Goal: Task Accomplishment & Management: Manage account settings

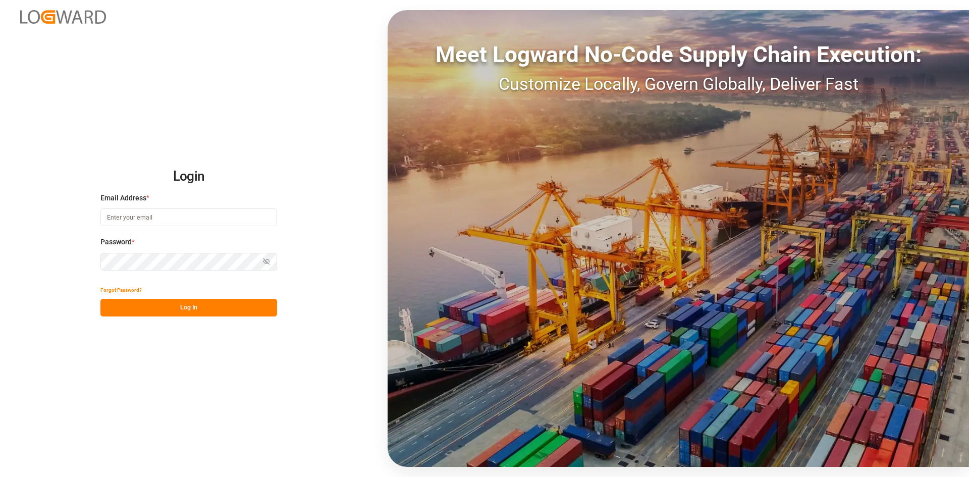
type input "sandra.alexander@jamindustries.com"
click at [204, 277] on button "Log In" at bounding box center [188, 308] width 177 height 18
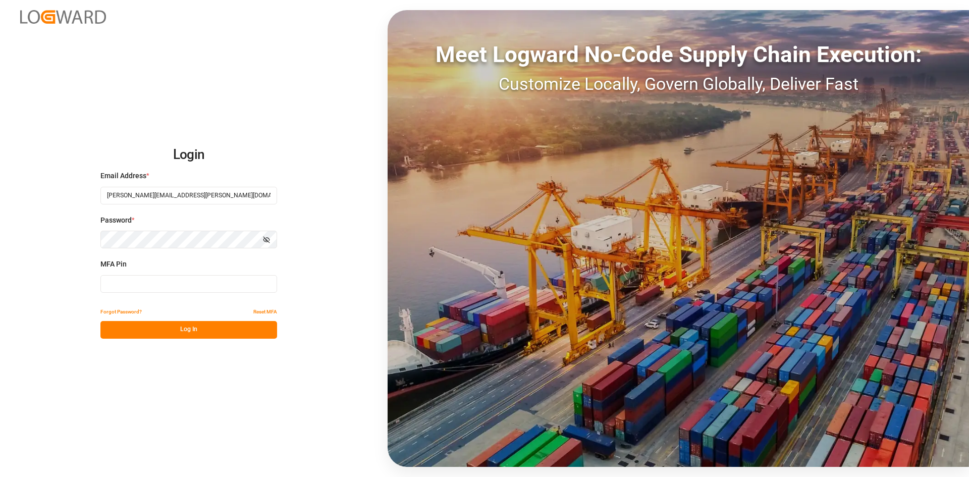
click at [164, 277] on input at bounding box center [188, 284] width 177 height 18
type input "311908"
click at [211, 277] on button "Log In" at bounding box center [188, 330] width 177 height 18
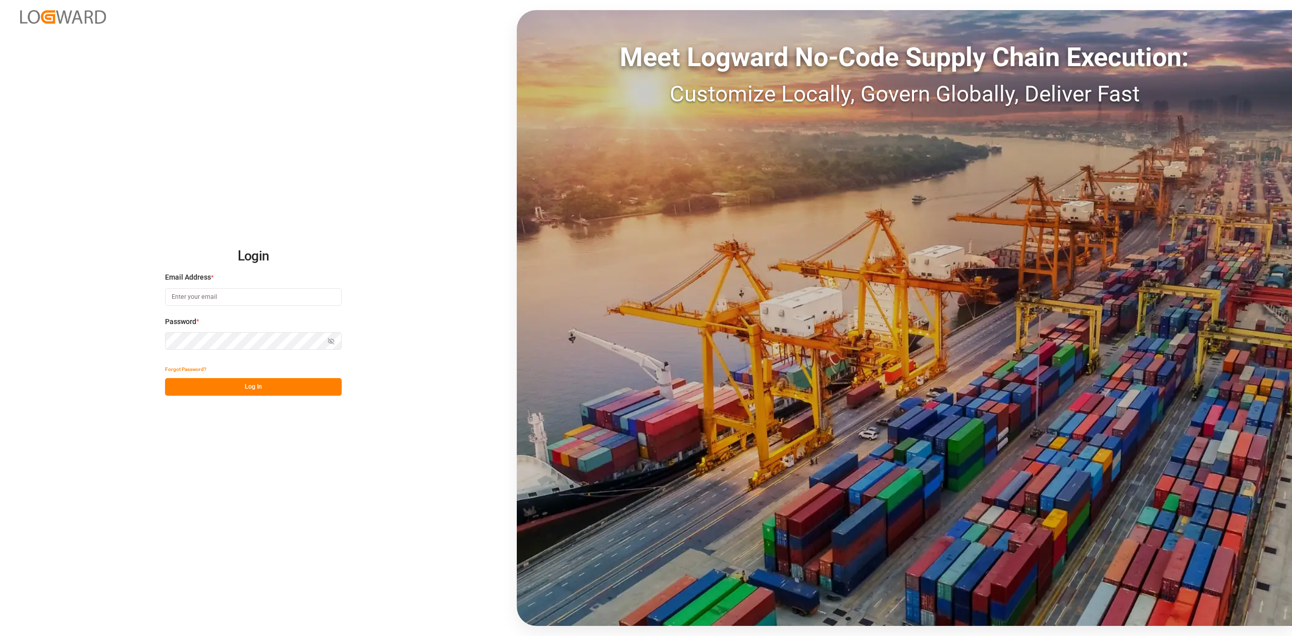
type input "[PERSON_NAME][EMAIL_ADDRESS][PERSON_NAME][DOMAIN_NAME]"
click at [227, 380] on button "Log In" at bounding box center [253, 387] width 177 height 18
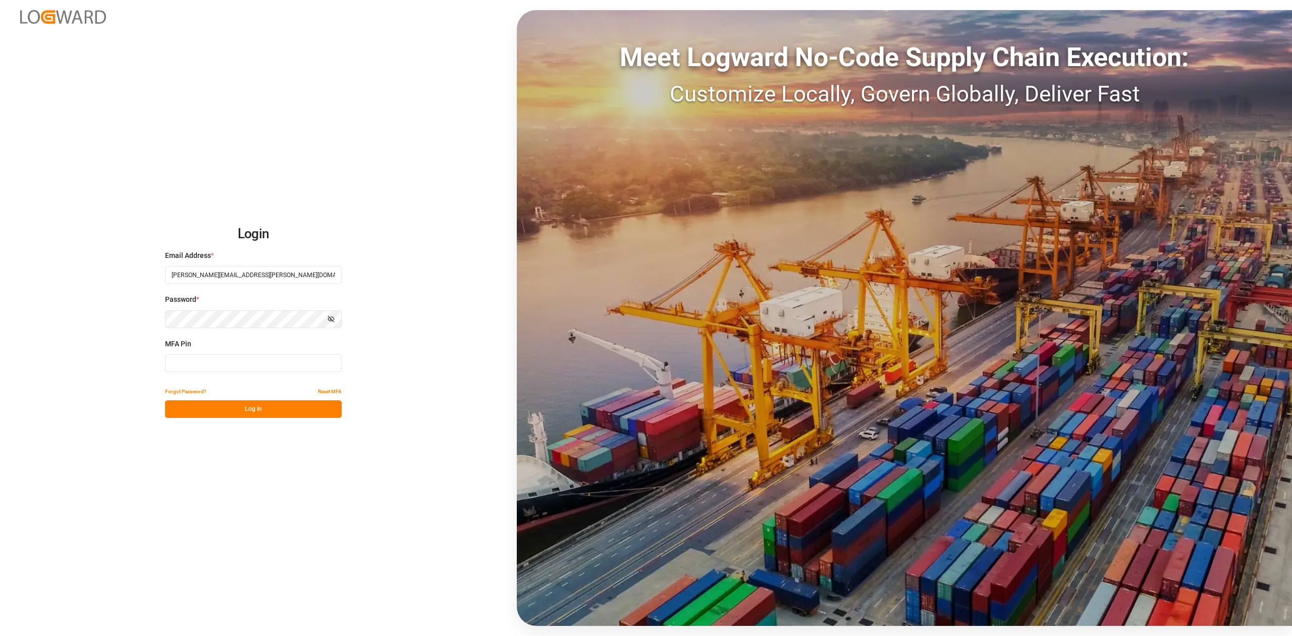
click at [220, 362] on input at bounding box center [253, 363] width 177 height 18
type input "752245"
click at [261, 410] on button "Log In" at bounding box center [253, 409] width 177 height 18
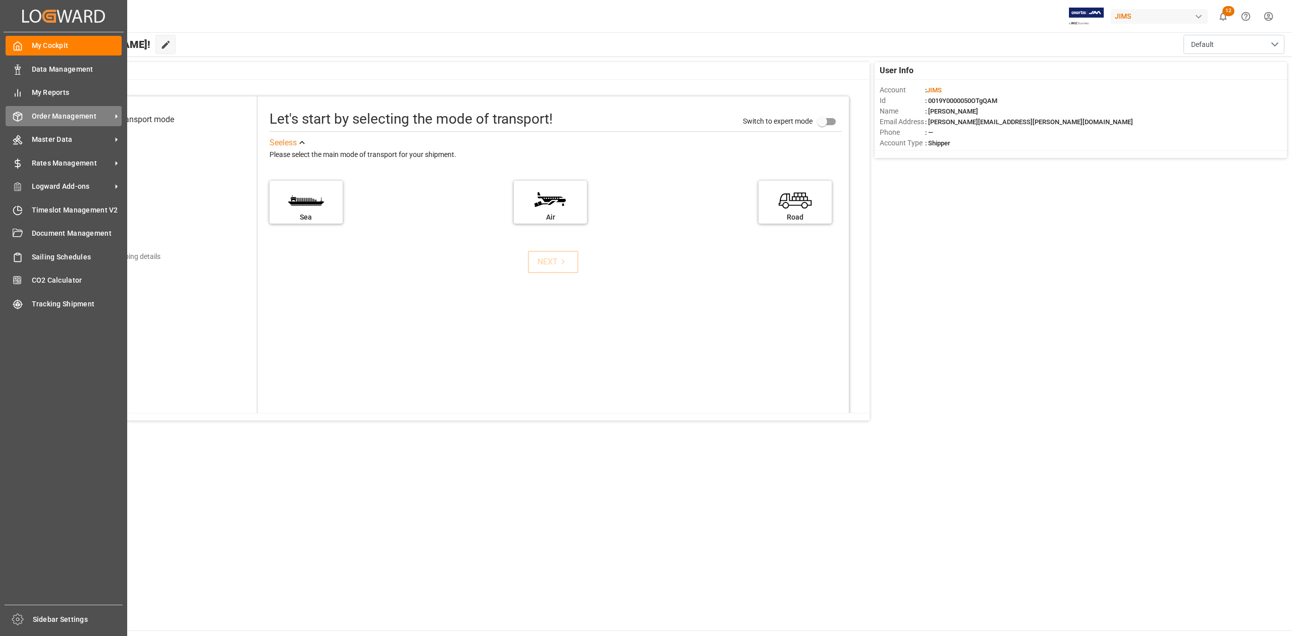
drag, startPoint x: 73, startPoint y: 114, endPoint x: 84, endPoint y: 111, distance: 11.5
click at [73, 114] on span "Order Management" at bounding box center [72, 116] width 80 height 11
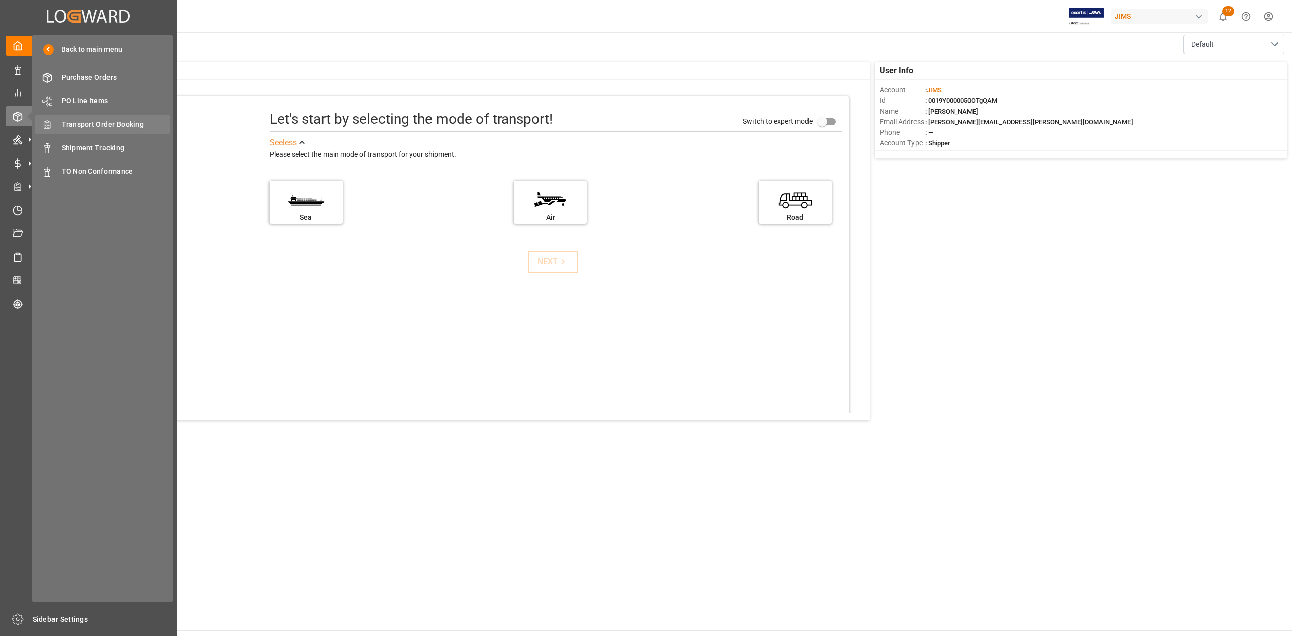
click at [144, 124] on span "Transport Order Booking" at bounding box center [116, 124] width 108 height 11
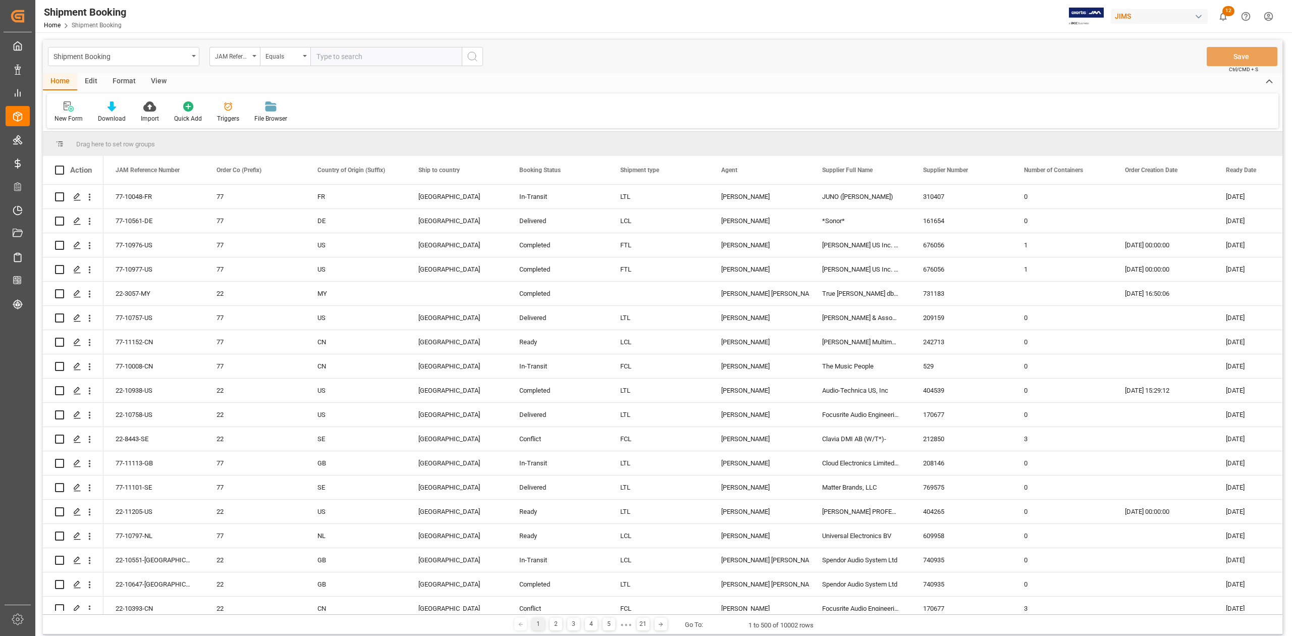
click at [355, 58] on input "text" at bounding box center [385, 56] width 151 height 19
type input "77-10650-IT"
click at [477, 53] on icon "search button" at bounding box center [472, 56] width 12 height 12
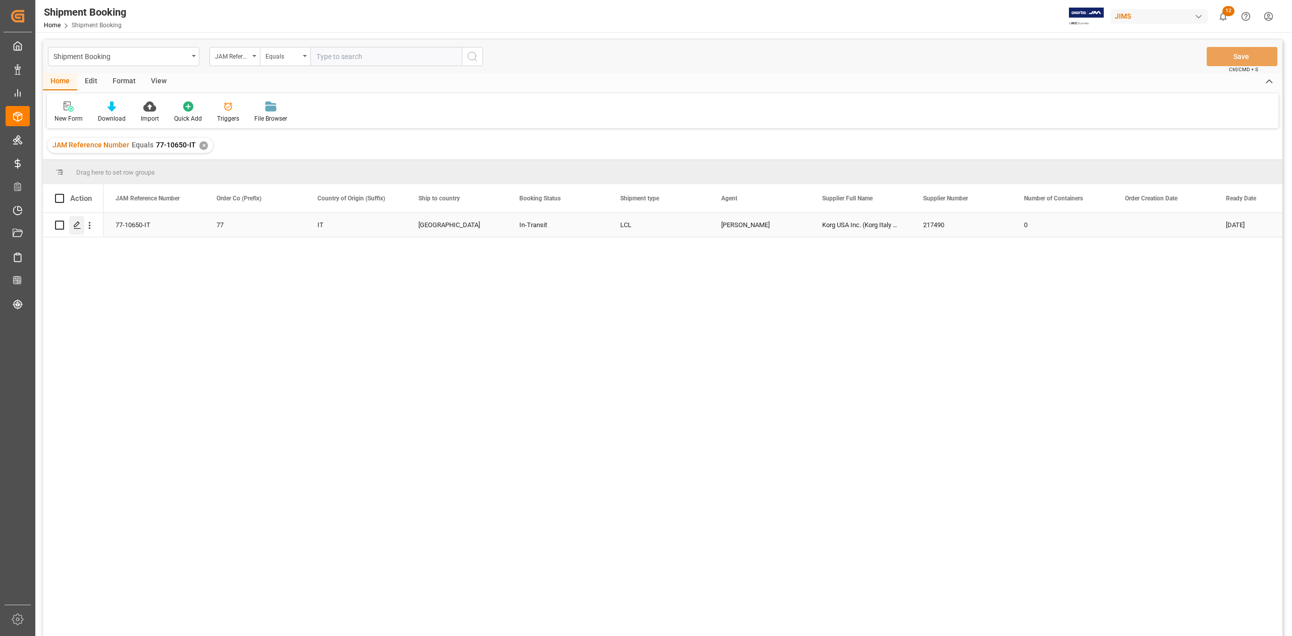
click at [77, 226] on polygon "Press SPACE to select this row." at bounding box center [76, 224] width 5 height 5
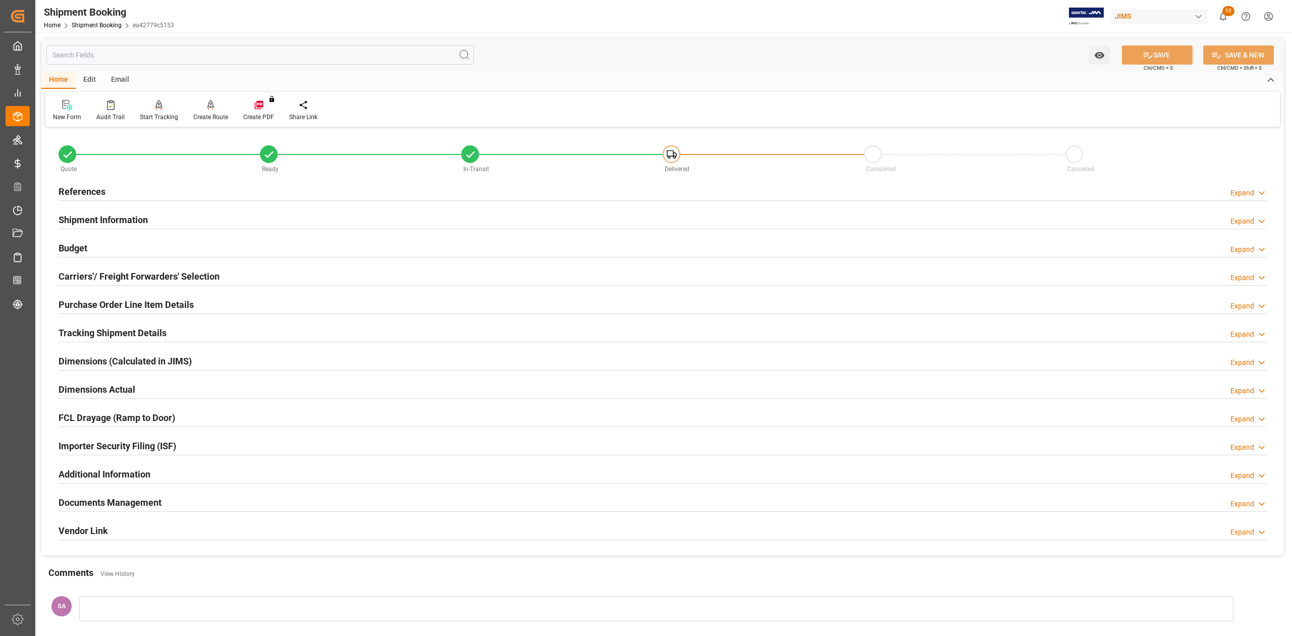
click at [132, 215] on h2 "Shipment Information" at bounding box center [103, 220] width 89 height 14
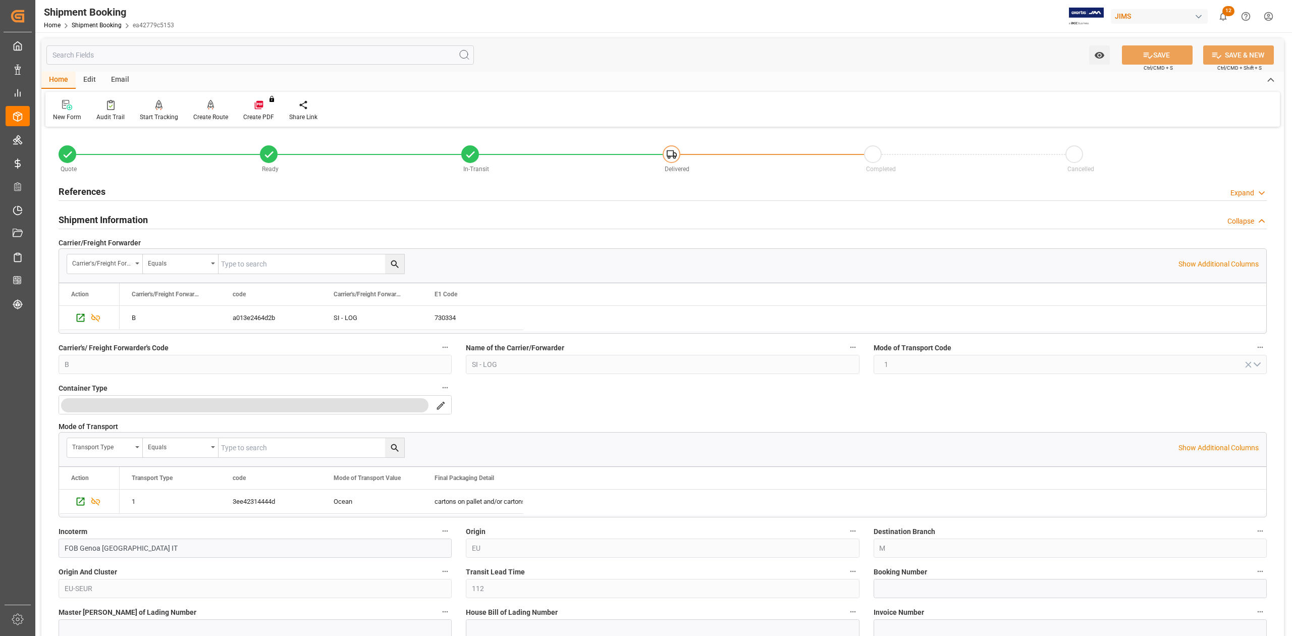
scroll to position [67, 0]
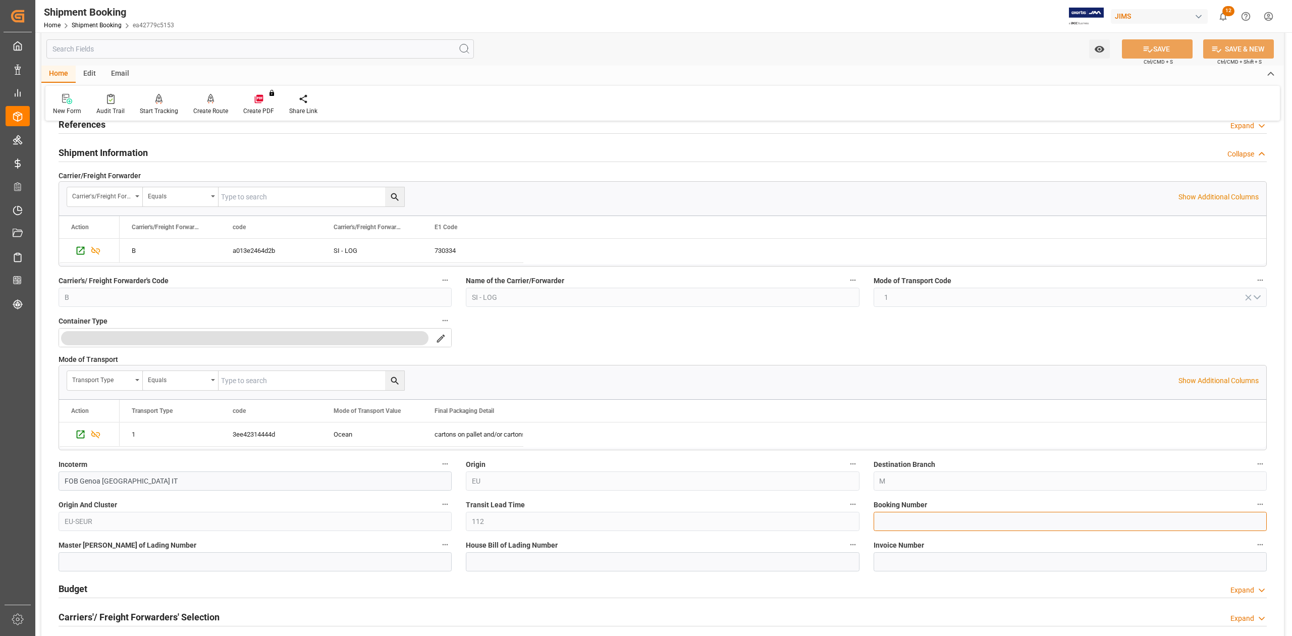
drag, startPoint x: 944, startPoint y: 528, endPoint x: 939, endPoint y: 526, distance: 5.4
click at [940, 527] on input at bounding box center [1070, 521] width 393 height 19
paste input "S43884YMQ"
type input "S43884YMQ"
click at [1159, 48] on button "SAVE" at bounding box center [1157, 48] width 71 height 19
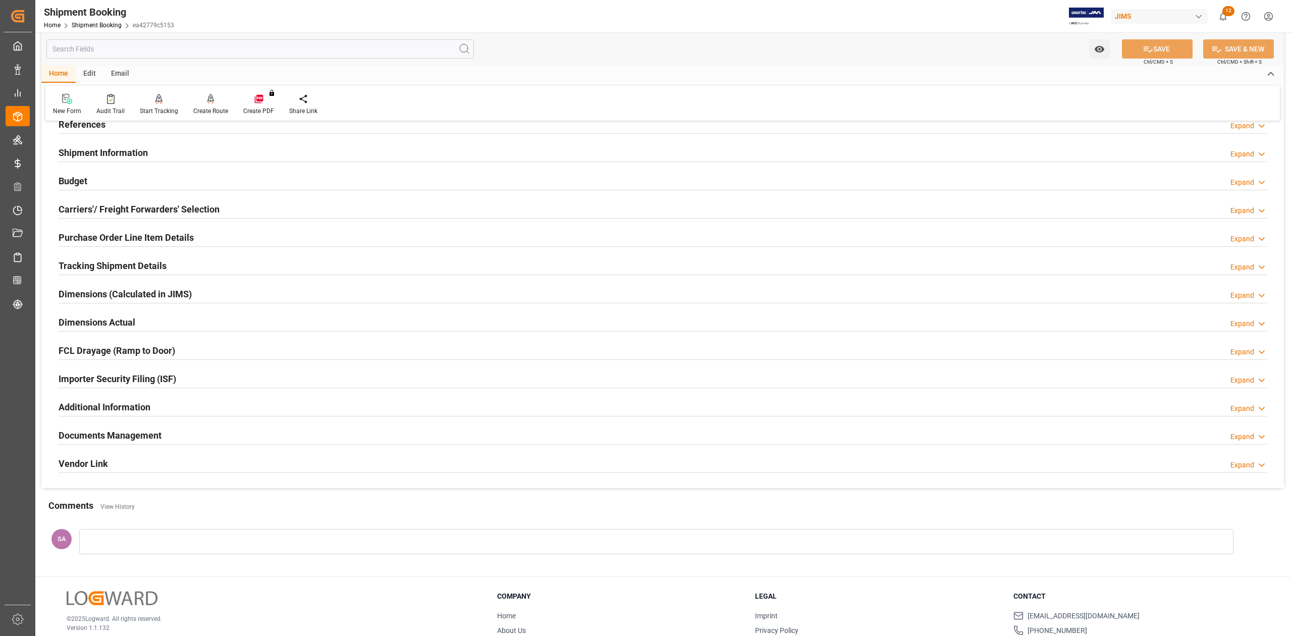
click at [89, 261] on h2 "Tracking Shipment Details" at bounding box center [113, 266] width 108 height 14
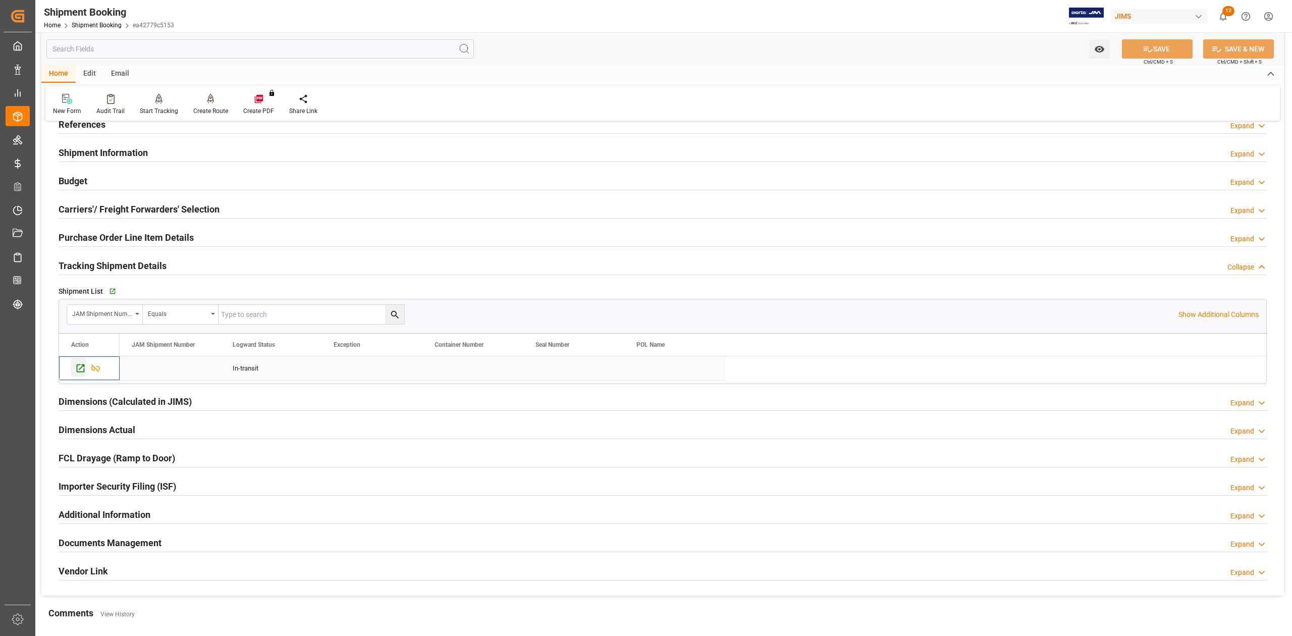
click at [80, 372] on icon "Press SPACE to select this row." at bounding box center [80, 368] width 11 height 11
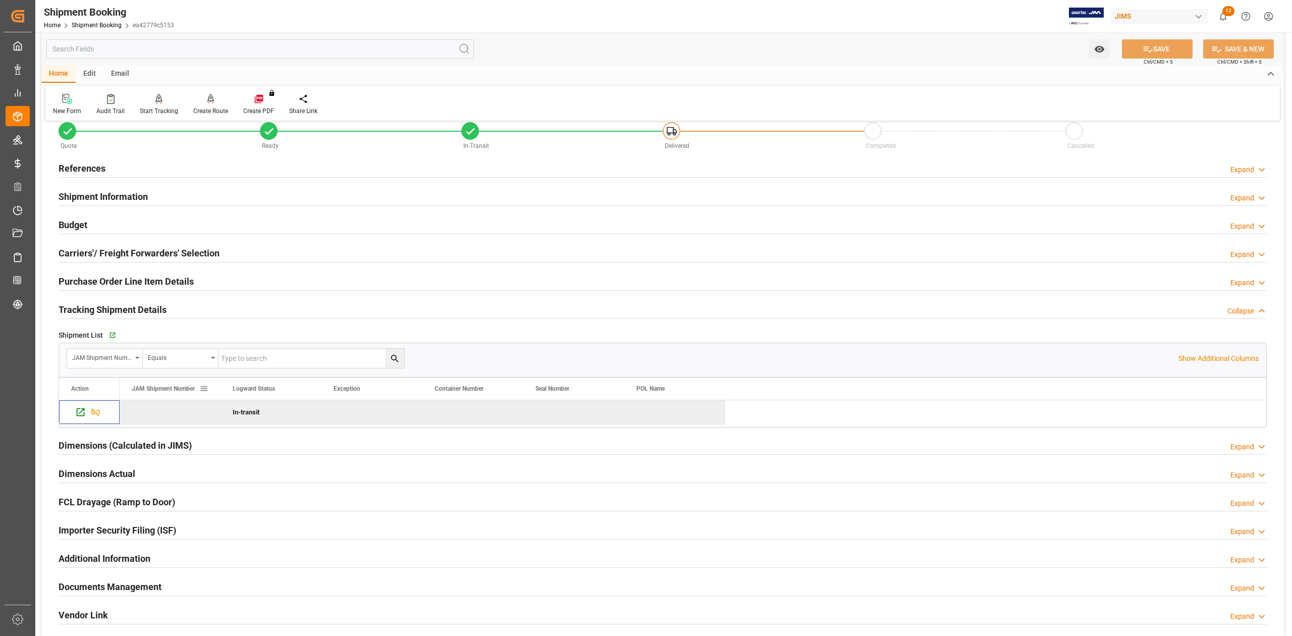
scroll to position [0, 0]
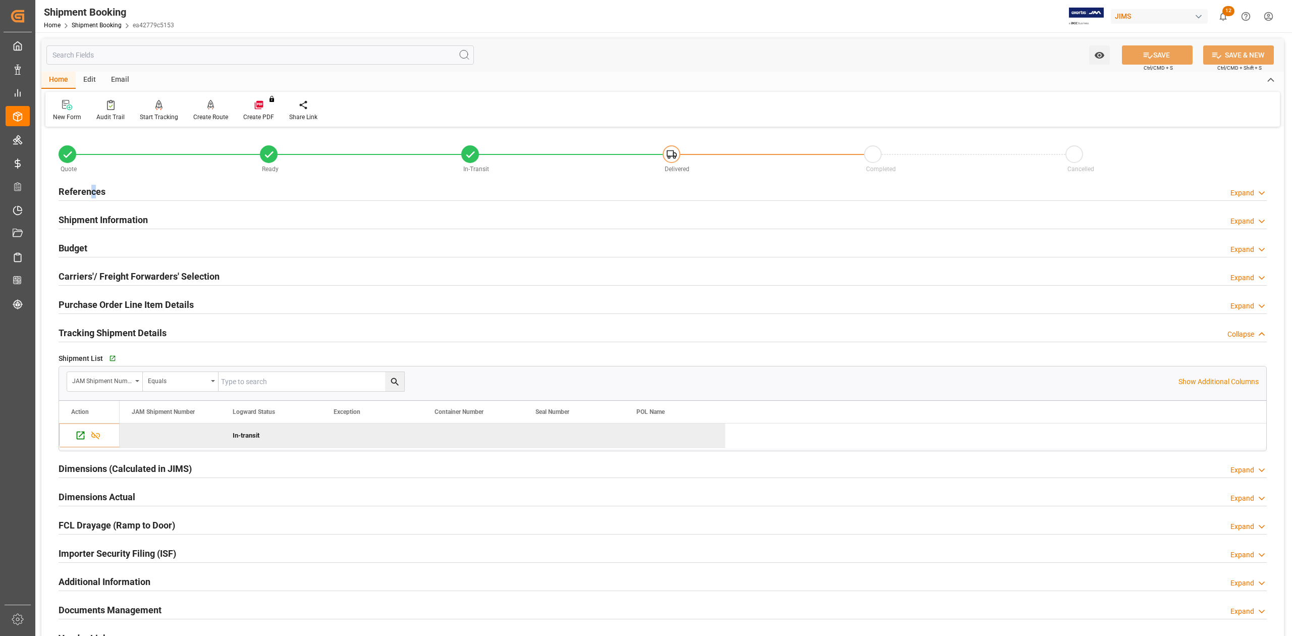
click at [93, 192] on h2 "References" at bounding box center [82, 192] width 47 height 14
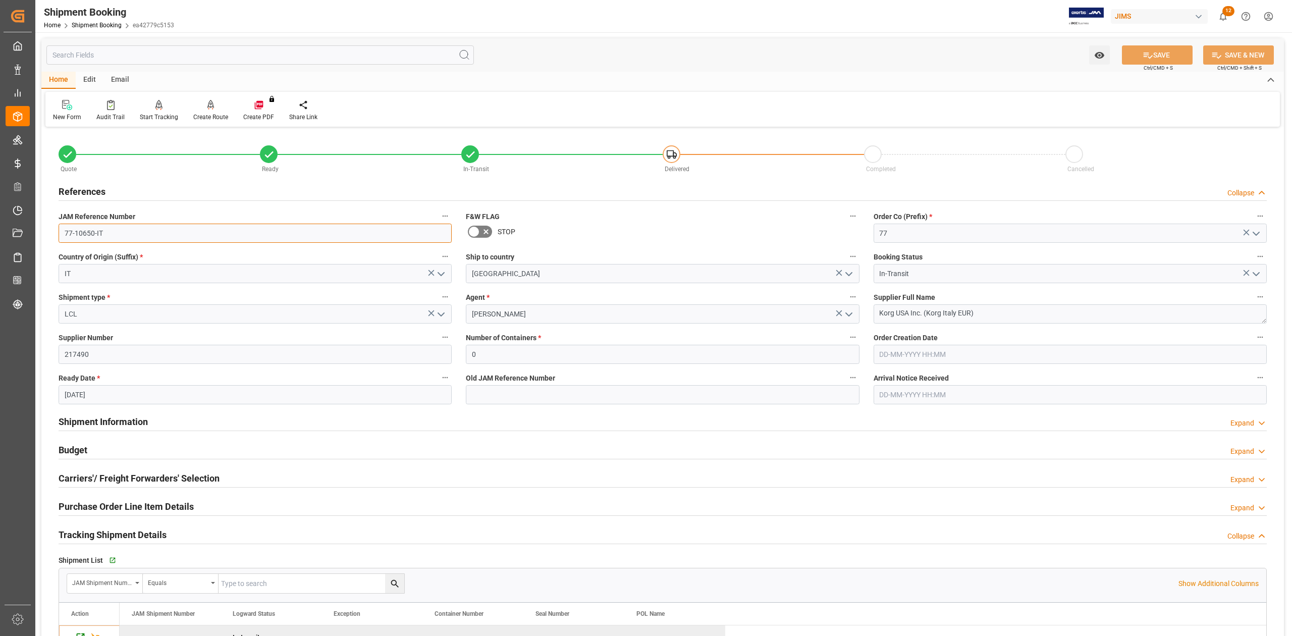
drag, startPoint x: 137, startPoint y: 242, endPoint x: 130, endPoint y: 236, distance: 9.7
click at [136, 241] on input "77-10650-IT" at bounding box center [255, 233] width 393 height 19
click at [127, 233] on input "77-10650-IT" at bounding box center [255, 233] width 393 height 19
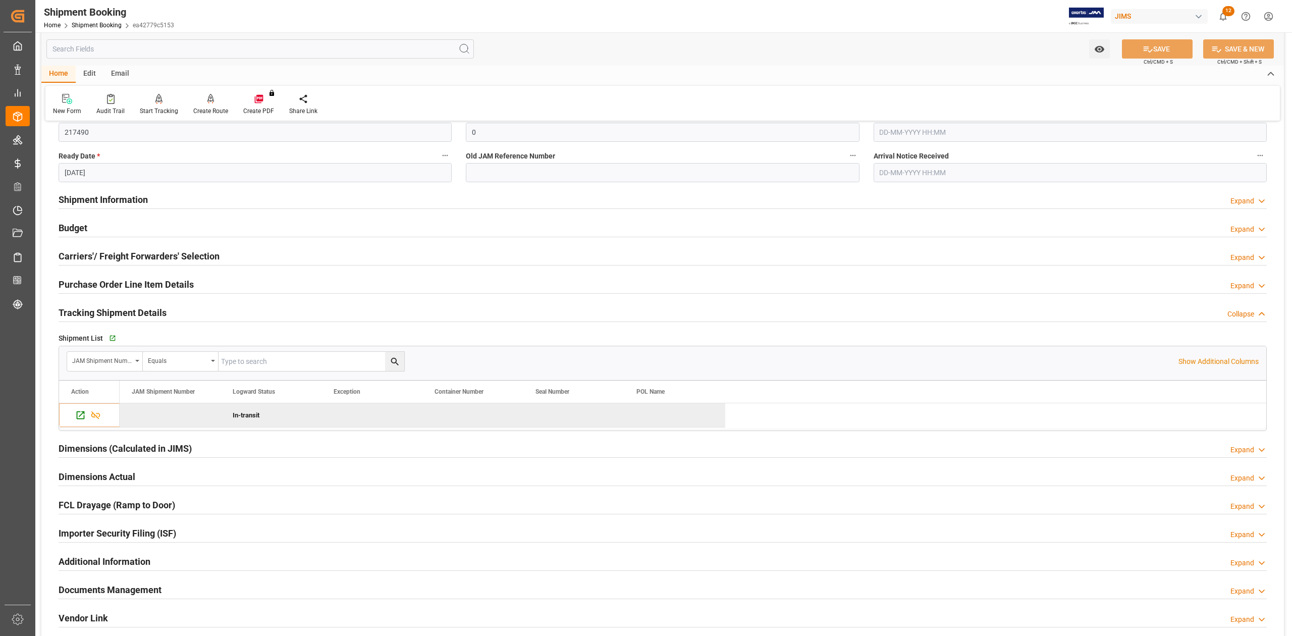
scroll to position [134, 0]
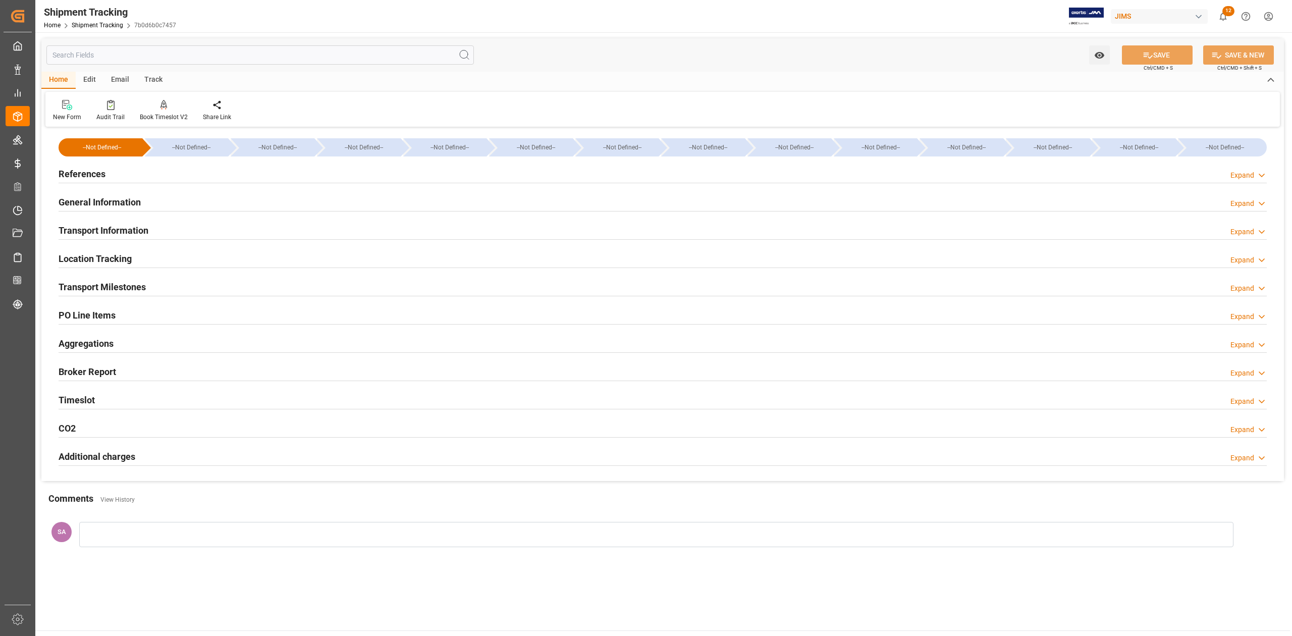
click at [119, 287] on h2 "Transport Milestones" at bounding box center [102, 287] width 87 height 14
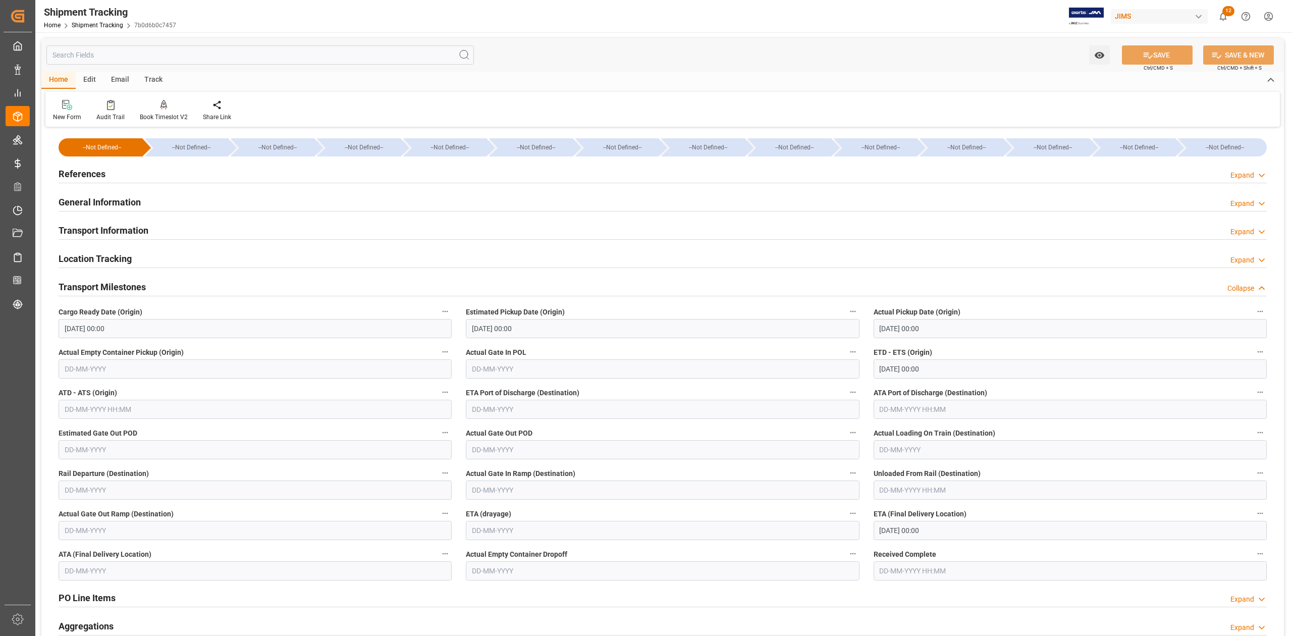
click at [123, 291] on h2 "Transport Milestones" at bounding box center [102, 287] width 87 height 14
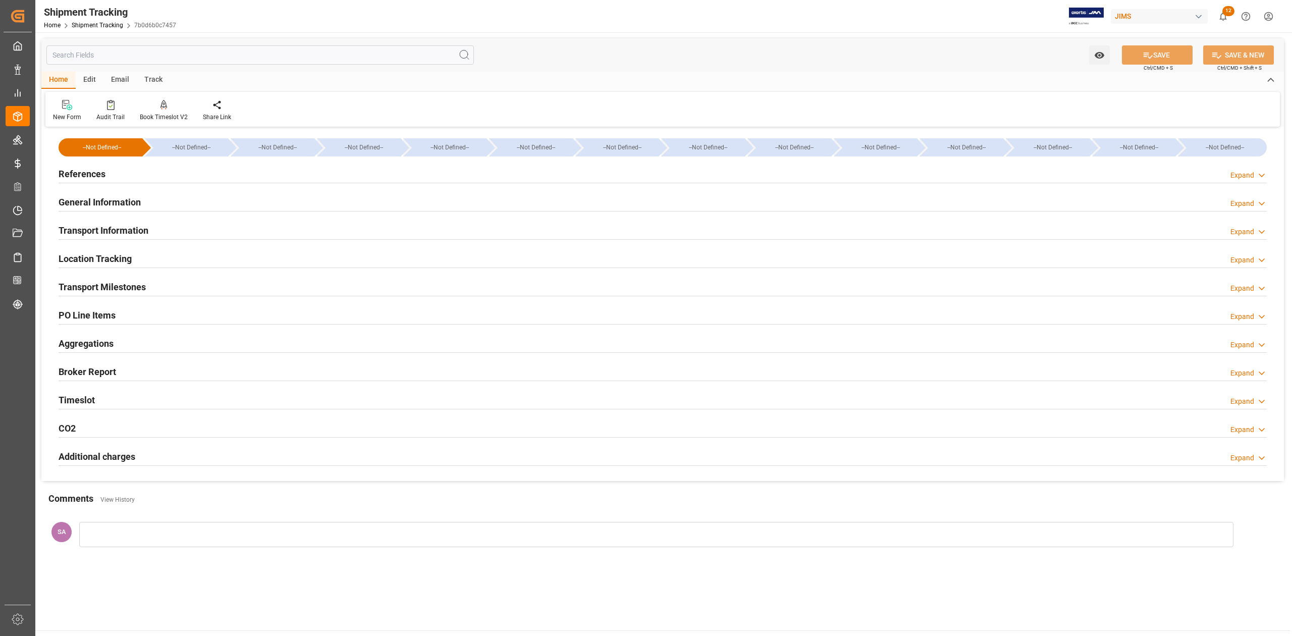
click at [118, 234] on h2 "Transport Information" at bounding box center [104, 231] width 90 height 14
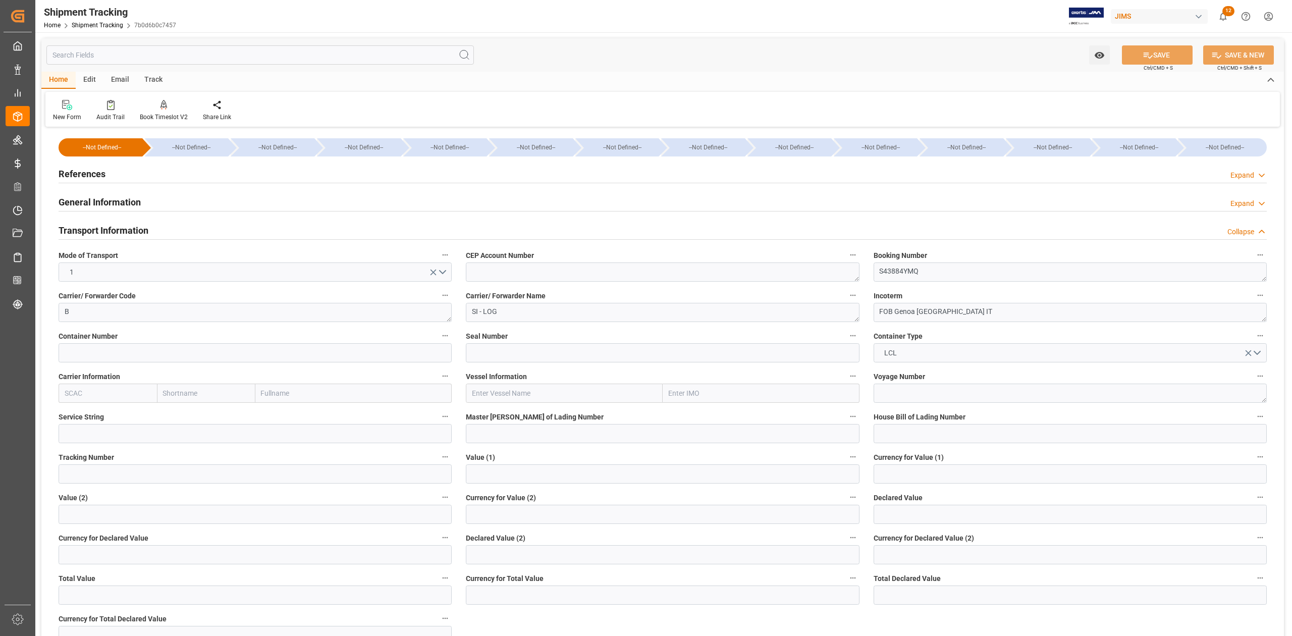
click at [118, 234] on h2 "Transport Information" at bounding box center [104, 231] width 90 height 14
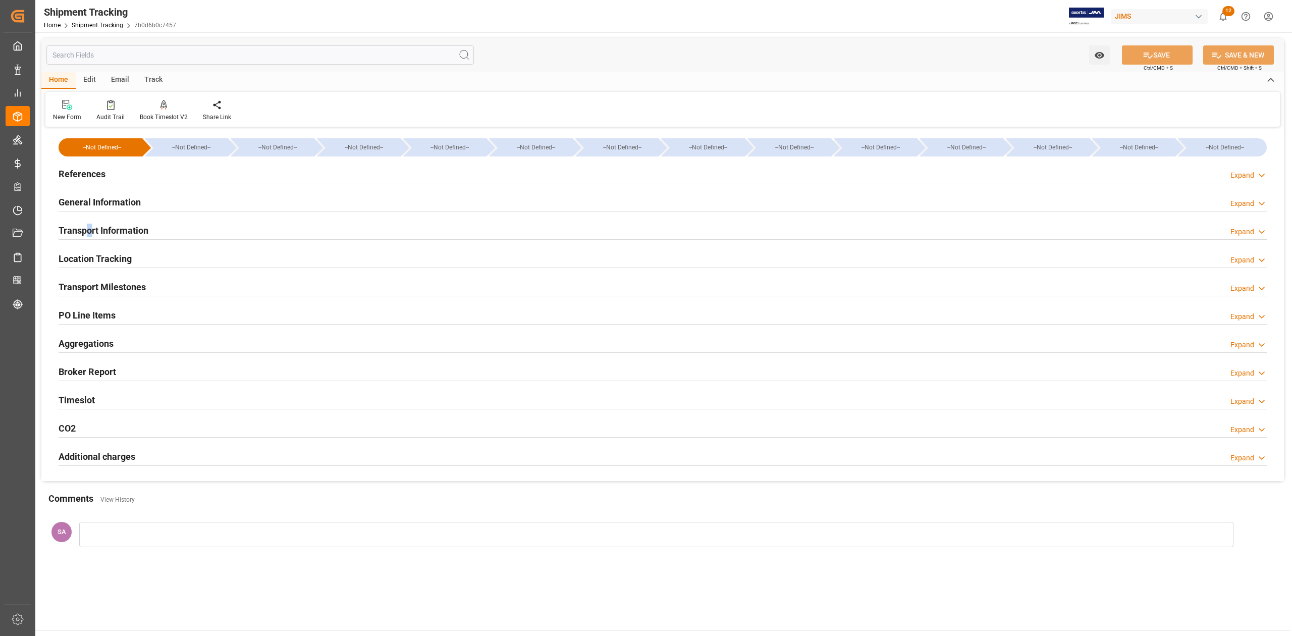
click at [89, 232] on h2 "Transport Information" at bounding box center [104, 231] width 90 height 14
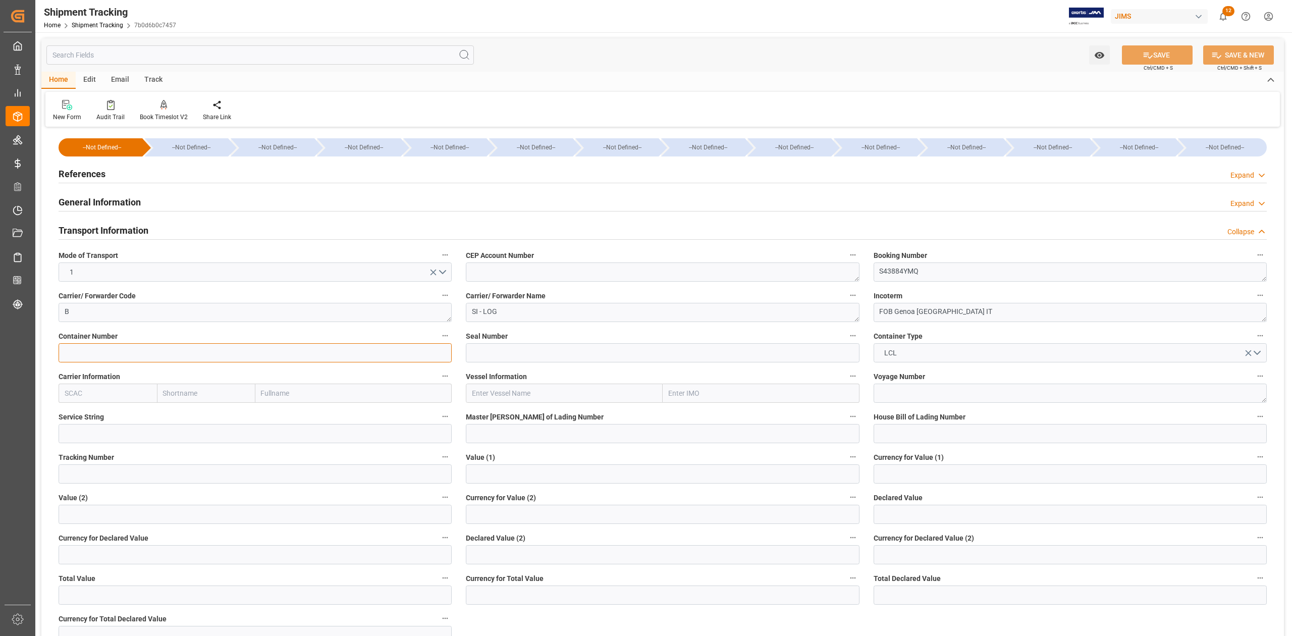
click at [189, 354] on input at bounding box center [255, 352] width 393 height 19
paste input "MSMU_681506/0"
type input "MSMU6815060"
click at [1147, 56] on icon at bounding box center [1147, 55] width 11 height 11
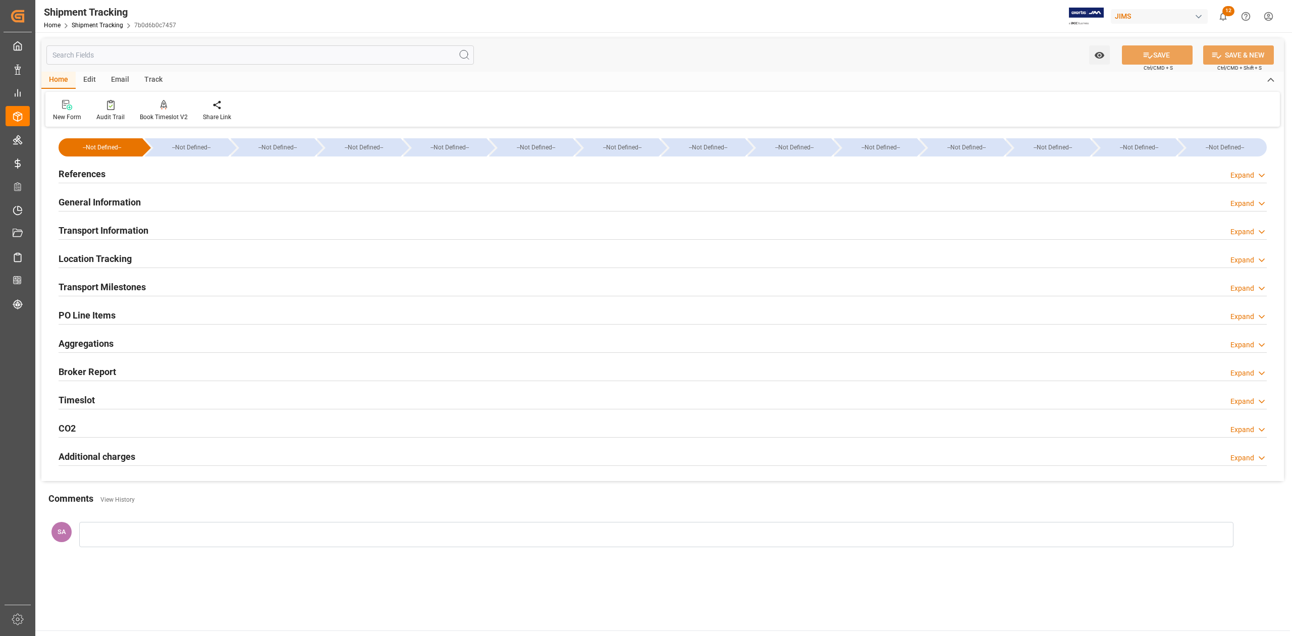
drag, startPoint x: 124, startPoint y: 291, endPoint x: 130, endPoint y: 295, distance: 7.7
click at [124, 291] on h2 "Transport Milestones" at bounding box center [102, 287] width 87 height 14
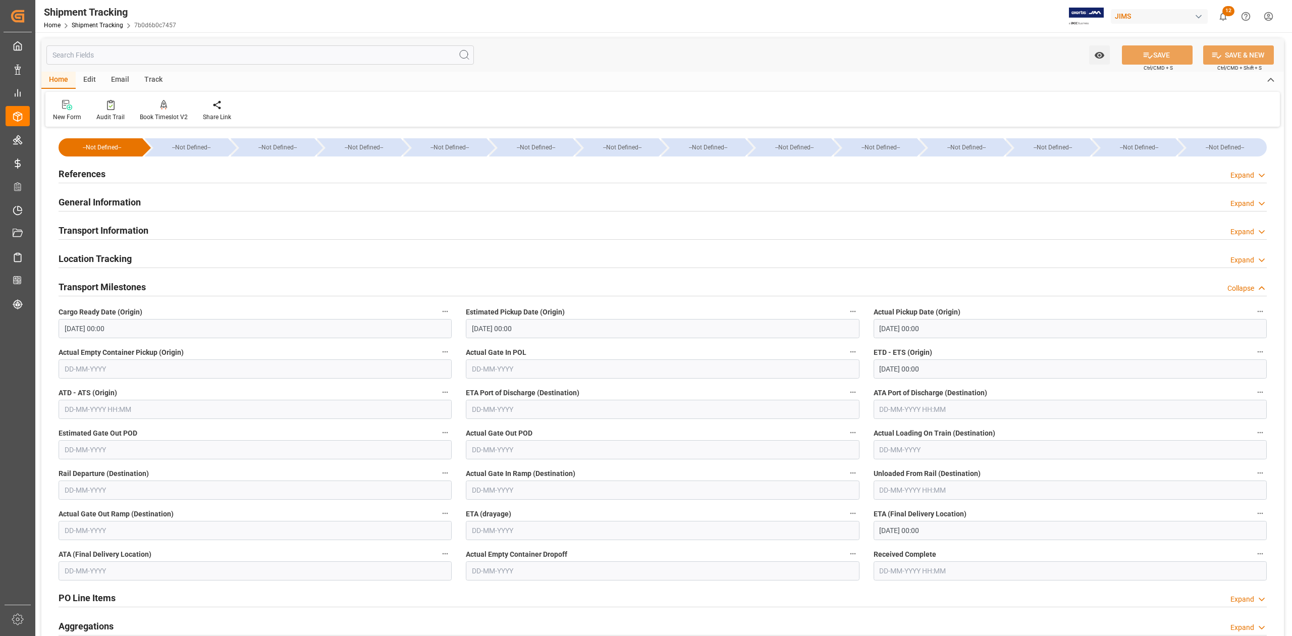
click at [967, 529] on input "21-10-2025 00:00" at bounding box center [1070, 530] width 393 height 19
click at [88, 174] on h2 "References" at bounding box center [82, 174] width 47 height 14
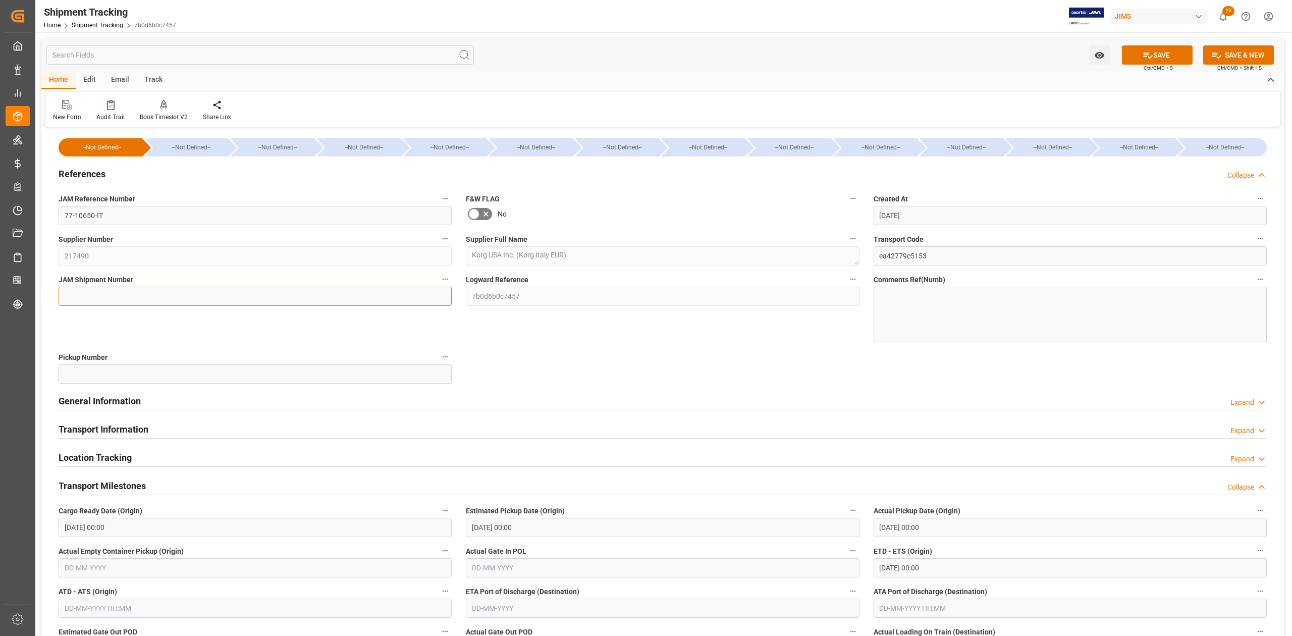
click at [114, 295] on input at bounding box center [255, 296] width 393 height 19
paste input "73157"
type input "73157"
click at [1151, 53] on button "SAVE" at bounding box center [1157, 54] width 71 height 19
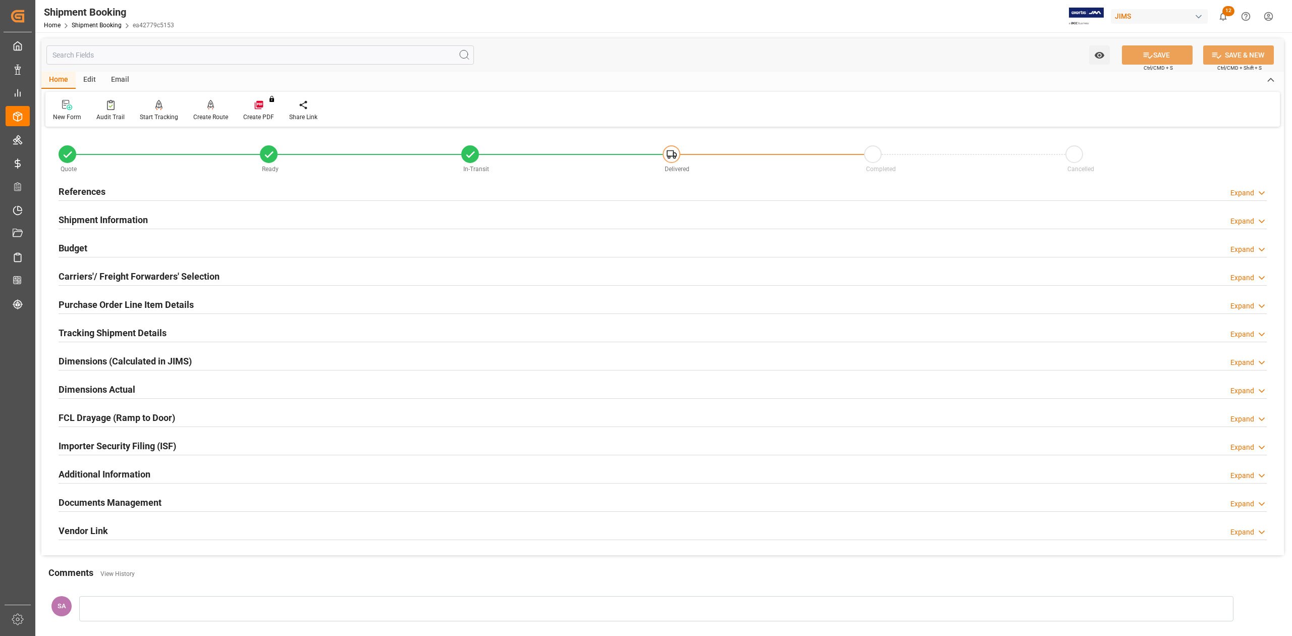
click at [85, 332] on h2 "Tracking Shipment Details" at bounding box center [113, 333] width 108 height 14
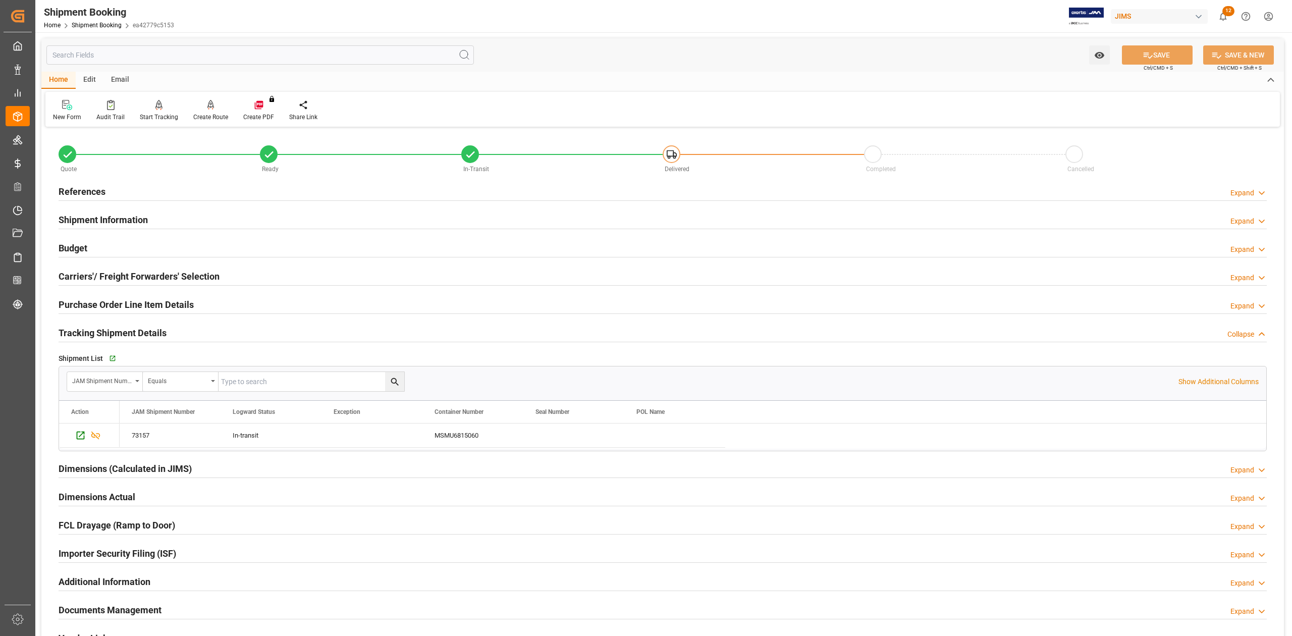
click at [85, 332] on h2 "Tracking Shipment Details" at bounding box center [113, 333] width 108 height 14
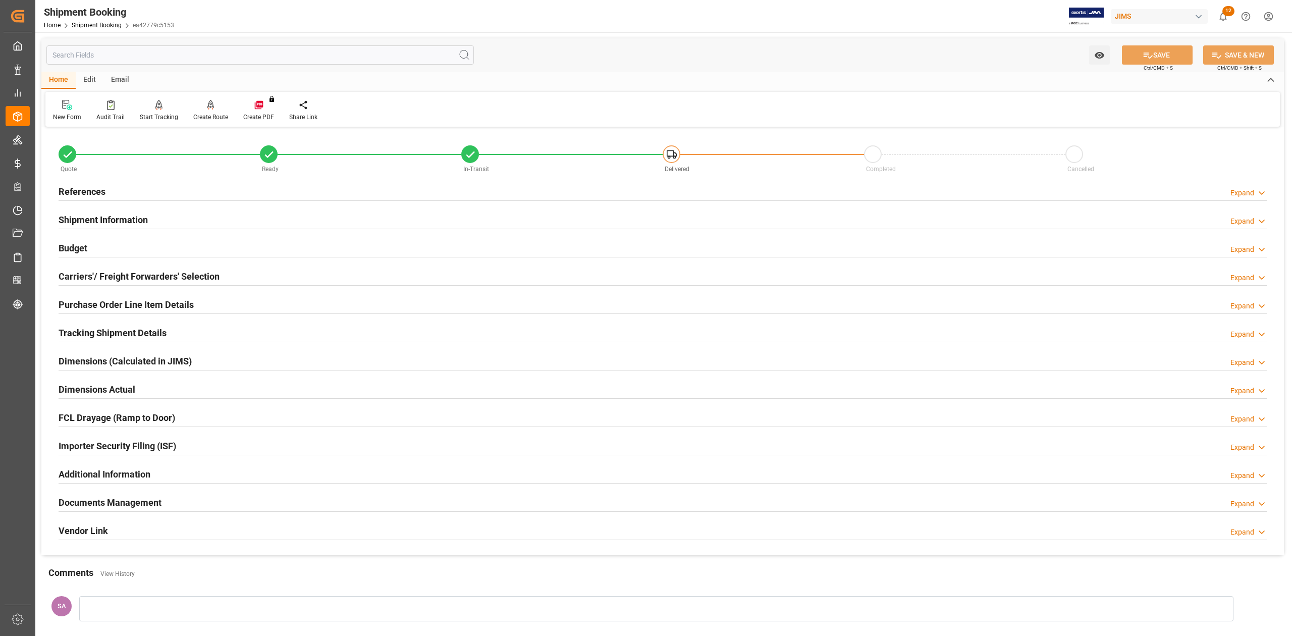
click at [119, 216] on h2 "Shipment Information" at bounding box center [103, 220] width 89 height 14
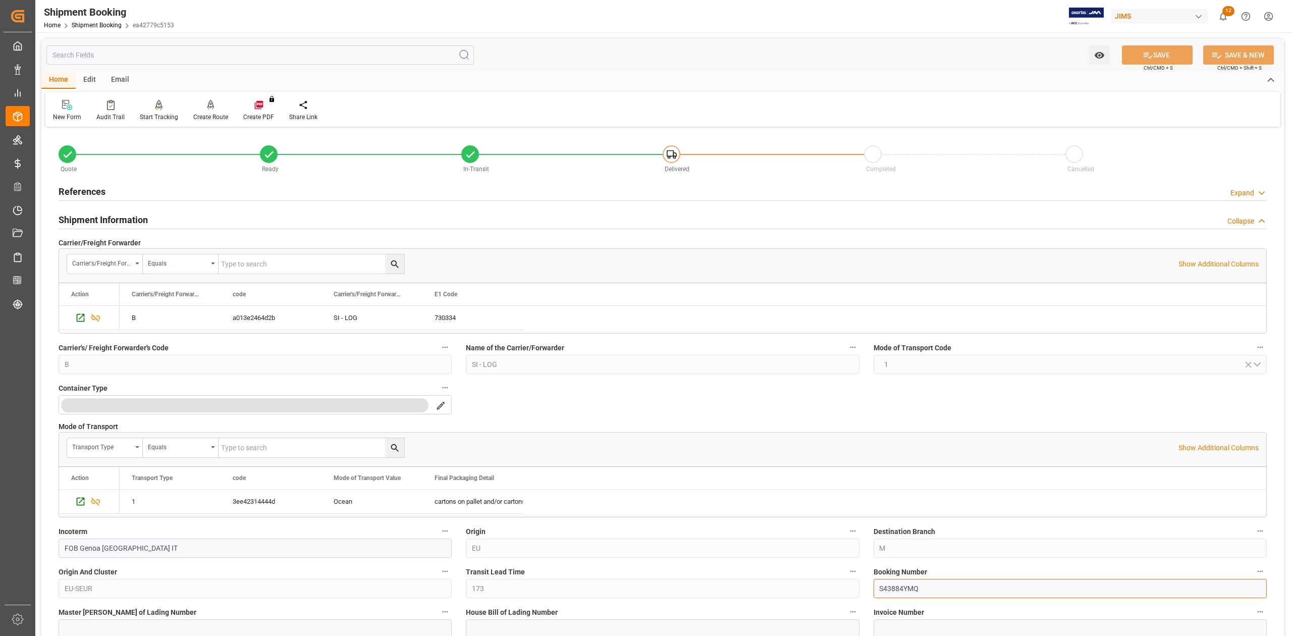
click at [909, 591] on input "S43884YMQ" at bounding box center [1070, 588] width 393 height 19
click at [1161, 57] on button "SAVE" at bounding box center [1157, 54] width 71 height 19
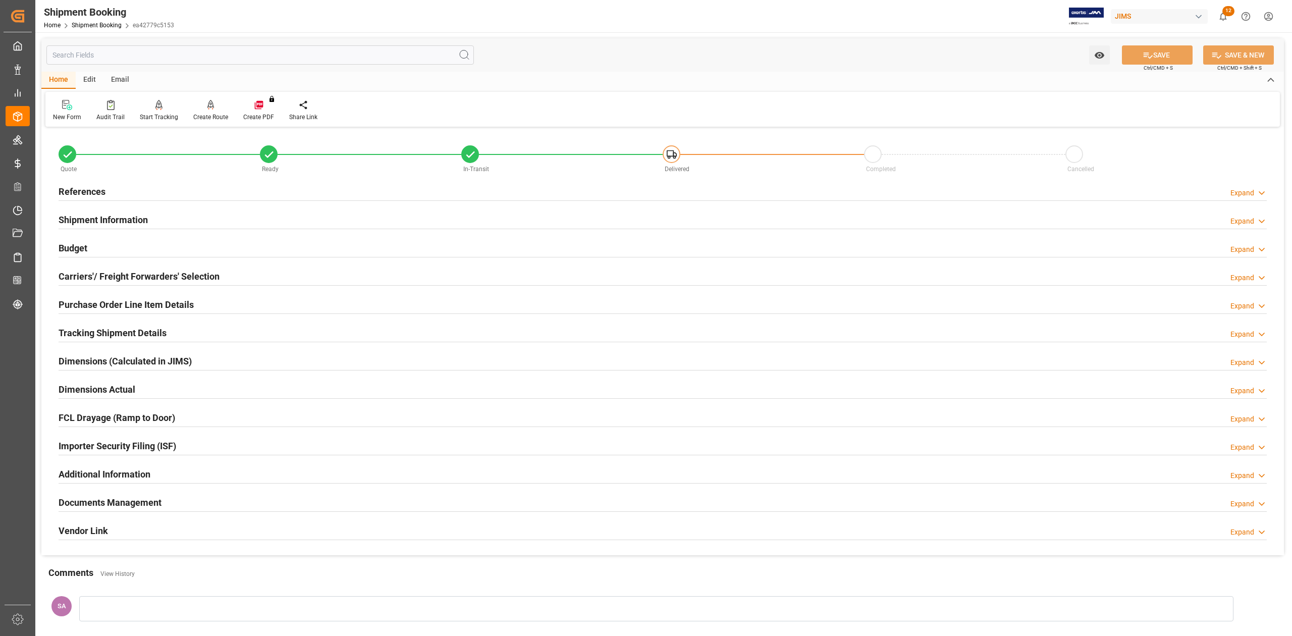
click at [81, 191] on h2 "References" at bounding box center [82, 192] width 47 height 14
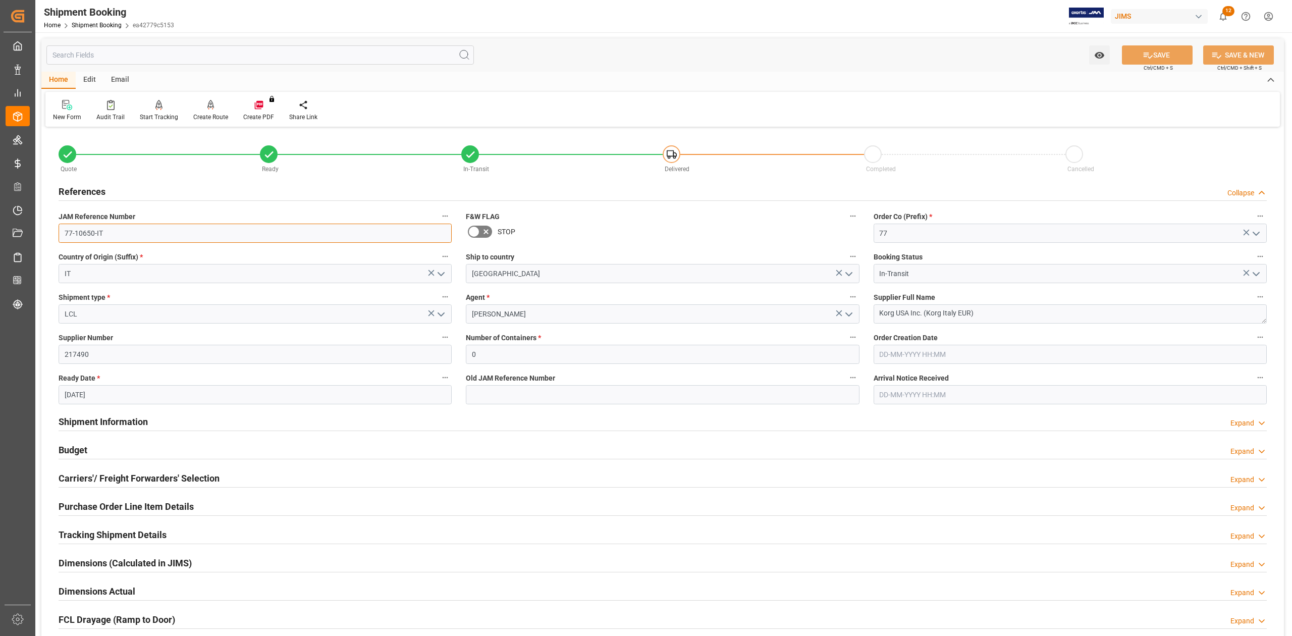
click at [136, 225] on input "77-10650-IT" at bounding box center [255, 233] width 393 height 19
drag, startPoint x: 101, startPoint y: 417, endPoint x: 256, endPoint y: 426, distance: 155.2
click at [104, 416] on h2 "Shipment Information" at bounding box center [103, 422] width 89 height 14
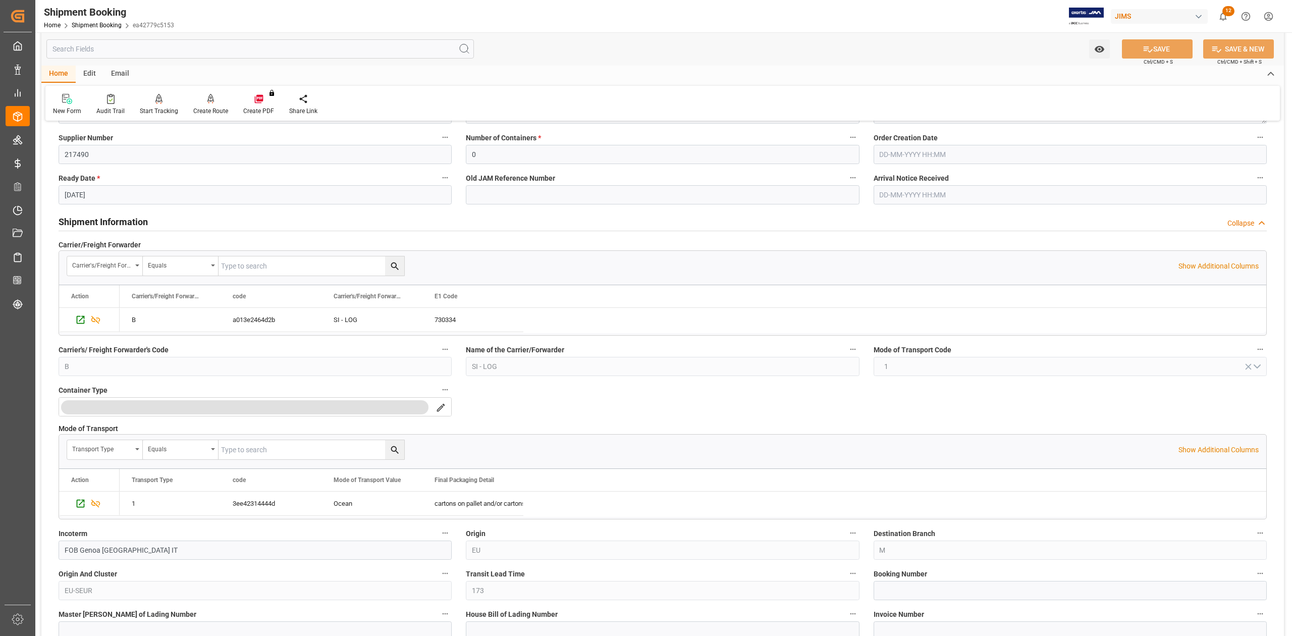
scroll to position [269, 0]
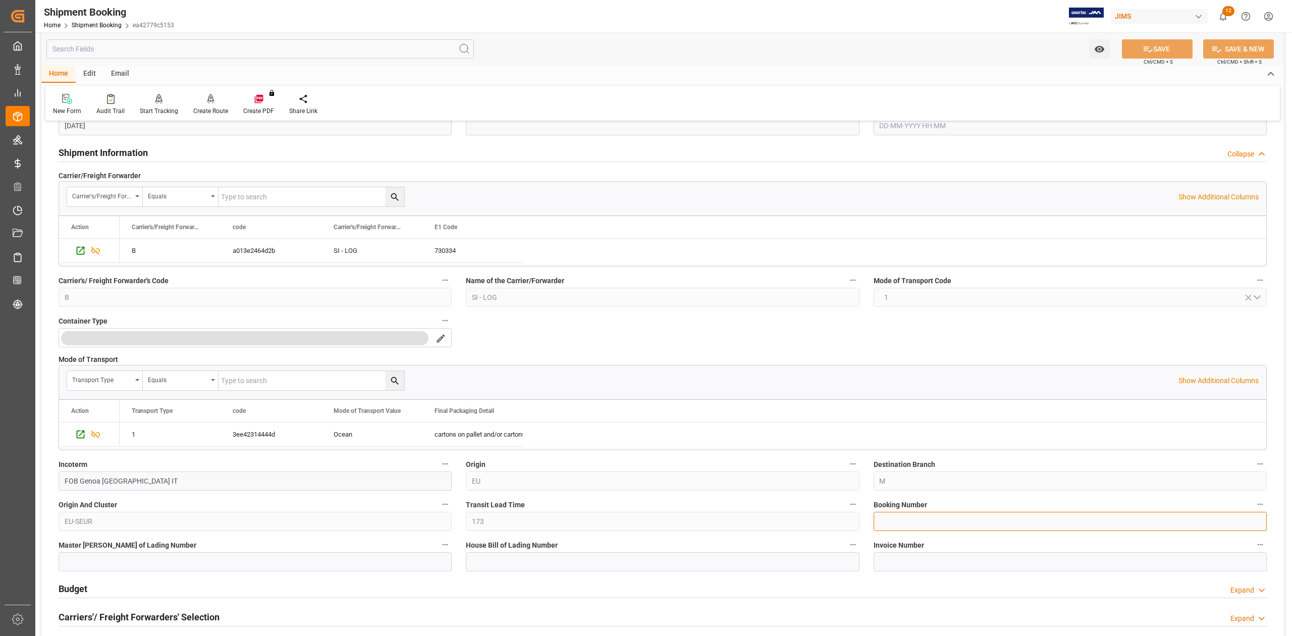
click at [916, 519] on input at bounding box center [1070, 521] width 393 height 19
type input "S43884YMQ"
click at [781, 561] on input at bounding box center [662, 561] width 393 height 19
click at [905, 527] on input "S43884YMQ" at bounding box center [1070, 521] width 393 height 19
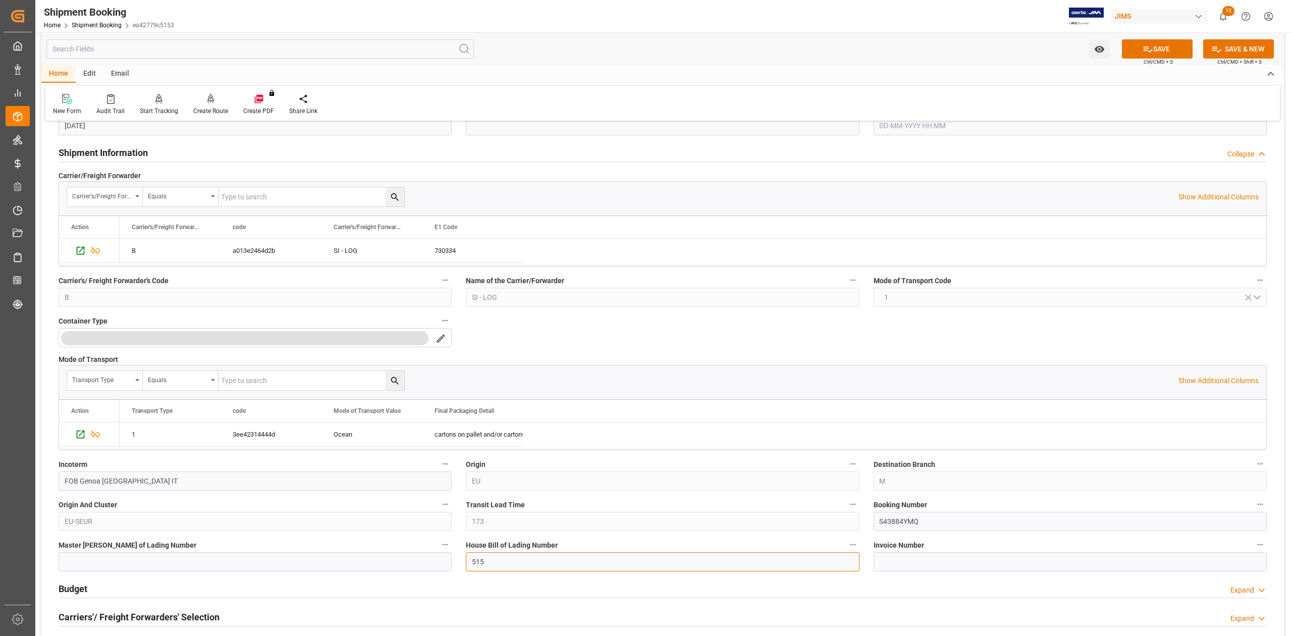
click at [521, 569] on input "515" at bounding box center [662, 561] width 393 height 19
click at [522, 569] on input "515" at bounding box center [662, 561] width 393 height 19
paste input "S43884YMQ"
type input "S43884YMQ"
click at [1128, 48] on button "SAVE" at bounding box center [1157, 48] width 71 height 19
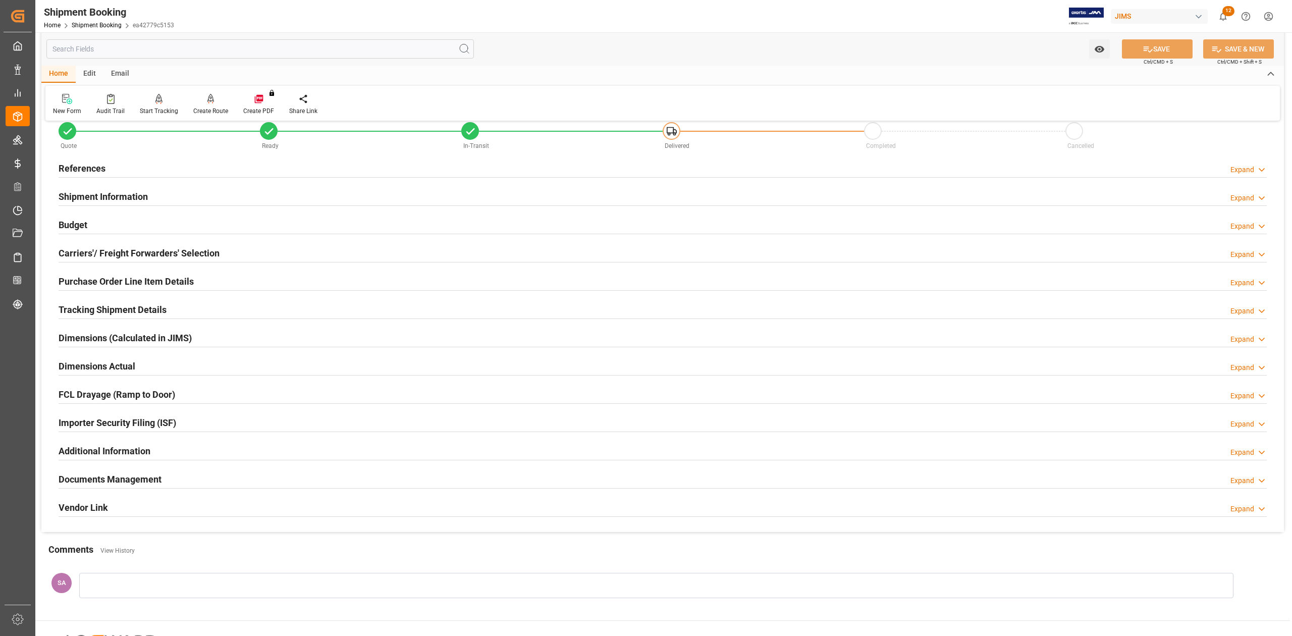
scroll to position [0, 0]
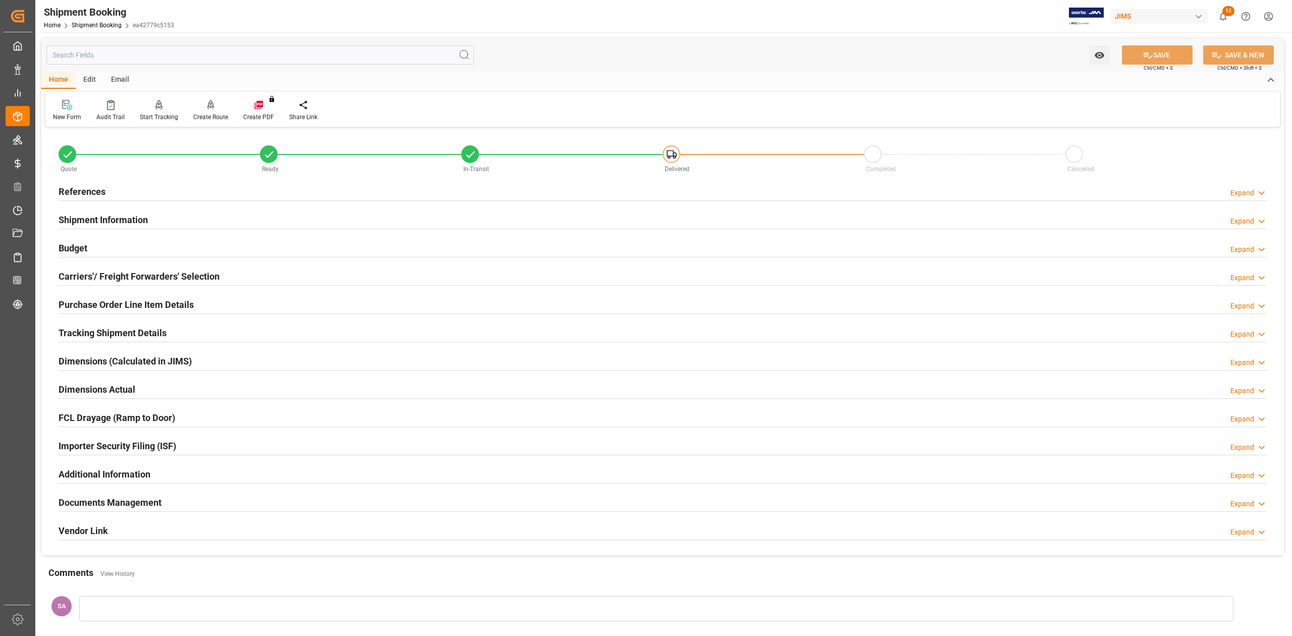
click at [80, 194] on h2 "References" at bounding box center [82, 192] width 47 height 14
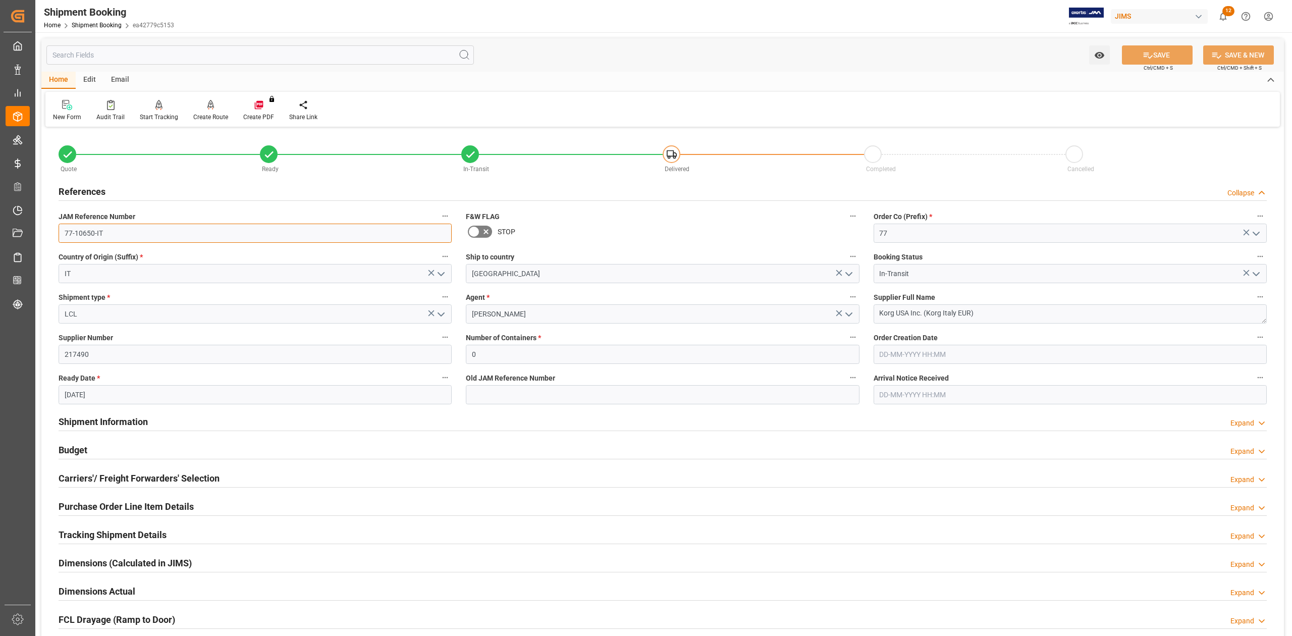
click at [114, 225] on input "77-10650-IT" at bounding box center [255, 233] width 393 height 19
drag, startPoint x: 95, startPoint y: 425, endPoint x: 342, endPoint y: 423, distance: 246.8
click at [95, 425] on h2 "Shipment Information" at bounding box center [103, 422] width 89 height 14
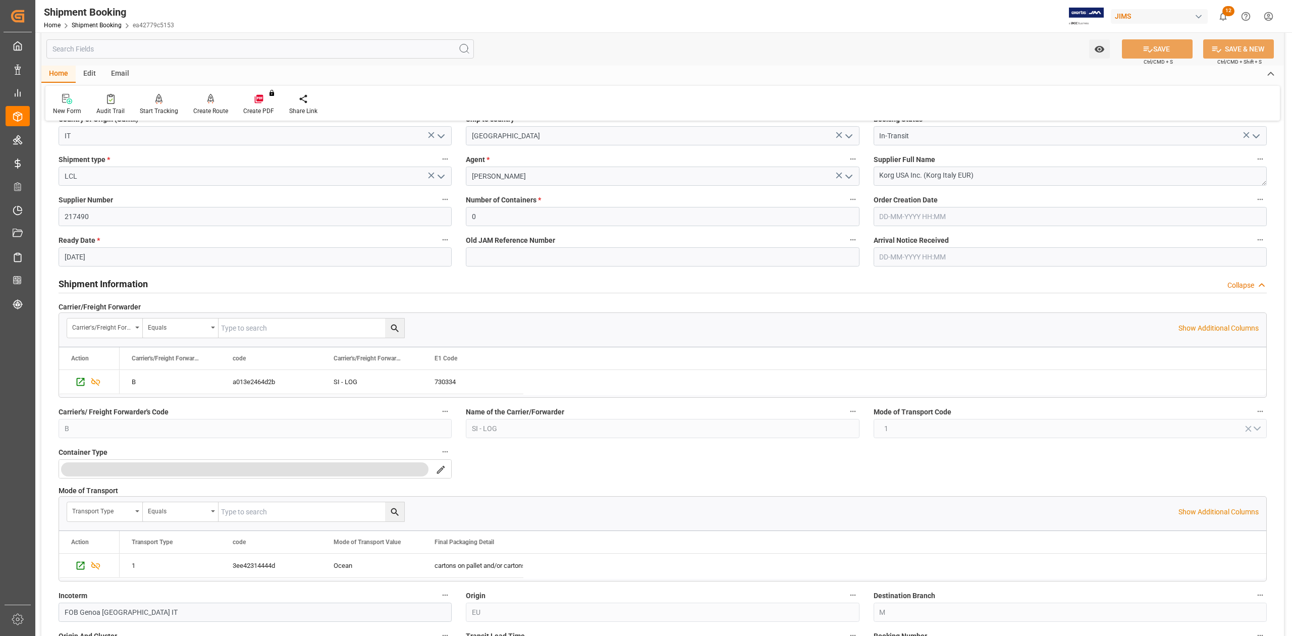
scroll to position [269, 0]
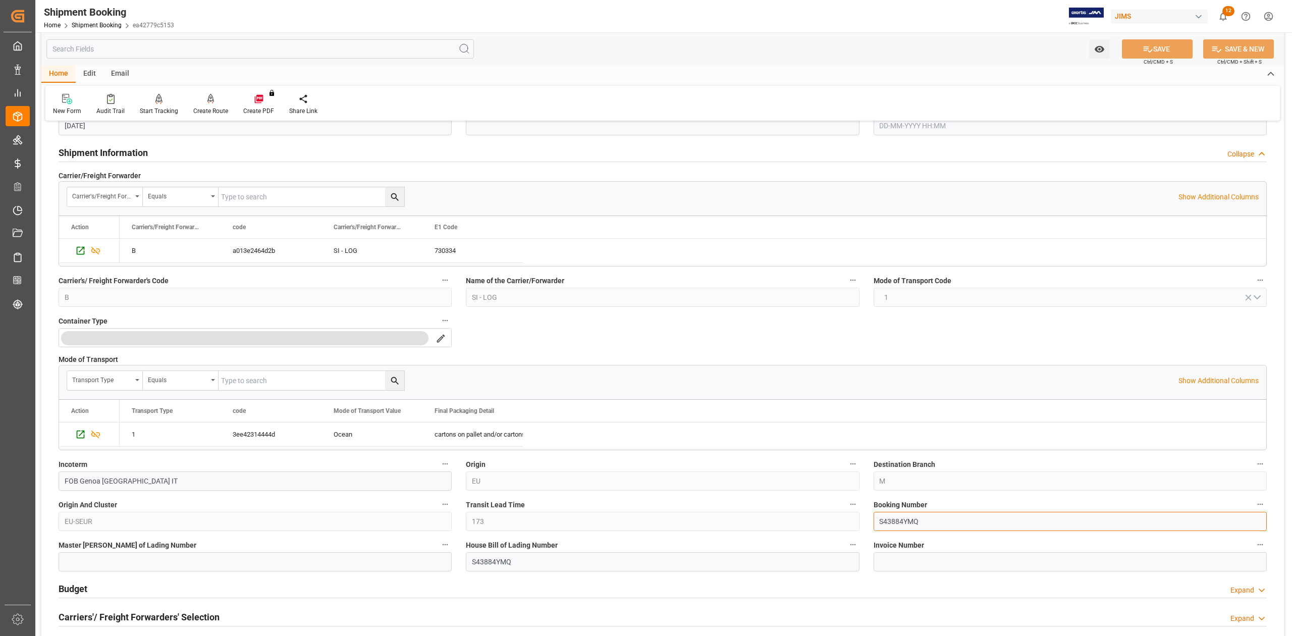
click at [949, 531] on input "S43884YMQ" at bounding box center [1070, 521] width 393 height 19
click at [899, 519] on input "S43884YMQ889" at bounding box center [1070, 521] width 393 height 19
type input "S43884YMQ889"
click at [527, 562] on input "S43884YMQ" at bounding box center [662, 561] width 393 height 19
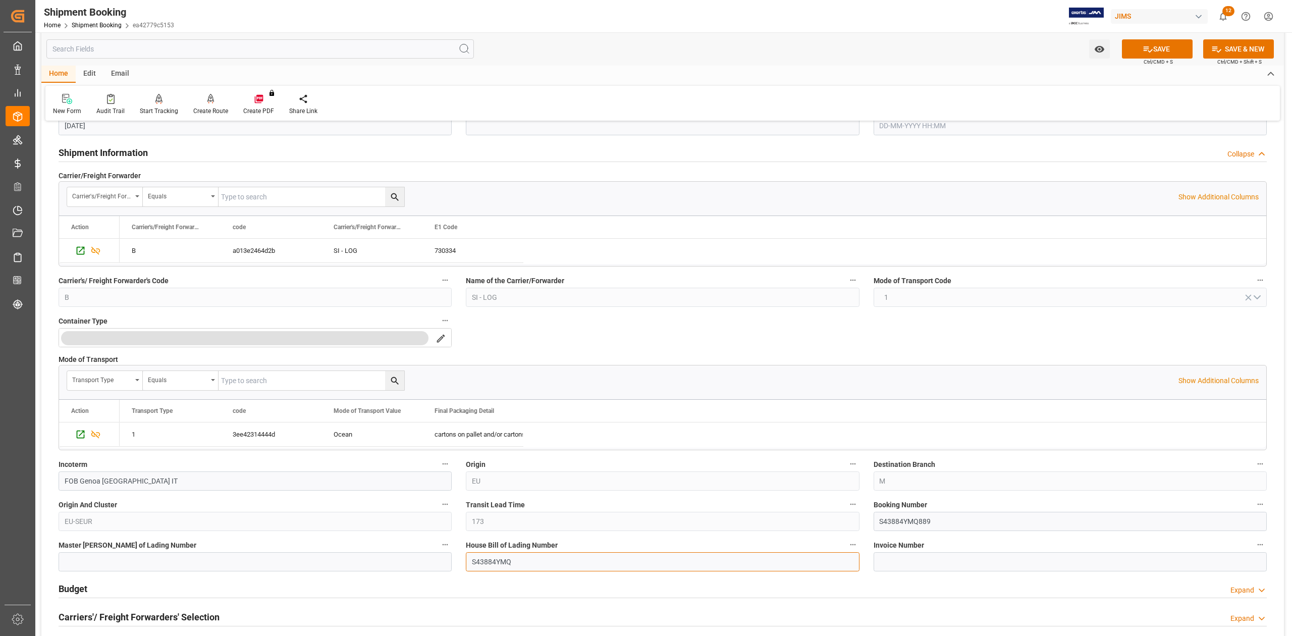
click at [527, 562] on input "S43884YMQ" at bounding box center [662, 561] width 393 height 19
paste input "889"
type input "S43884YMQ889"
click at [1149, 45] on icon at bounding box center [1147, 49] width 11 height 11
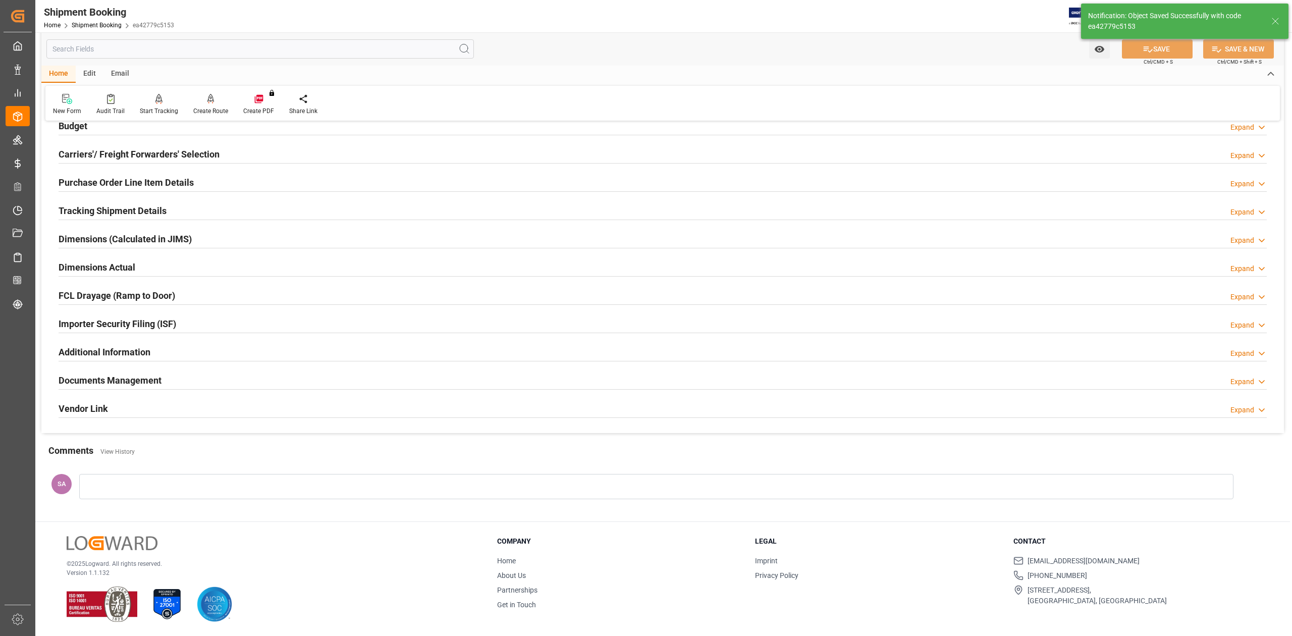
scroll to position [67, 0]
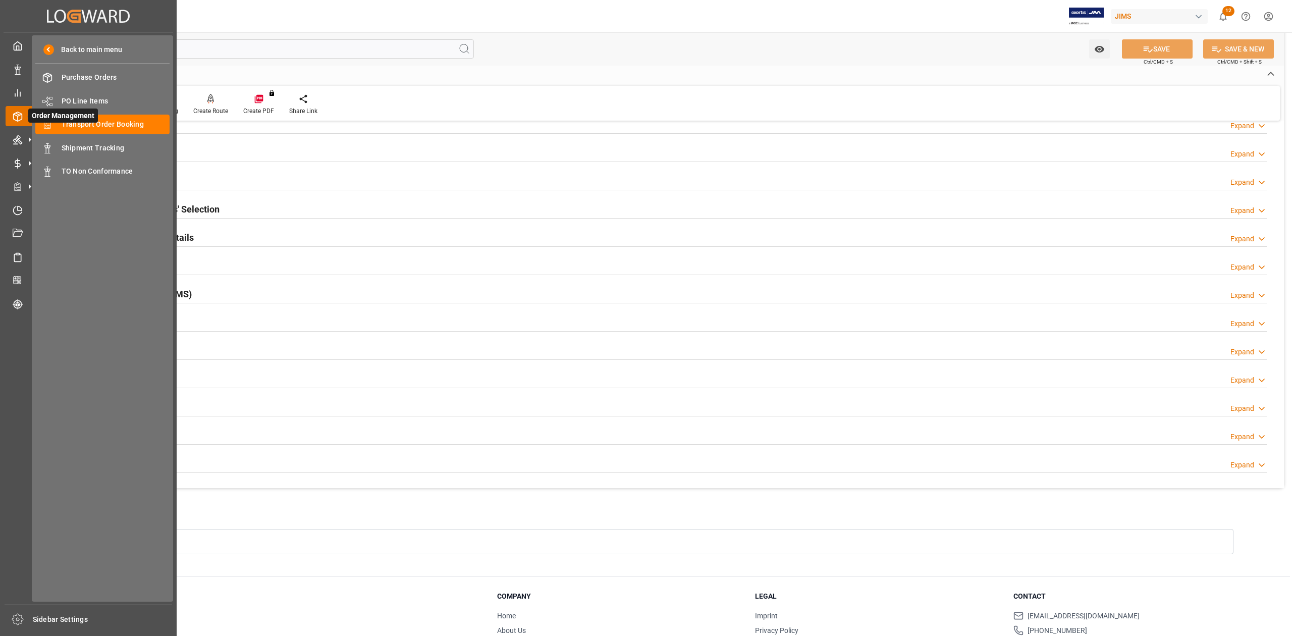
click at [91, 121] on span "Order Management" at bounding box center [63, 115] width 70 height 14
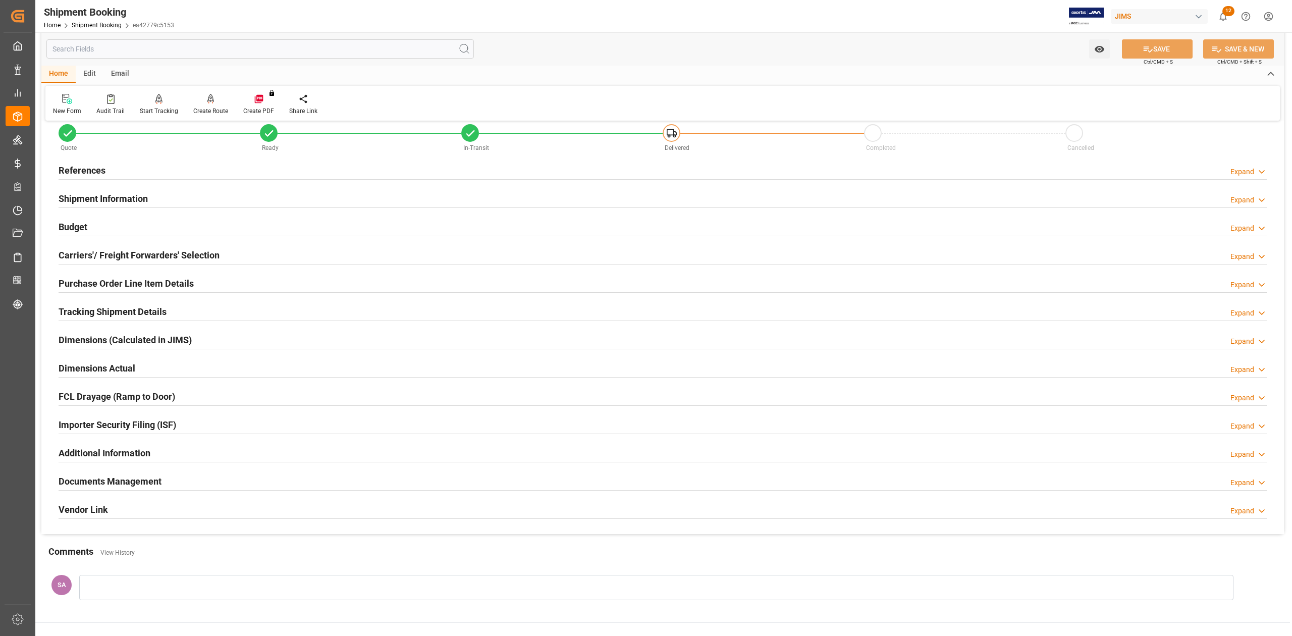
scroll to position [0, 0]
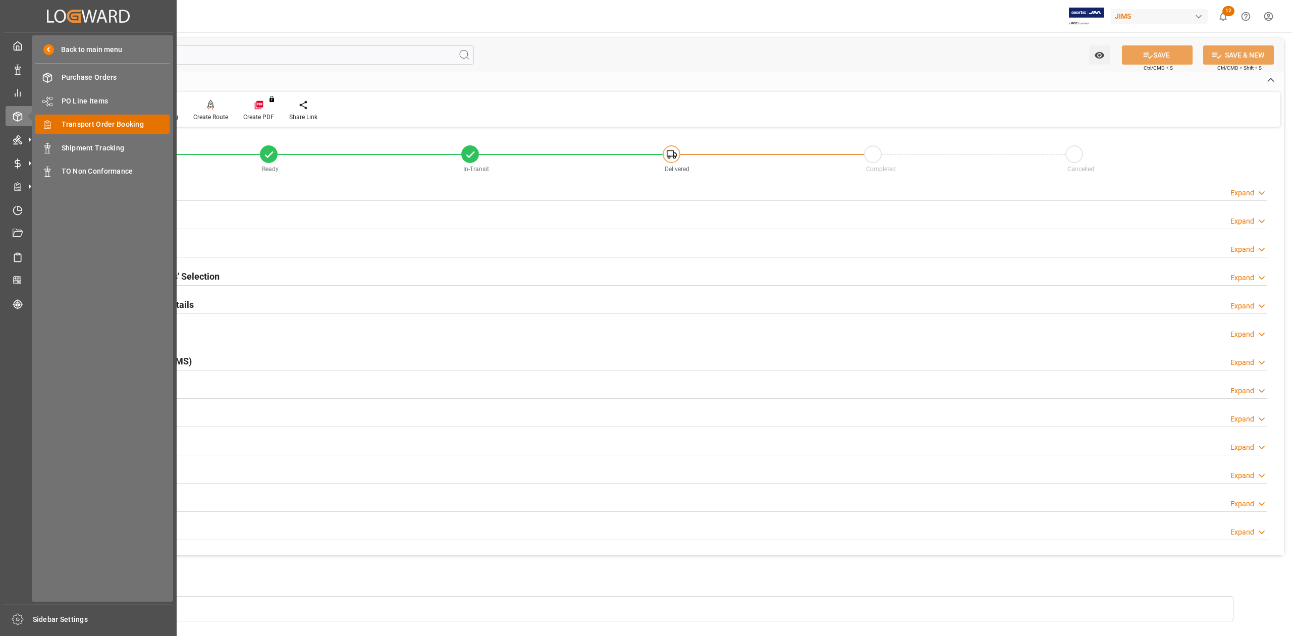
click at [125, 126] on span "Transport Order Booking" at bounding box center [116, 124] width 108 height 11
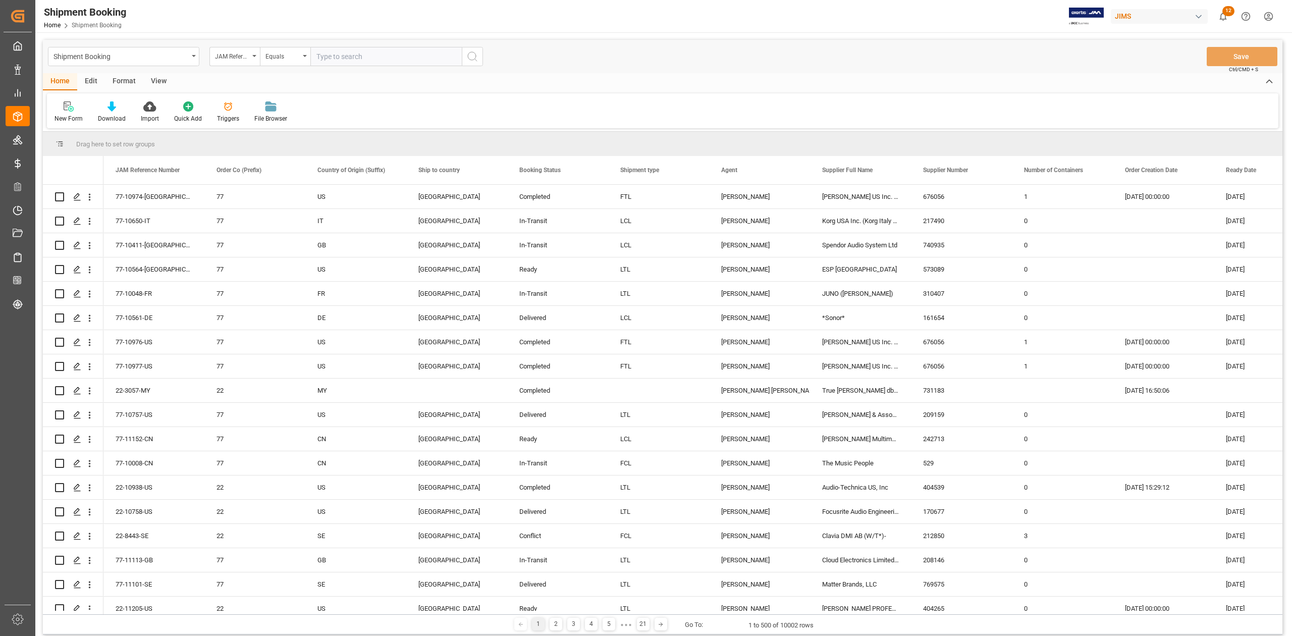
click at [342, 59] on input "text" at bounding box center [385, 56] width 151 height 19
type input "77-10101-TW"
click at [462, 62] on button "search button" at bounding box center [472, 56] width 21 height 19
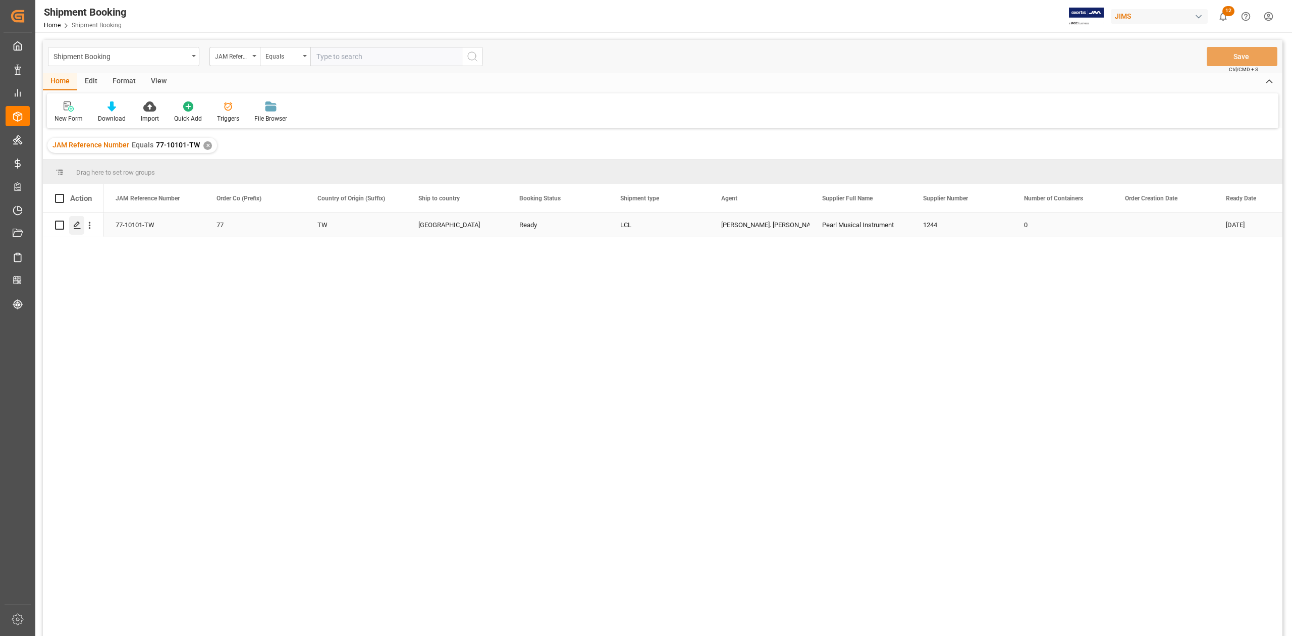
click at [71, 225] on div "Press SPACE to select this row." at bounding box center [76, 225] width 15 height 19
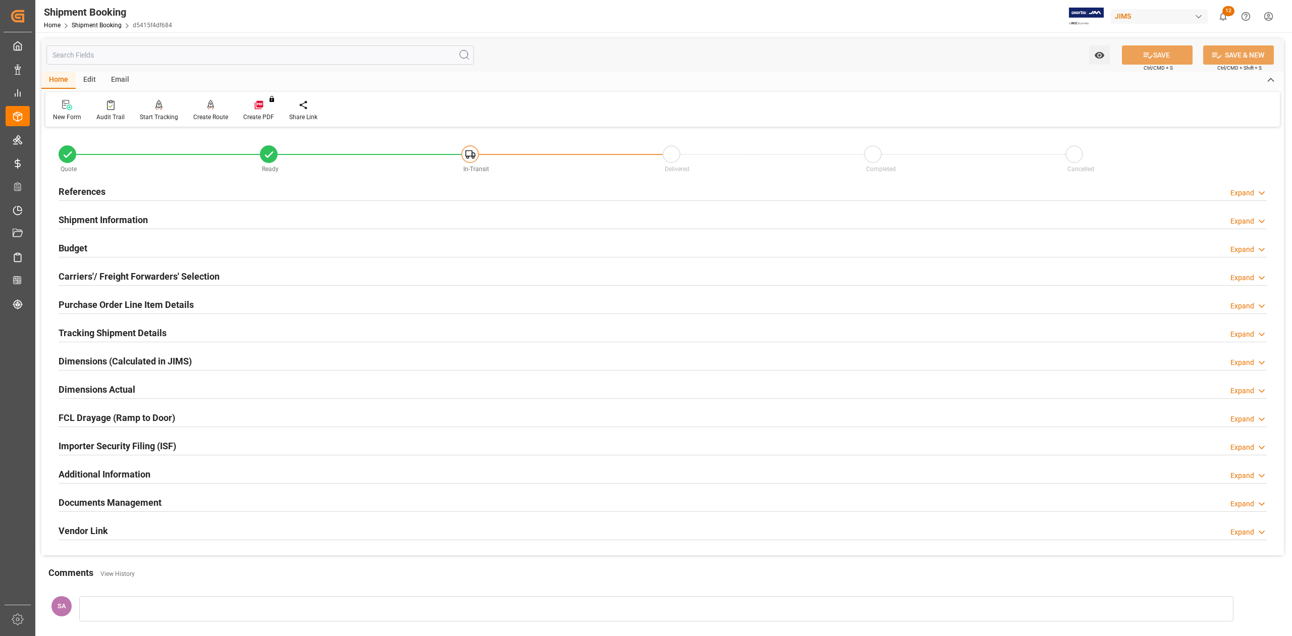
click at [100, 198] on div "References" at bounding box center [82, 190] width 47 height 19
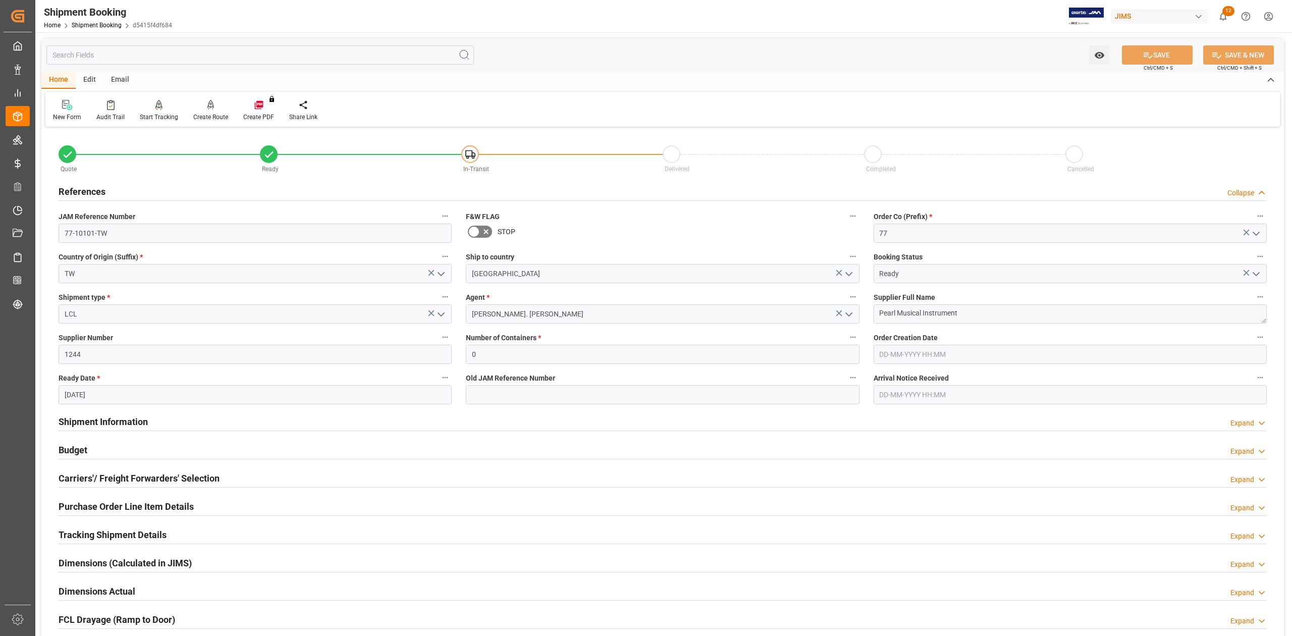
click at [94, 190] on h2 "References" at bounding box center [82, 192] width 47 height 14
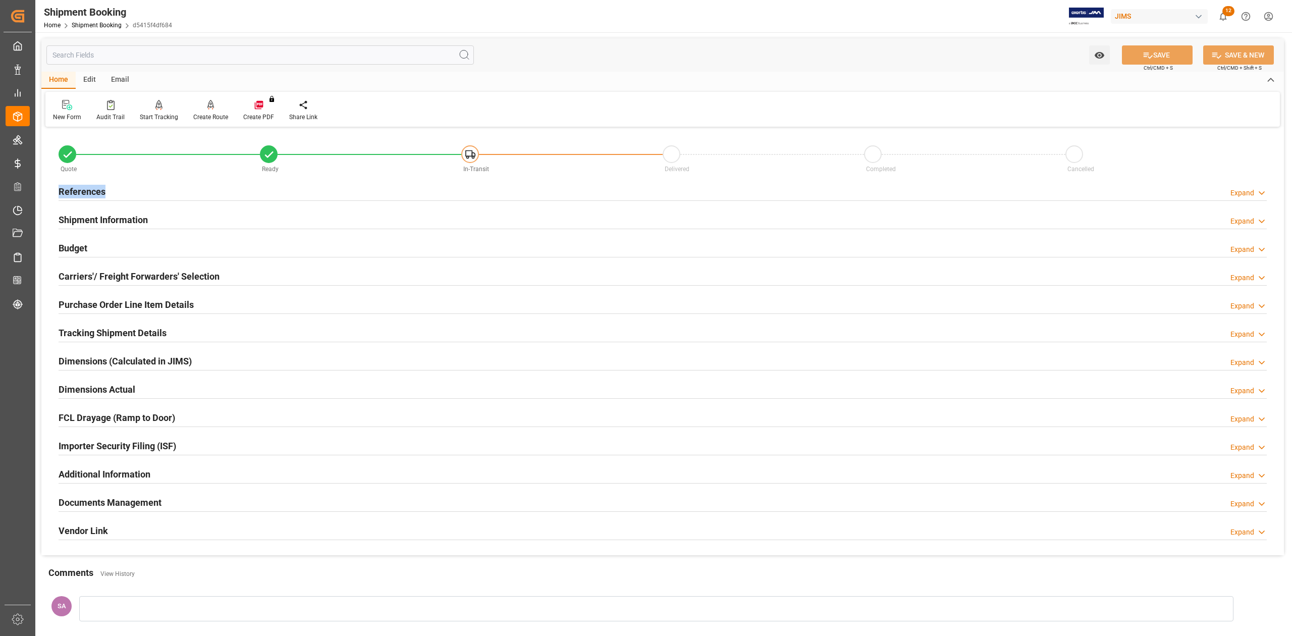
drag, startPoint x: 94, startPoint y: 190, endPoint x: 101, endPoint y: 192, distance: 7.8
click at [95, 190] on h2 "References" at bounding box center [82, 192] width 47 height 14
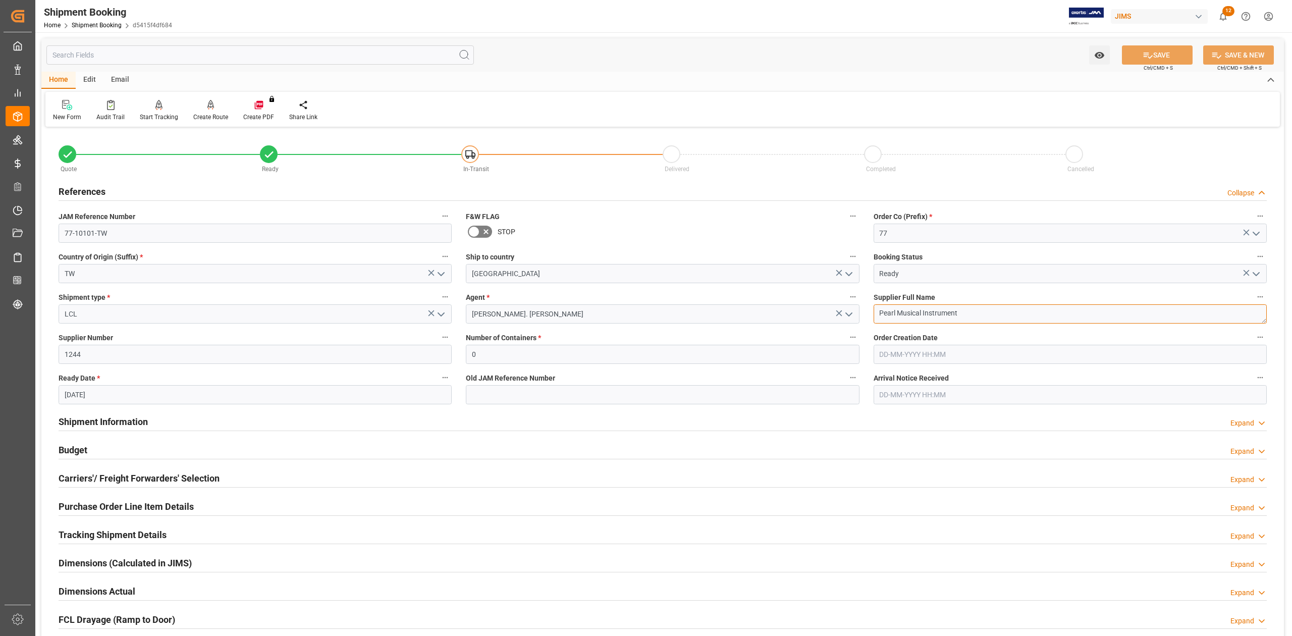
click at [975, 314] on textarea "Pearl Musical Instrument" at bounding box center [1070, 313] width 393 height 19
click at [154, 232] on input "77-10101-TW" at bounding box center [255, 233] width 393 height 19
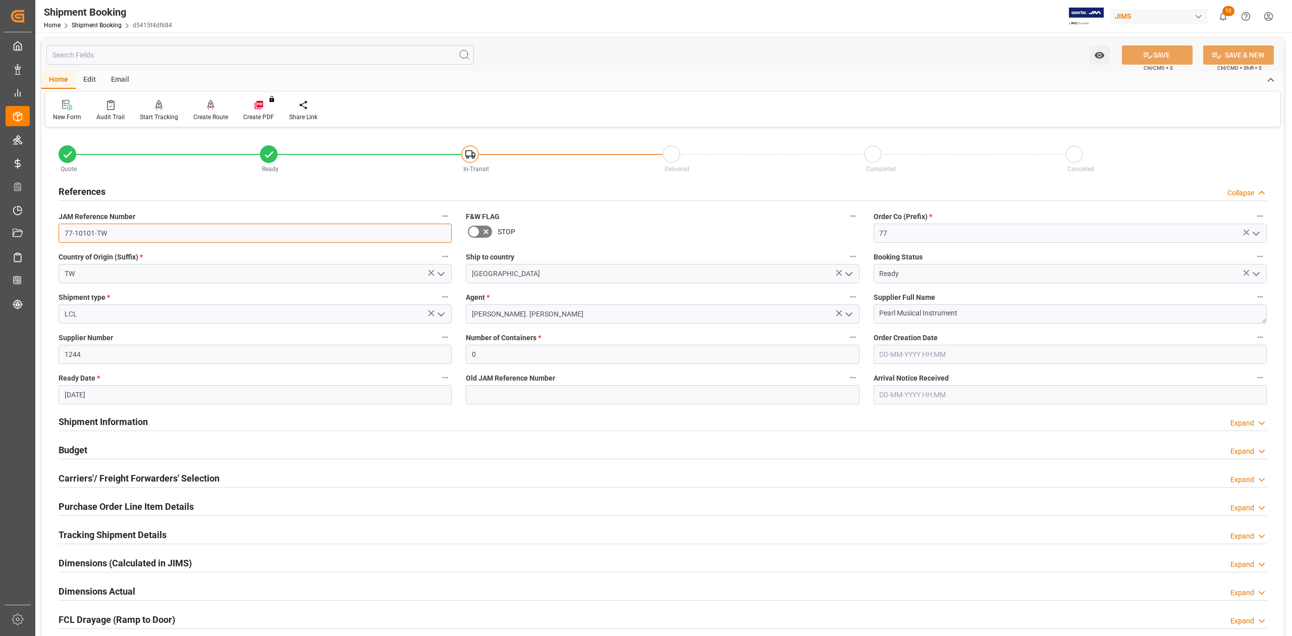
click at [154, 232] on input "77-10101-TW" at bounding box center [255, 233] width 393 height 19
click at [963, 315] on textarea "Pearl Musical Instrument" at bounding box center [1070, 313] width 393 height 19
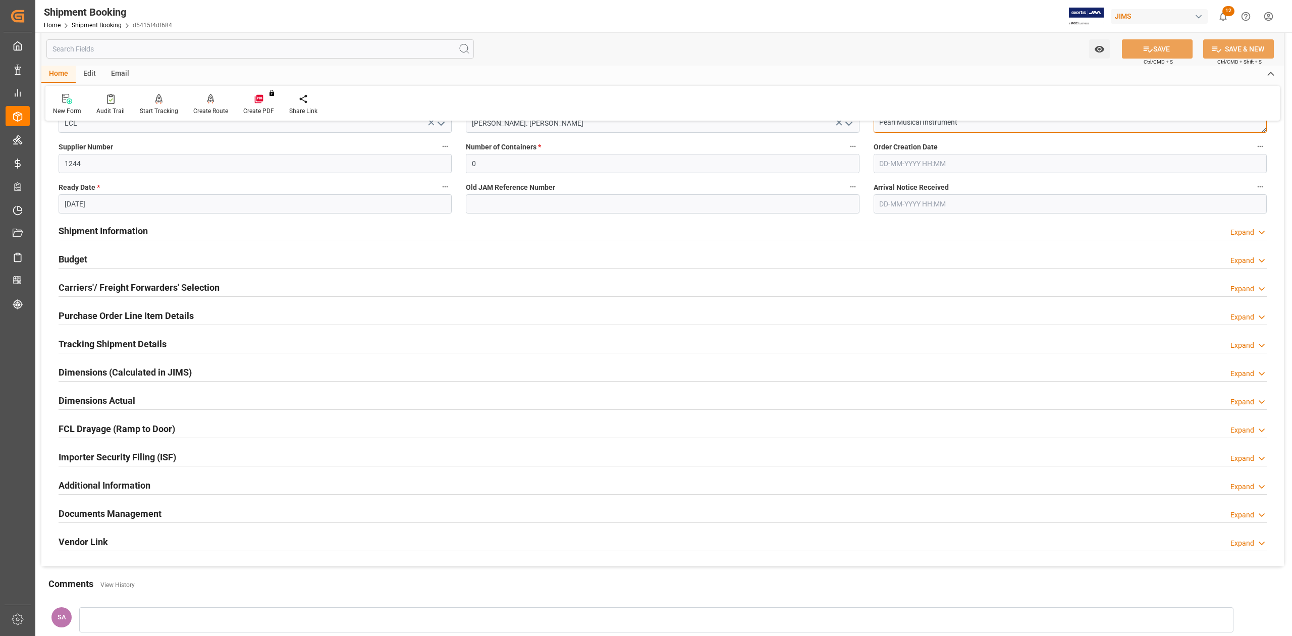
scroll to position [202, 0]
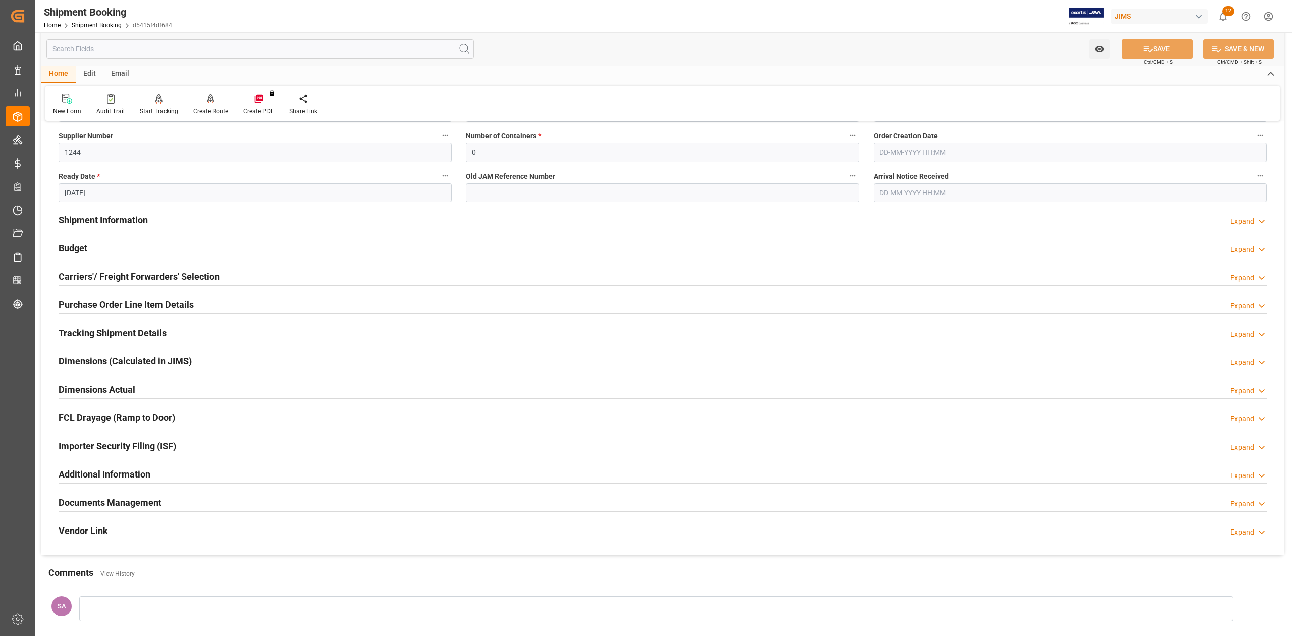
click at [79, 247] on h2 "Budget" at bounding box center [73, 248] width 29 height 14
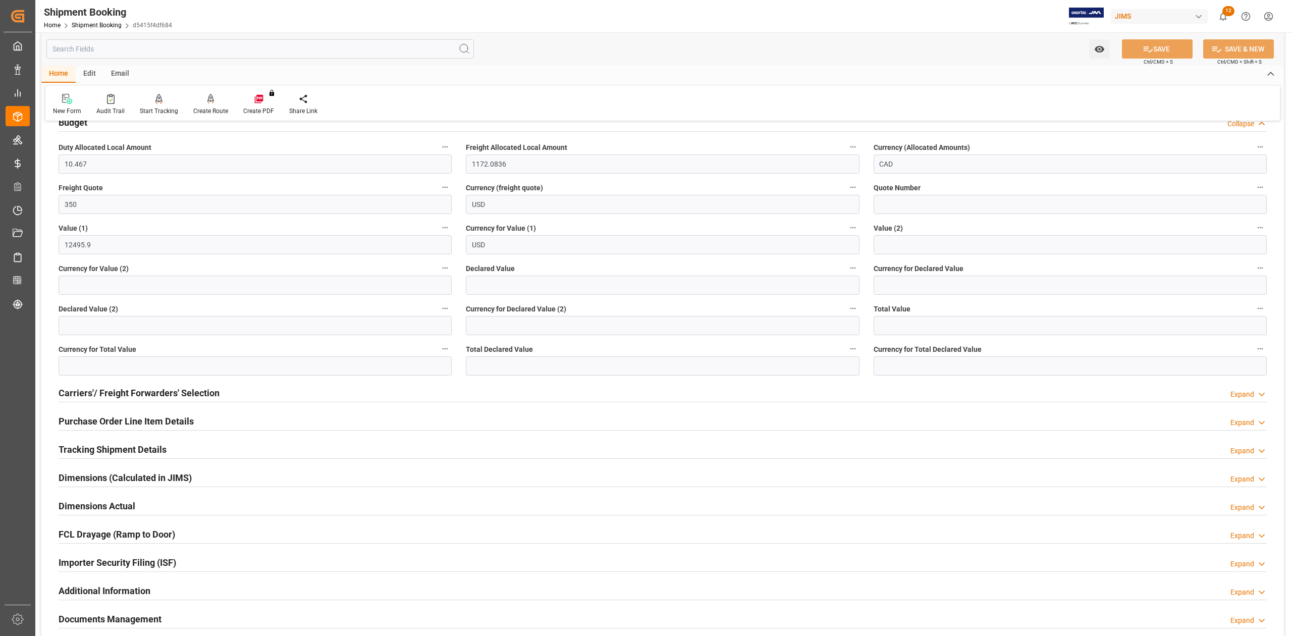
scroll to position [404, 0]
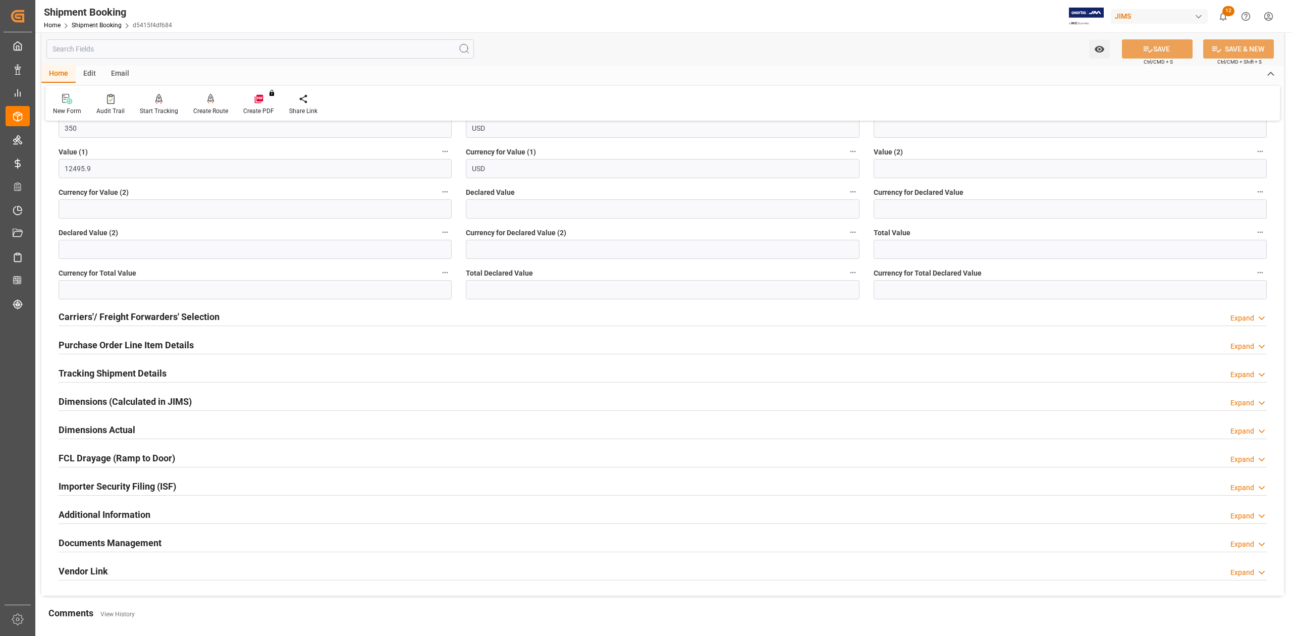
click at [98, 342] on h2 "Purchase Order Line Item Details" at bounding box center [126, 345] width 135 height 14
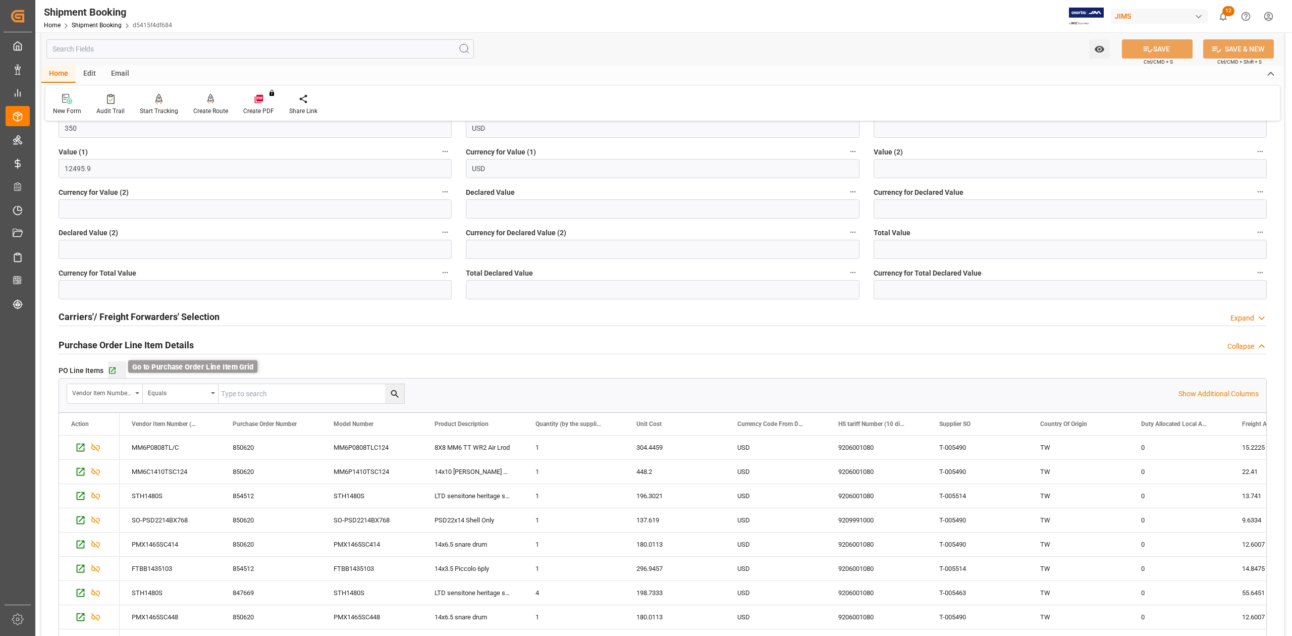
click at [110, 372] on icon "button" at bounding box center [112, 370] width 9 height 9
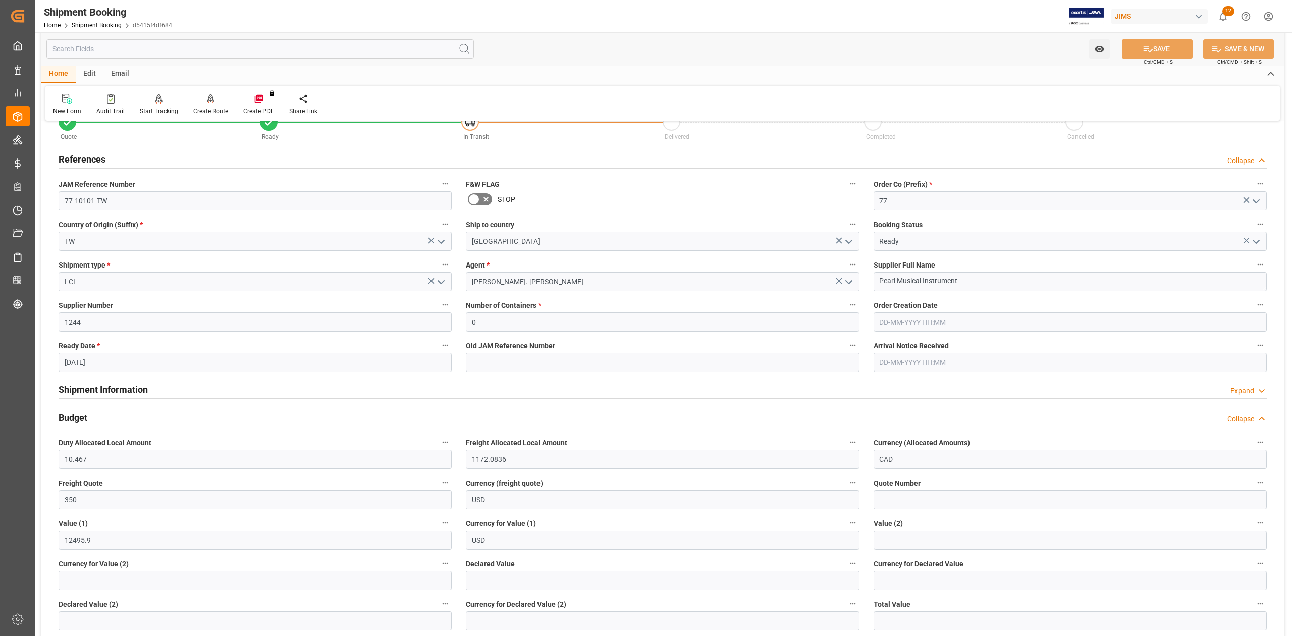
scroll to position [0, 0]
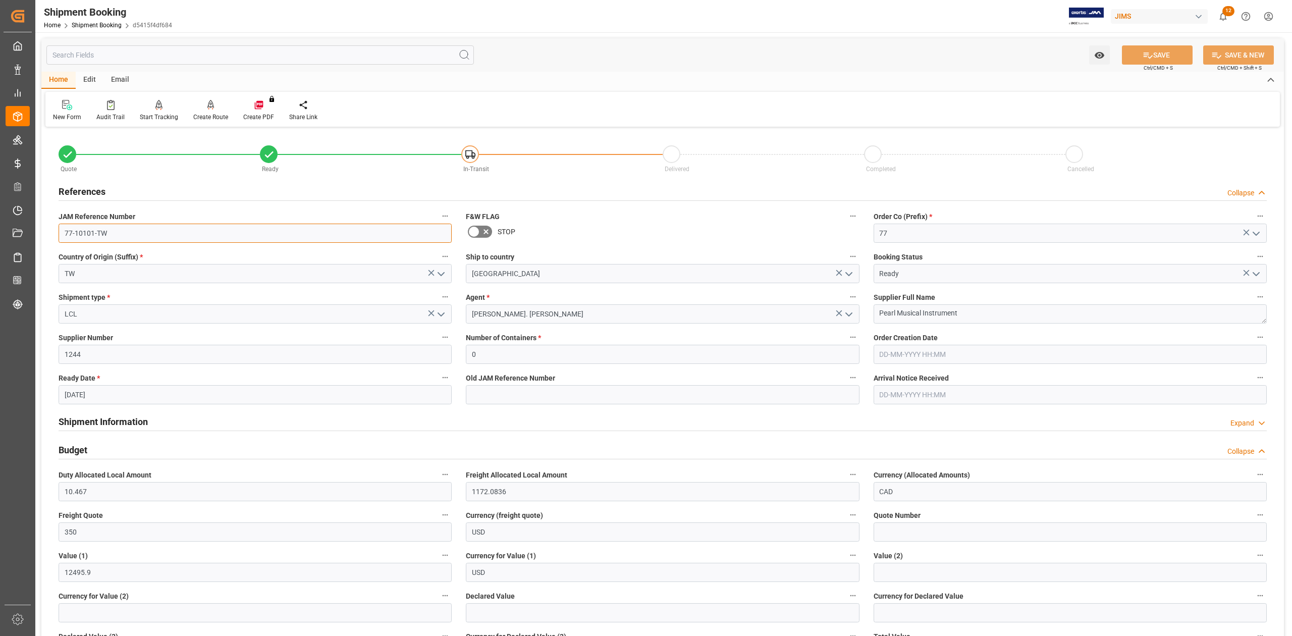
click at [132, 237] on input "77-10101-TW" at bounding box center [255, 233] width 393 height 19
click at [993, 315] on textarea "Pearl Musical Instrument" at bounding box center [1070, 313] width 393 height 19
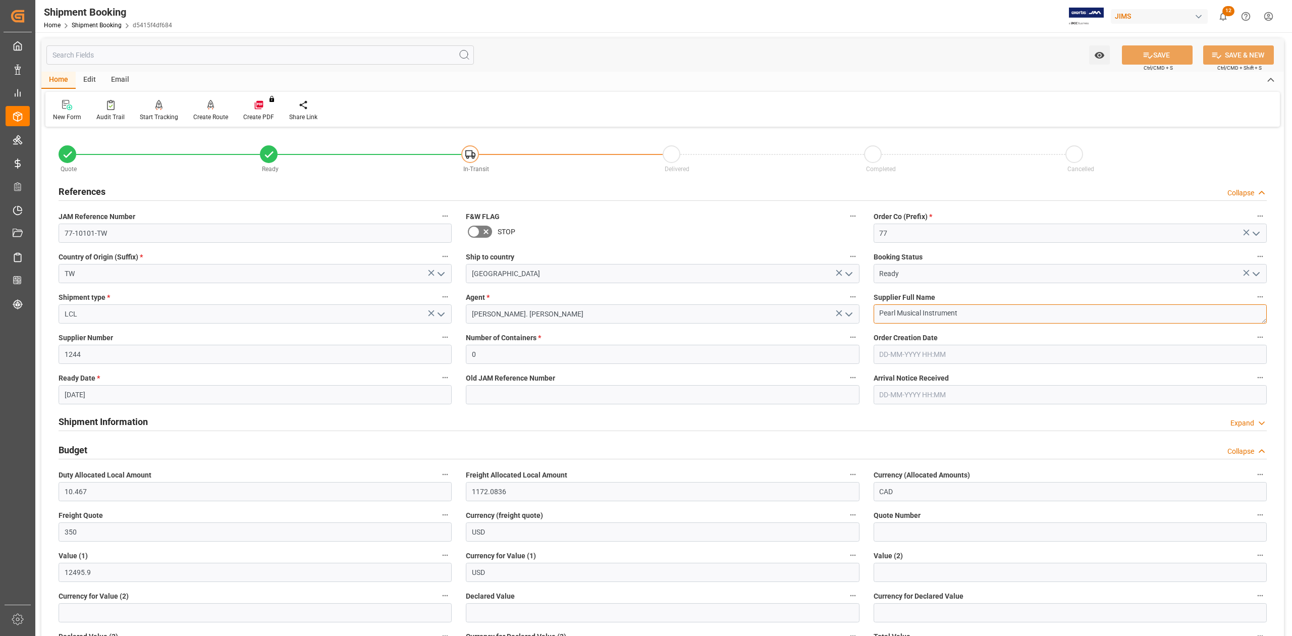
click at [993, 315] on textarea "Pearl Musical Instrument" at bounding box center [1070, 313] width 393 height 19
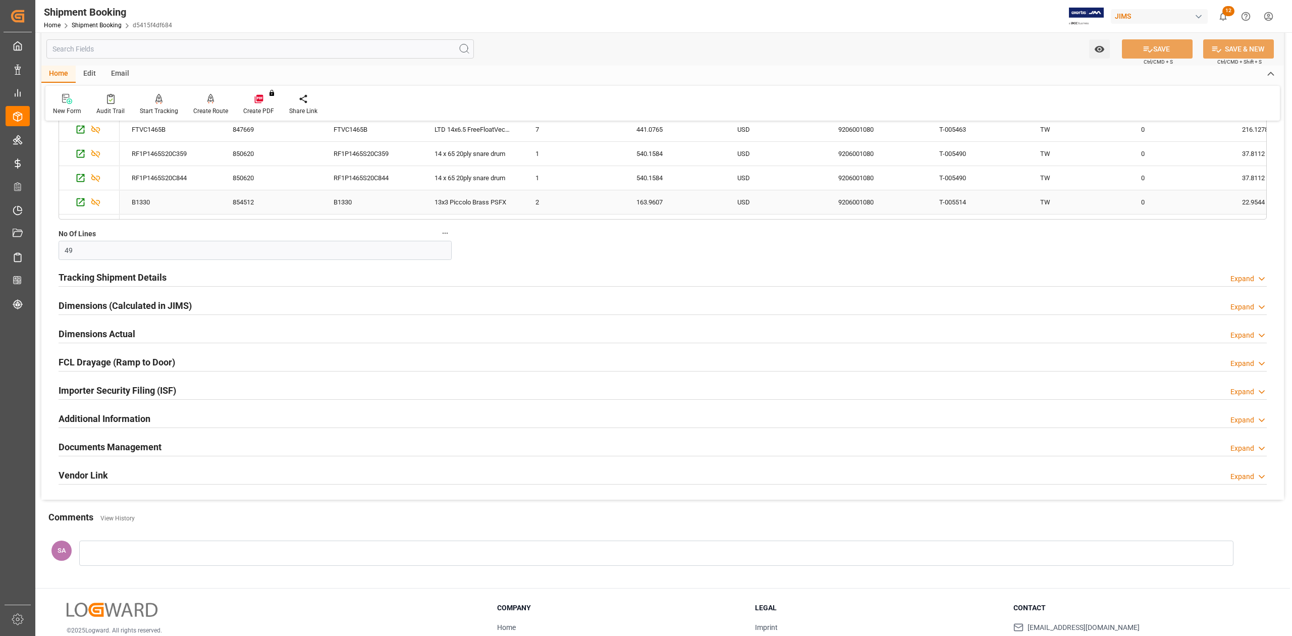
scroll to position [985, 0]
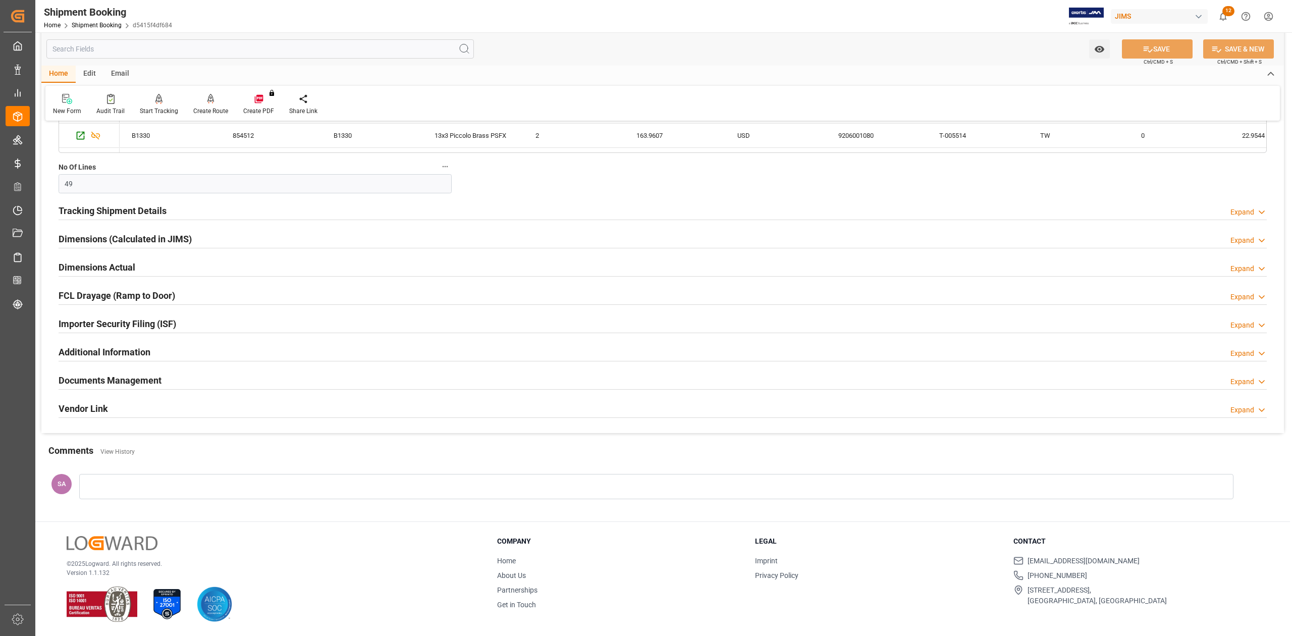
drag, startPoint x: 138, startPoint y: 374, endPoint x: 192, endPoint y: 424, distance: 73.9
click at [138, 375] on h2 "Documents Management" at bounding box center [110, 380] width 103 height 14
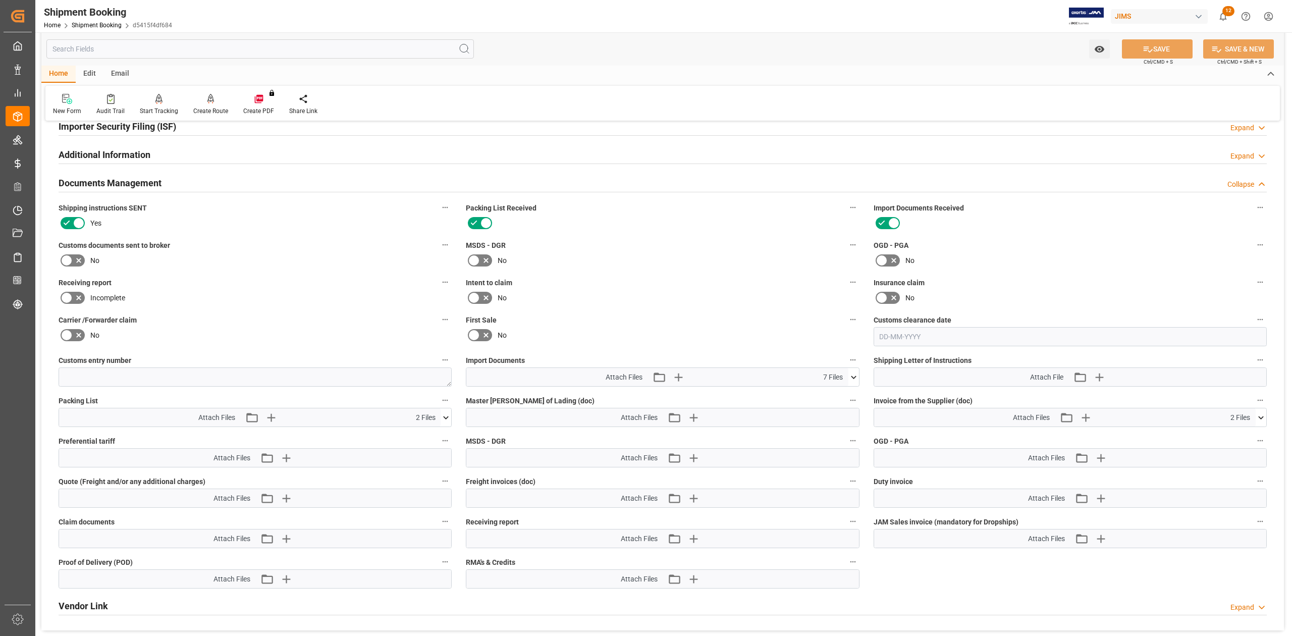
scroll to position [1187, 0]
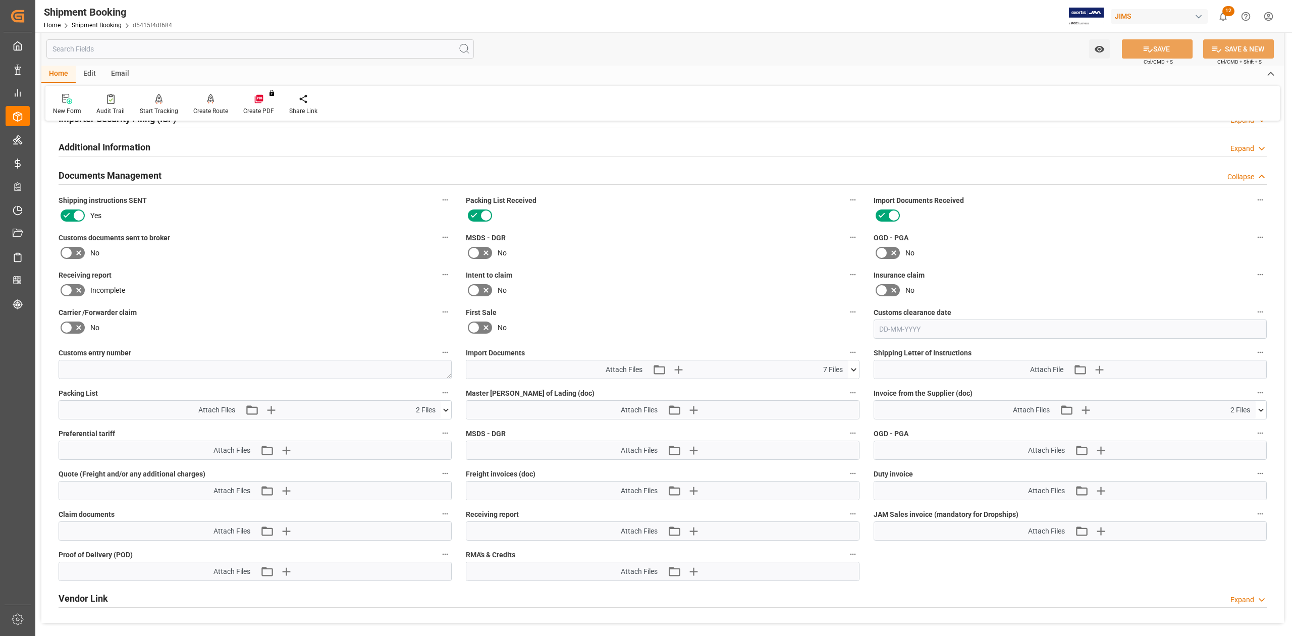
click at [448, 412] on icon at bounding box center [446, 410] width 11 height 11
click at [448, 411] on icon at bounding box center [447, 409] width 6 height 3
click at [856, 374] on icon at bounding box center [853, 369] width 11 height 11
click at [1263, 410] on icon at bounding box center [1261, 409] width 6 height 3
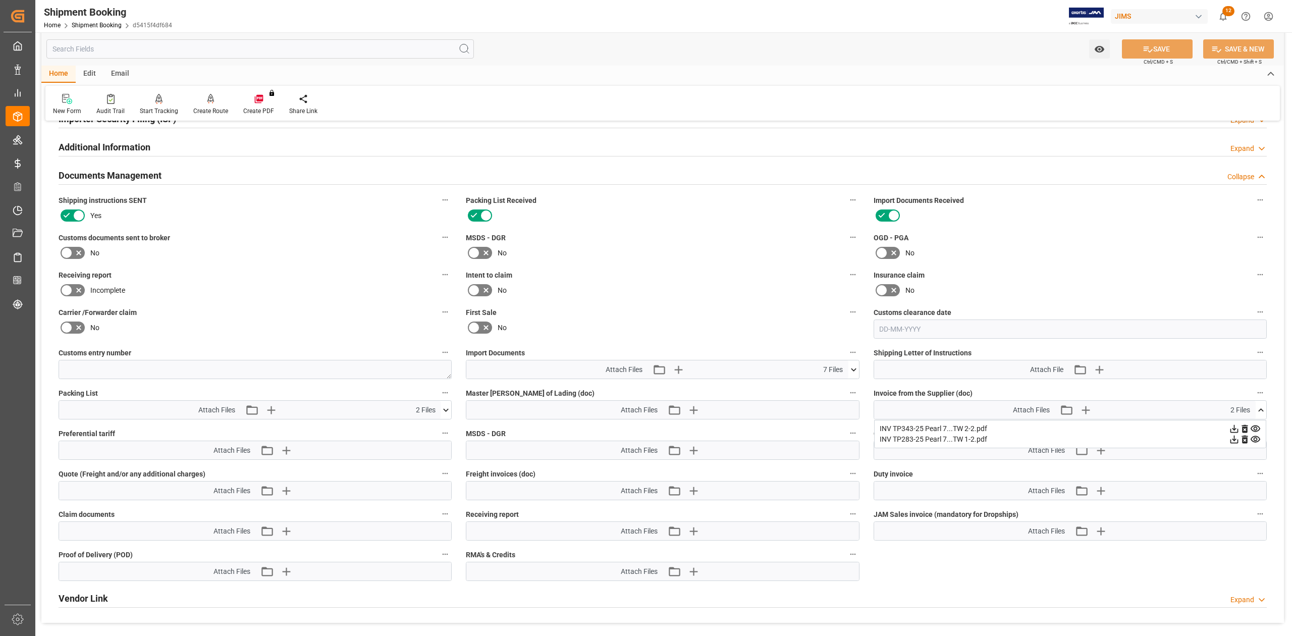
click at [1263, 410] on icon at bounding box center [1261, 410] width 11 height 11
click at [692, 414] on icon "button" at bounding box center [693, 410] width 16 height 16
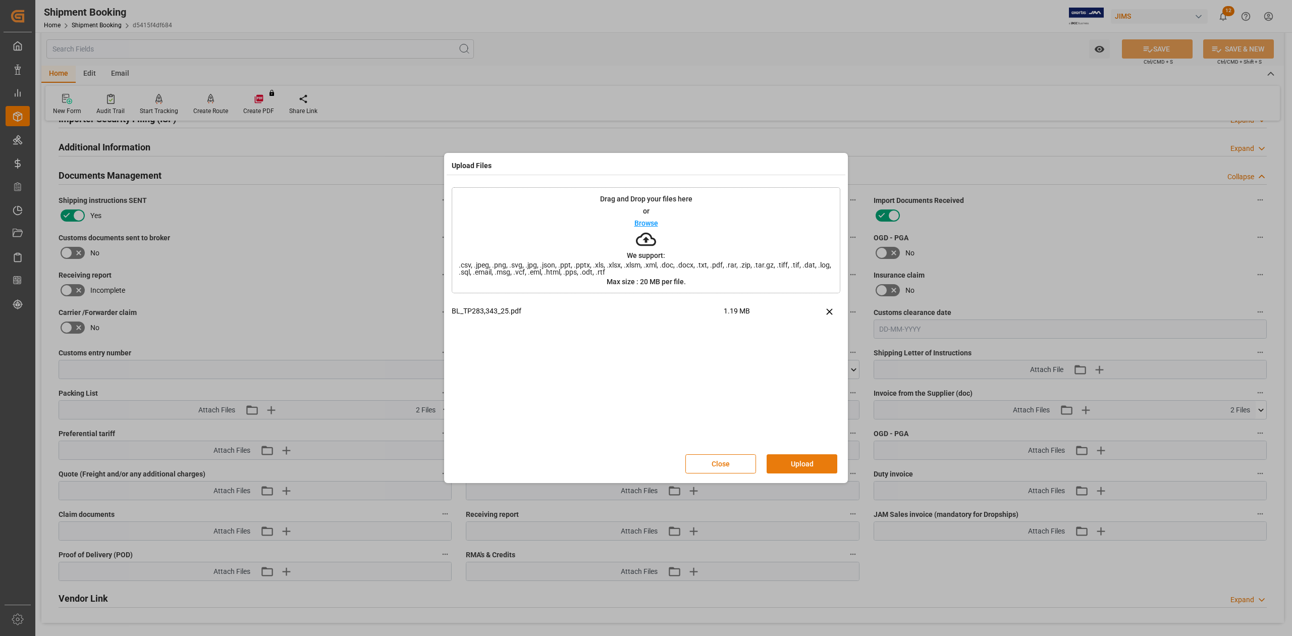
click at [807, 461] on button "Upload" at bounding box center [802, 463] width 71 height 19
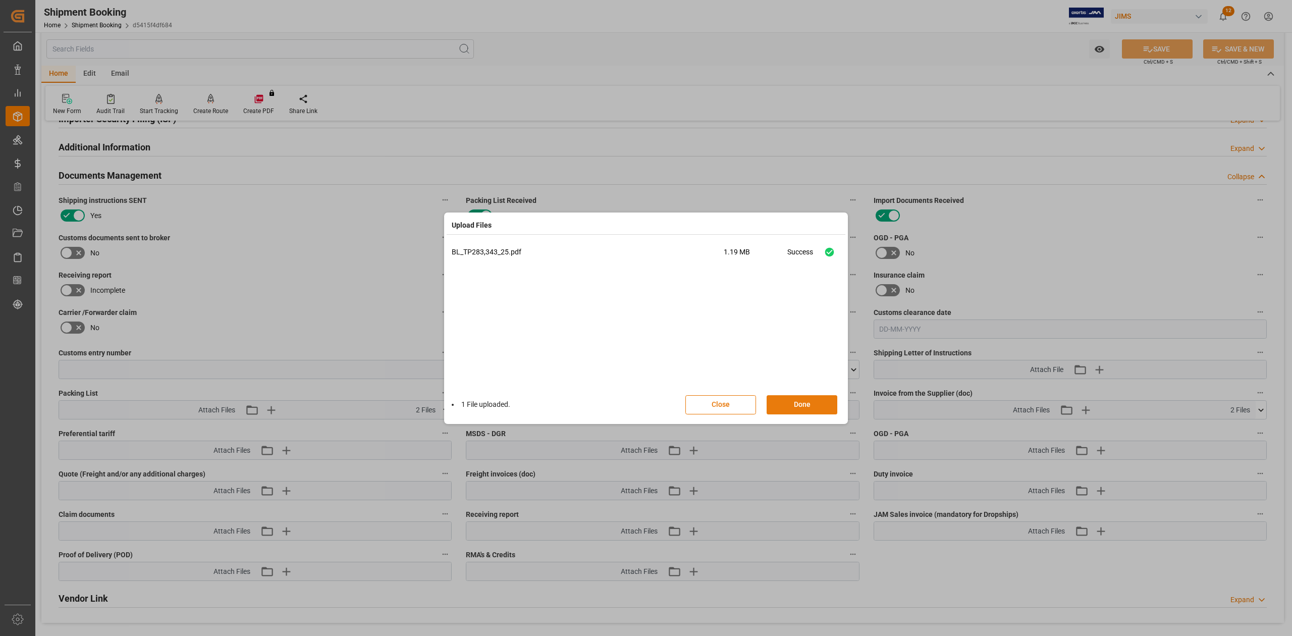
click at [806, 406] on button "Done" at bounding box center [802, 404] width 71 height 19
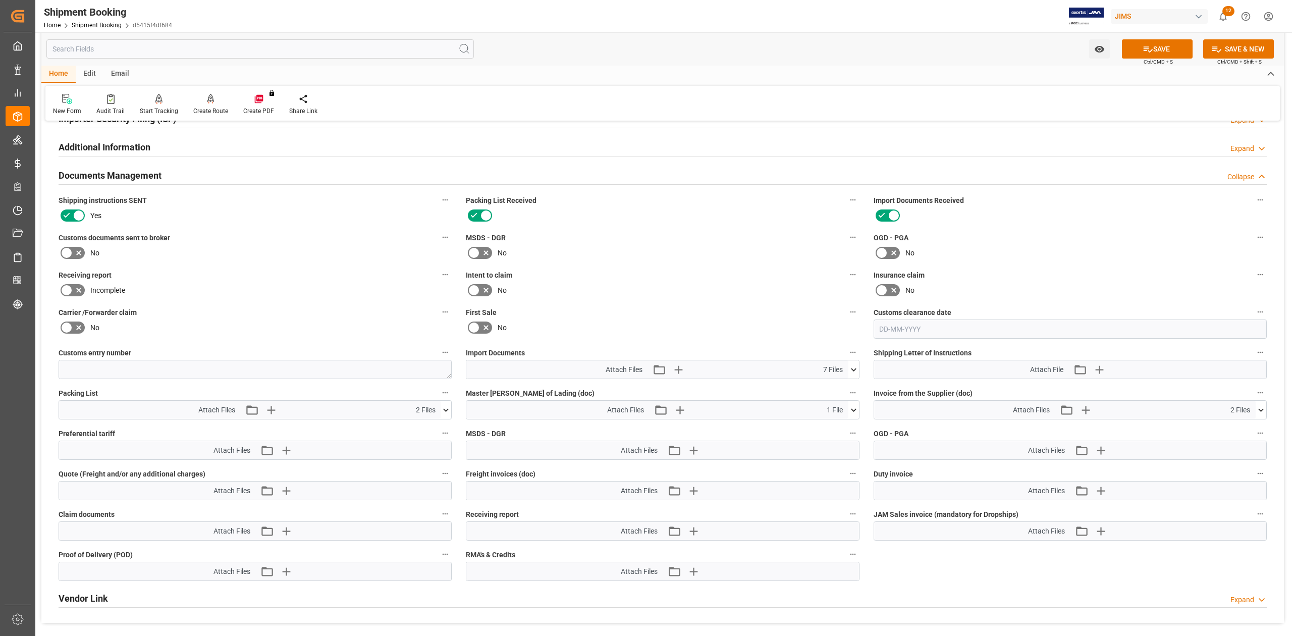
click at [852, 370] on icon at bounding box center [854, 369] width 6 height 3
click at [675, 366] on icon "button" at bounding box center [678, 369] width 16 height 16
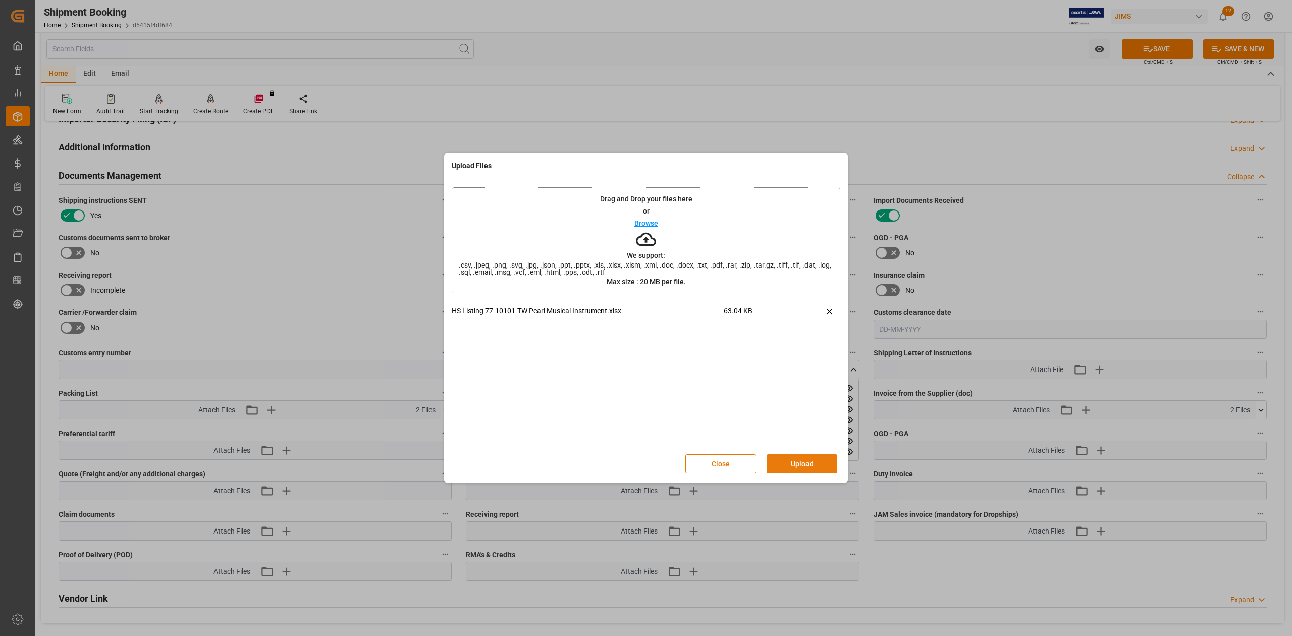
click at [796, 466] on button "Upload" at bounding box center [802, 463] width 71 height 19
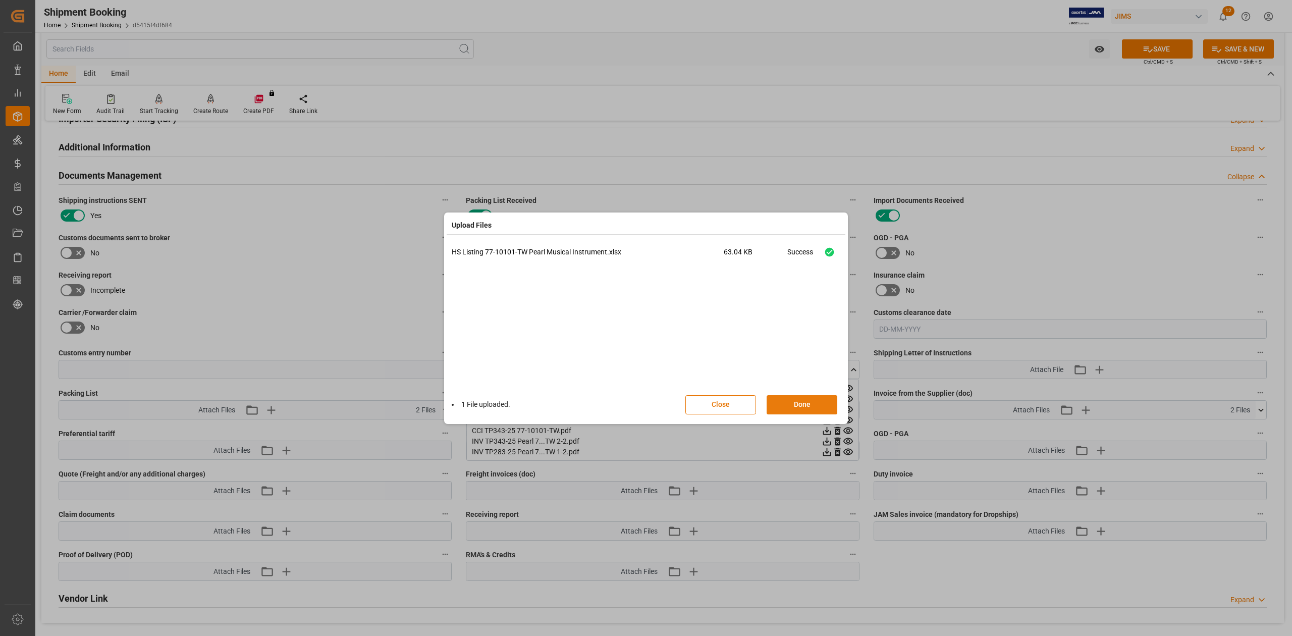
click at [813, 404] on button "Done" at bounding box center [802, 404] width 71 height 19
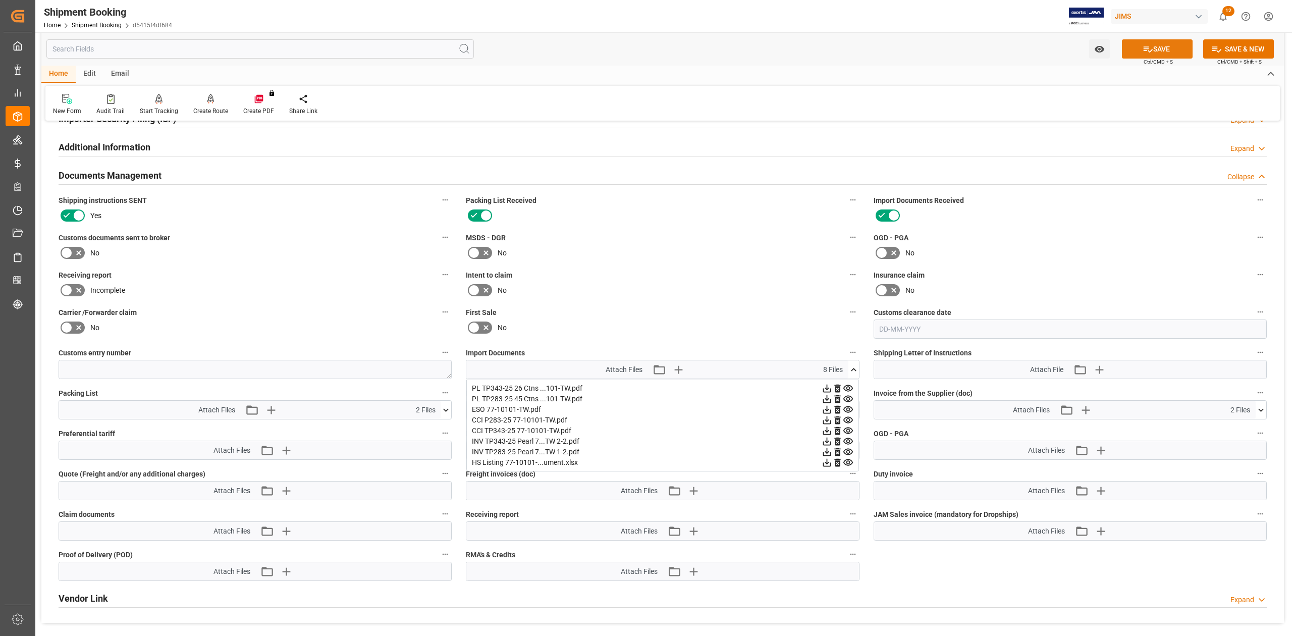
click at [1157, 47] on button "SAVE" at bounding box center [1157, 48] width 71 height 19
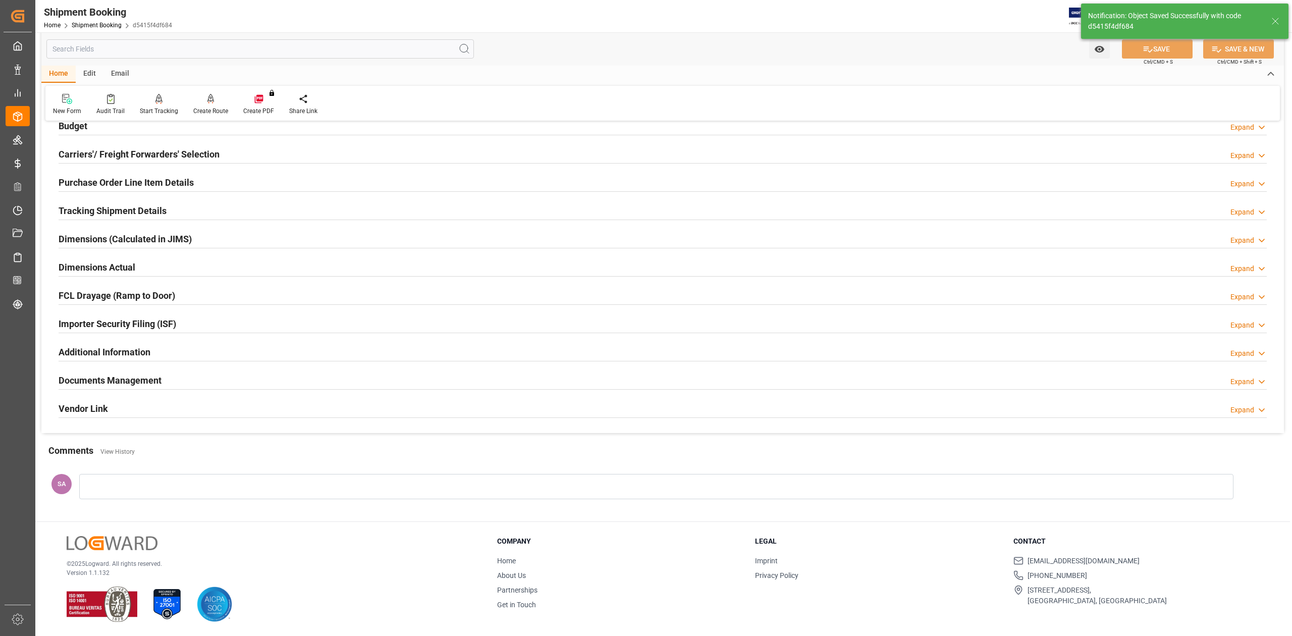
scroll to position [124, 0]
click at [87, 379] on h2 "Documents Management" at bounding box center [110, 380] width 103 height 14
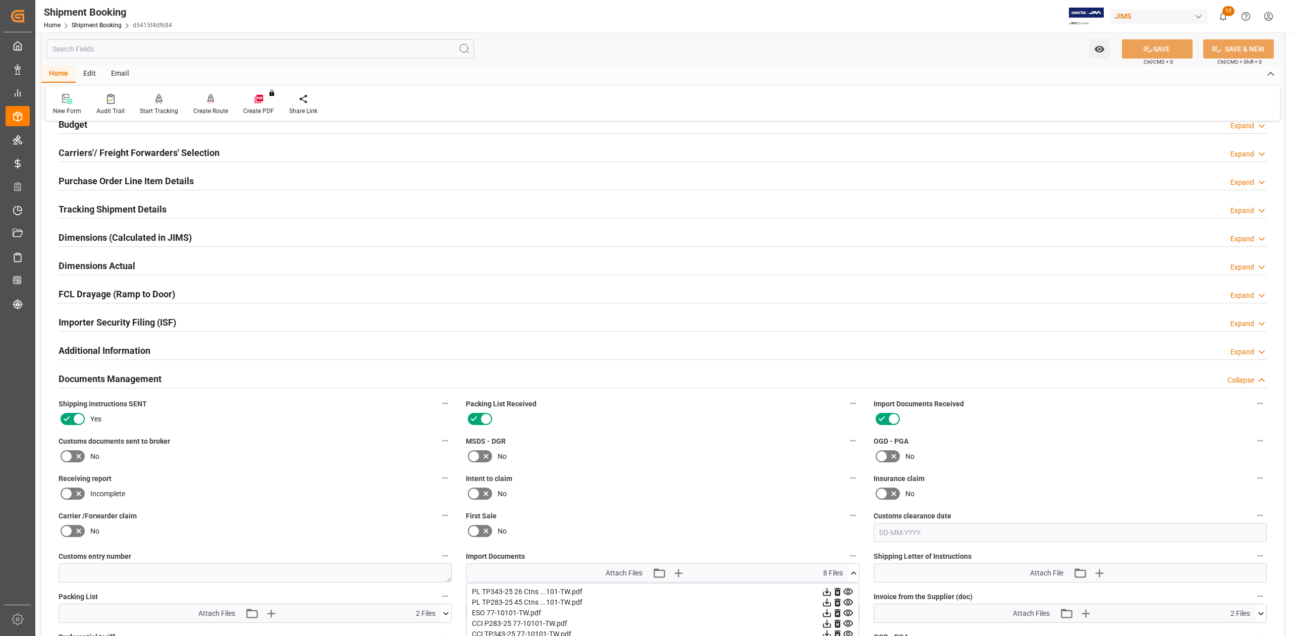
scroll to position [325, 0]
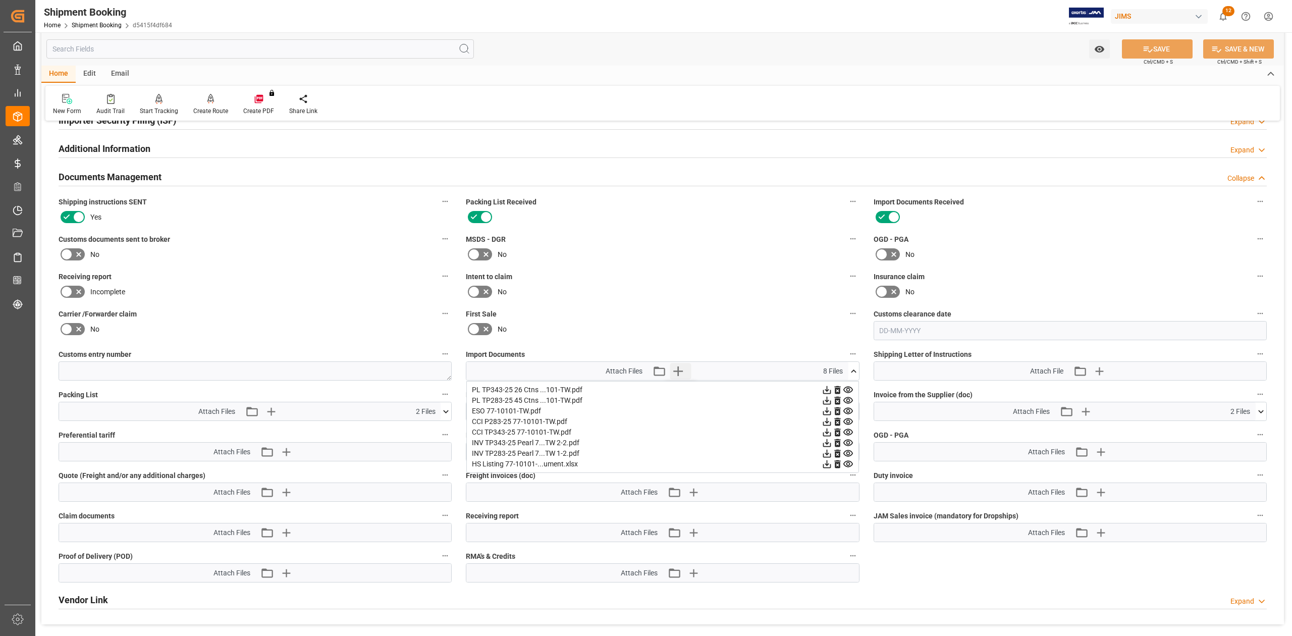
click at [680, 372] on icon "button" at bounding box center [678, 371] width 16 height 16
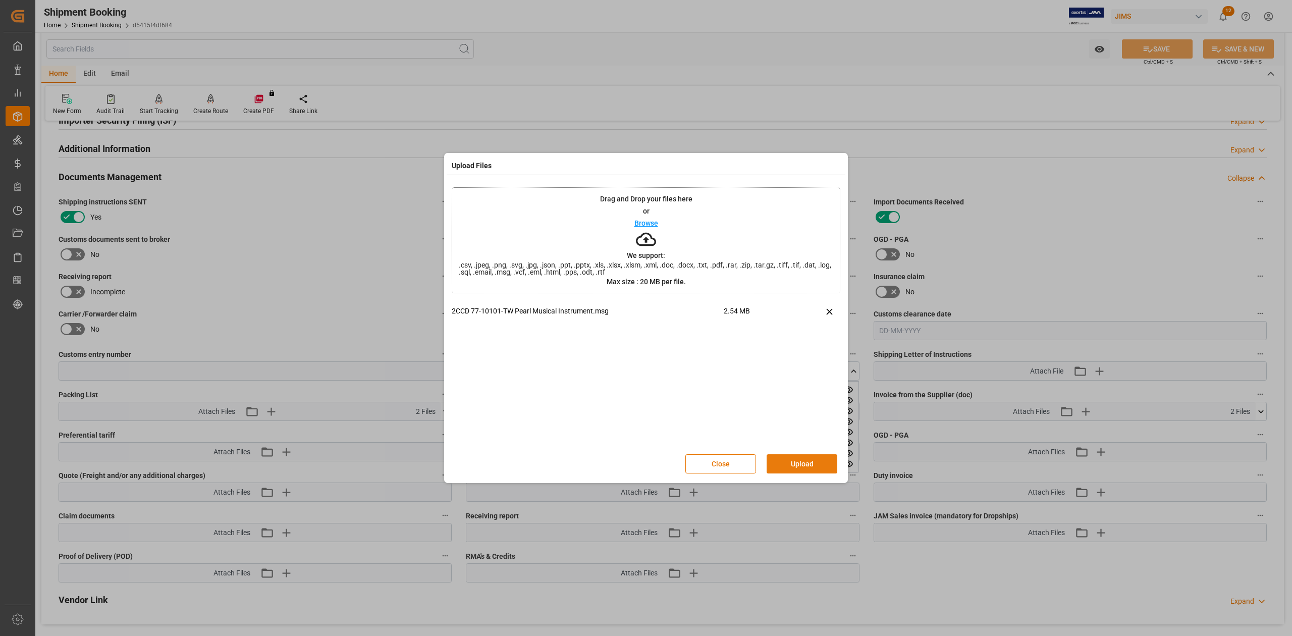
click at [795, 461] on button "Upload" at bounding box center [802, 463] width 71 height 19
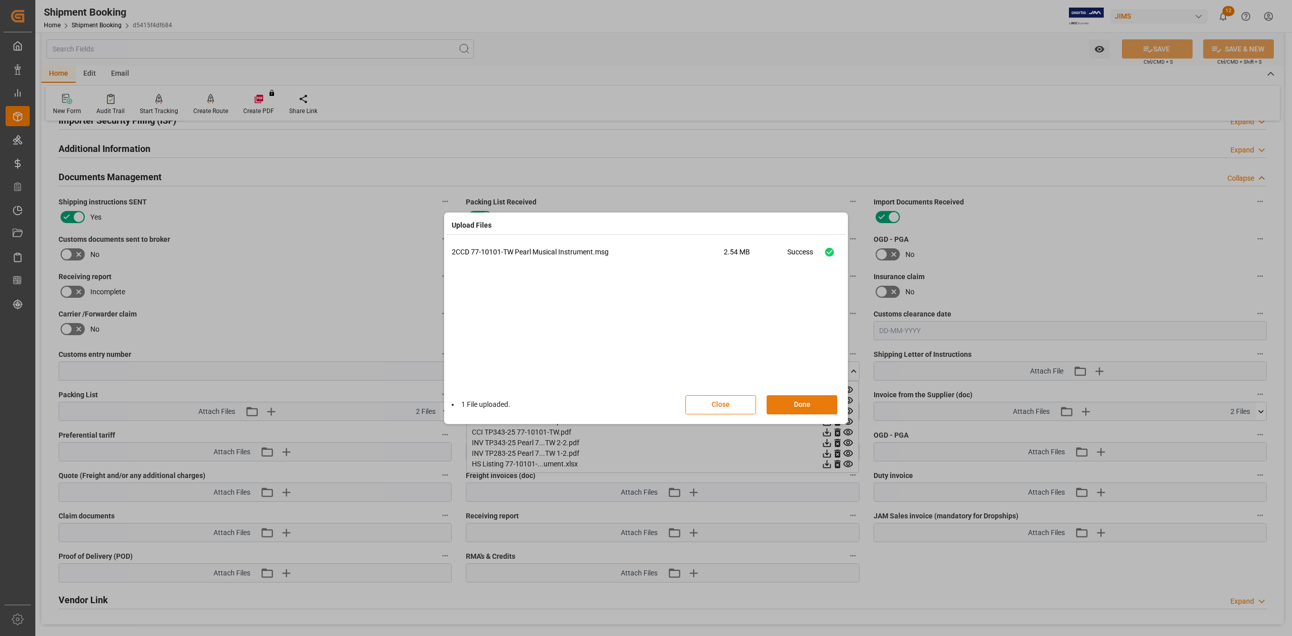
click at [804, 402] on button "Done" at bounding box center [802, 404] width 71 height 19
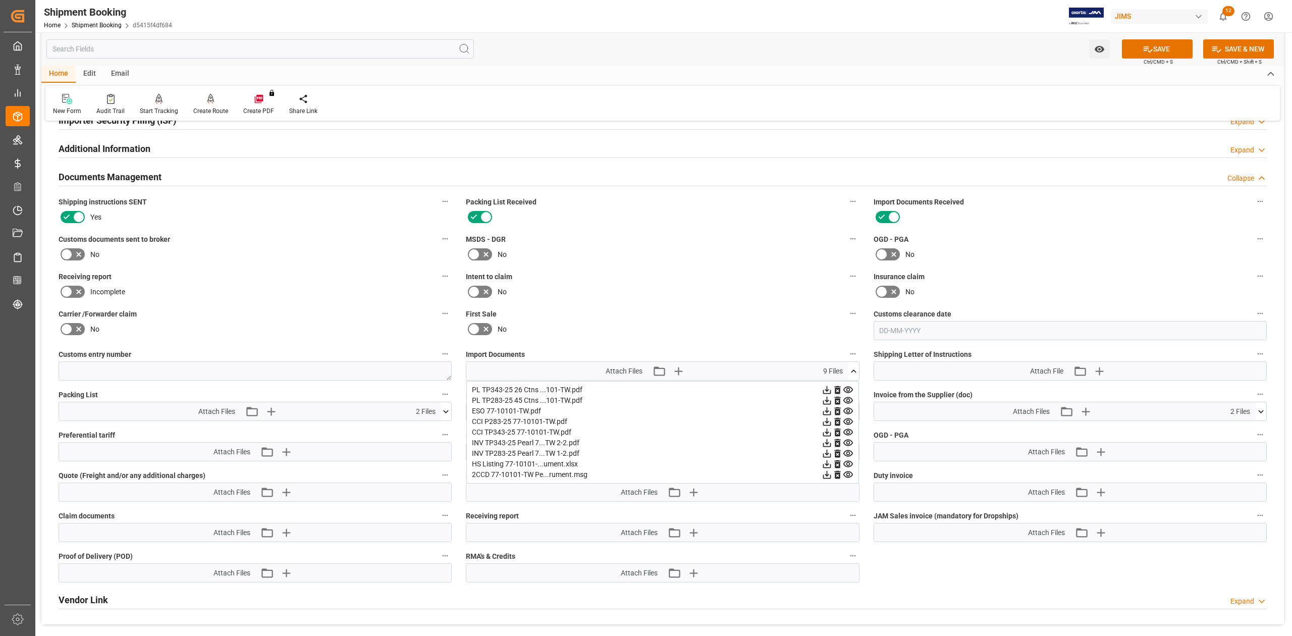
click at [852, 372] on icon at bounding box center [853, 371] width 11 height 11
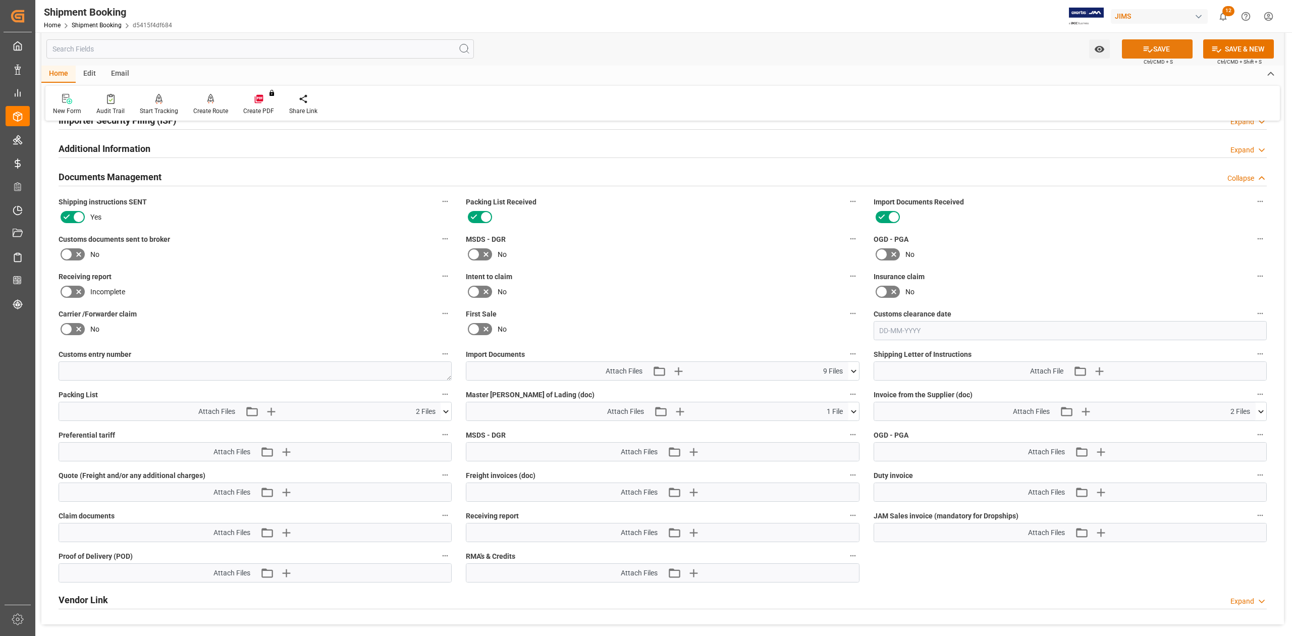
click at [1159, 50] on button "SAVE" at bounding box center [1157, 48] width 71 height 19
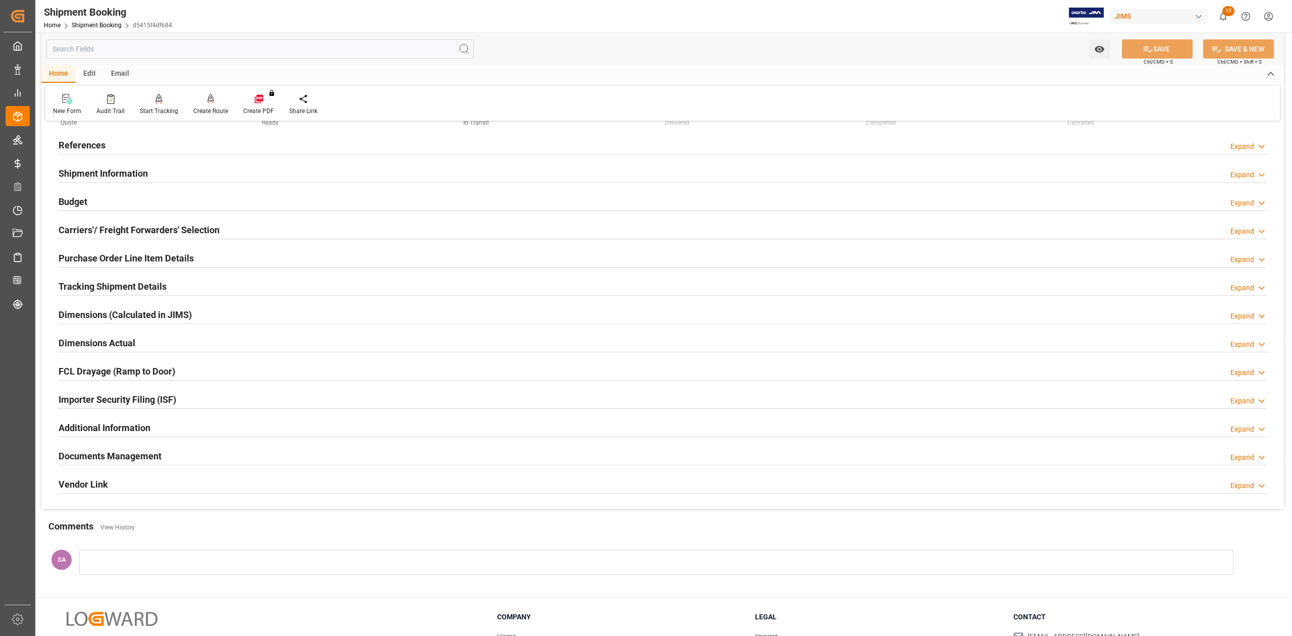
scroll to position [0, 0]
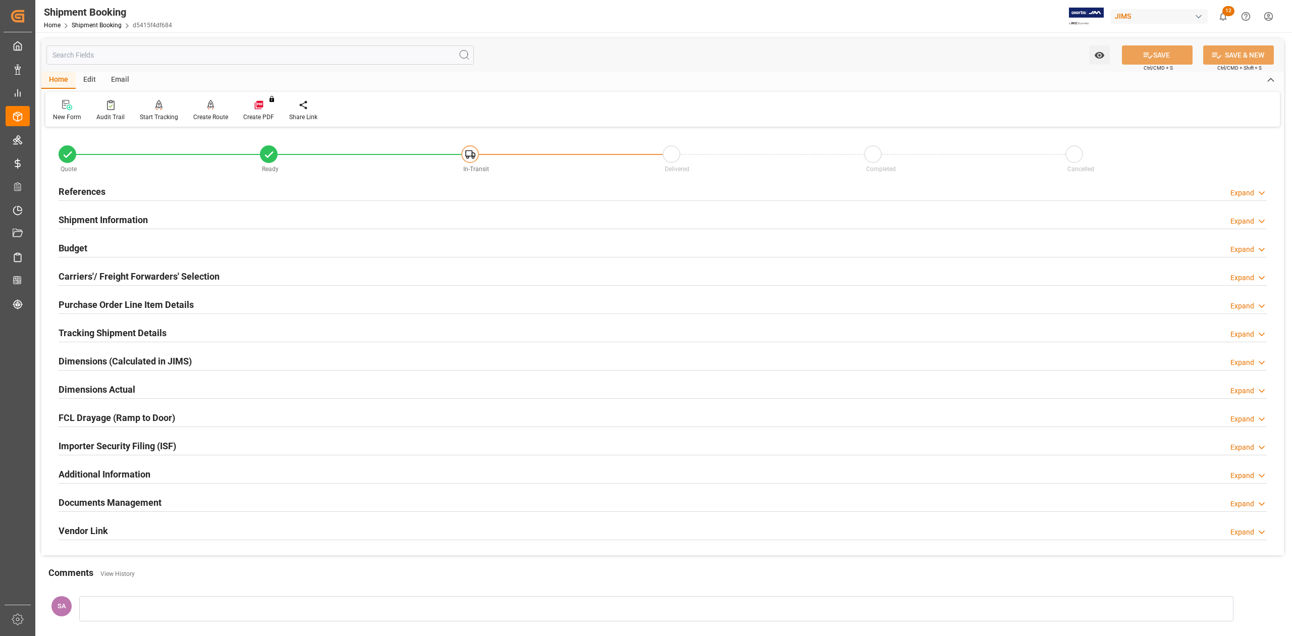
click at [99, 190] on h2 "References" at bounding box center [82, 192] width 47 height 14
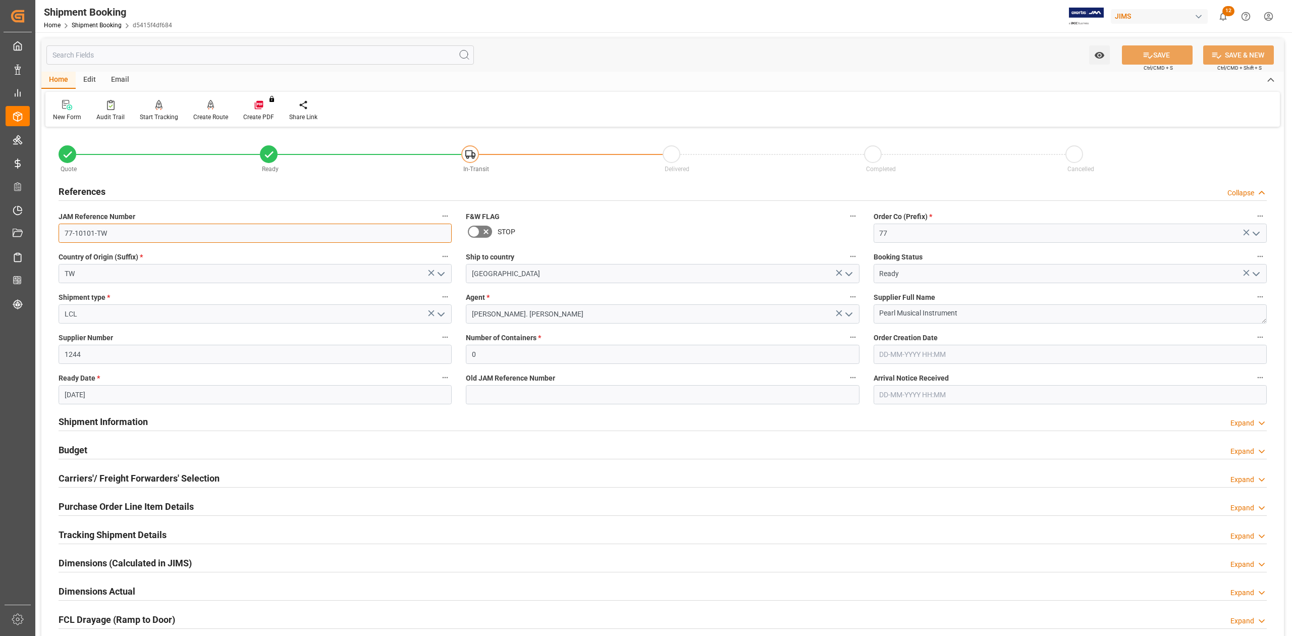
click at [154, 238] on input "77-10101-TW" at bounding box center [255, 233] width 393 height 19
click at [989, 311] on textarea "Pearl Musical Instrument" at bounding box center [1070, 313] width 393 height 19
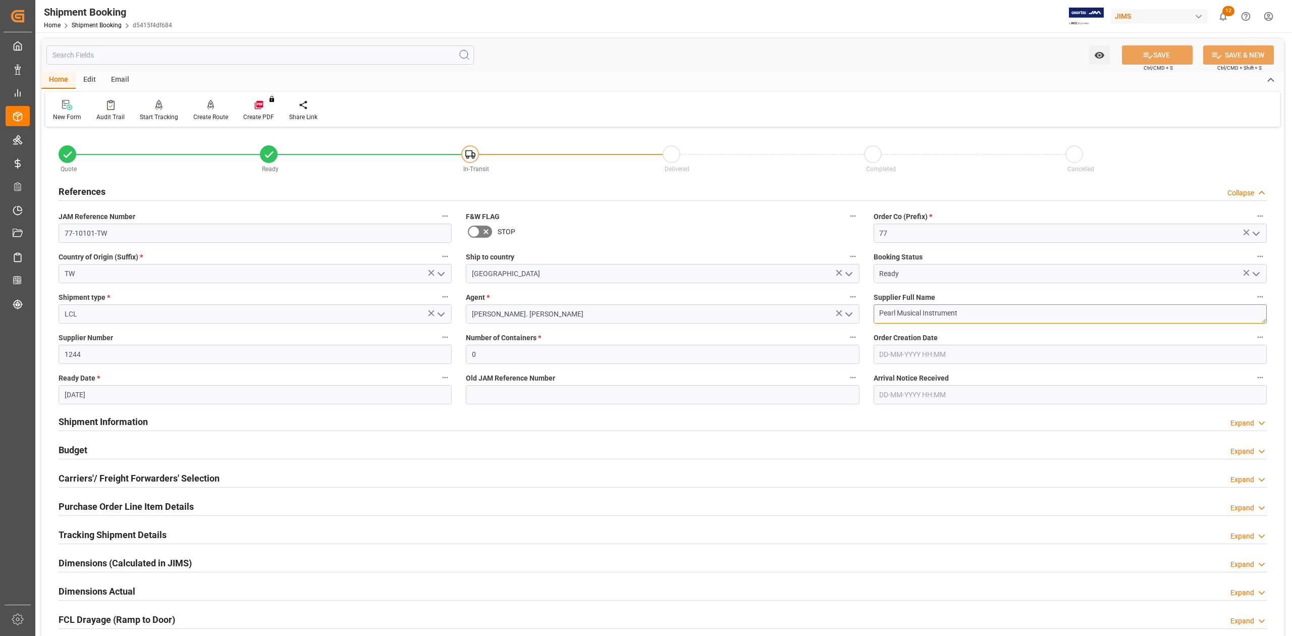
click at [989, 311] on textarea "Pearl Musical Instrument" at bounding box center [1070, 313] width 393 height 19
click at [143, 245] on div "JAM Reference Number 77-10101-TW" at bounding box center [254, 226] width 407 height 40
click at [135, 238] on input "77-10101-TW" at bounding box center [255, 233] width 393 height 19
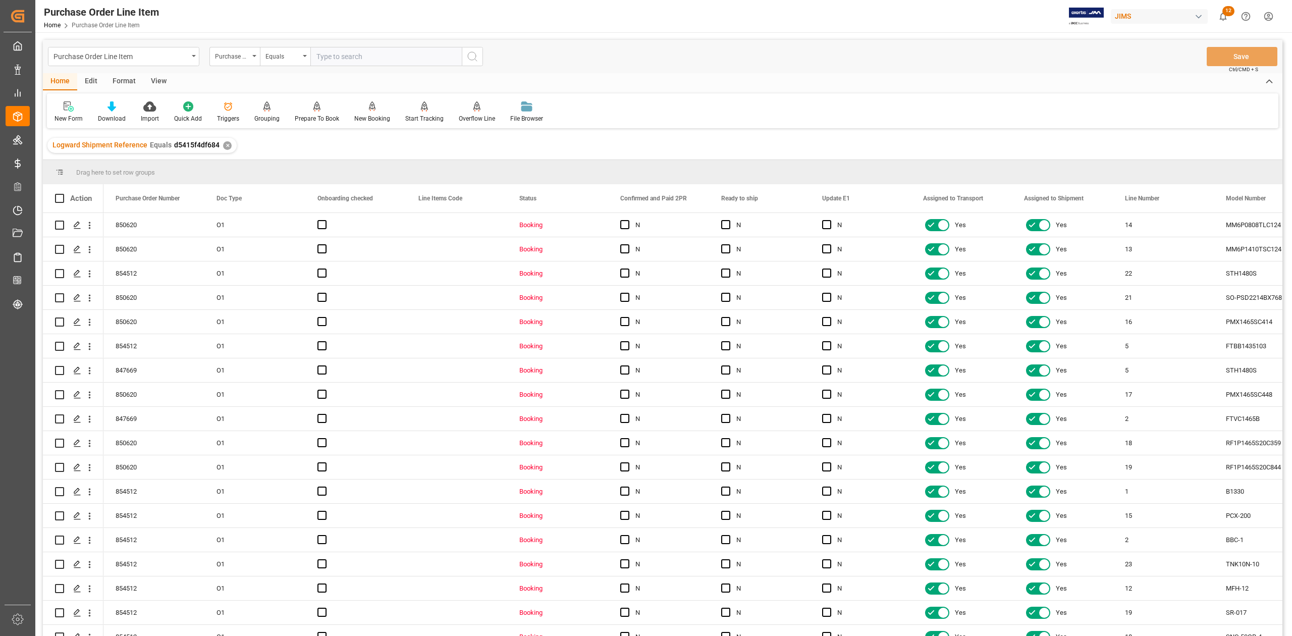
click at [156, 79] on div "View" at bounding box center [158, 81] width 31 height 17
click at [111, 110] on icon at bounding box center [115, 106] width 10 height 10
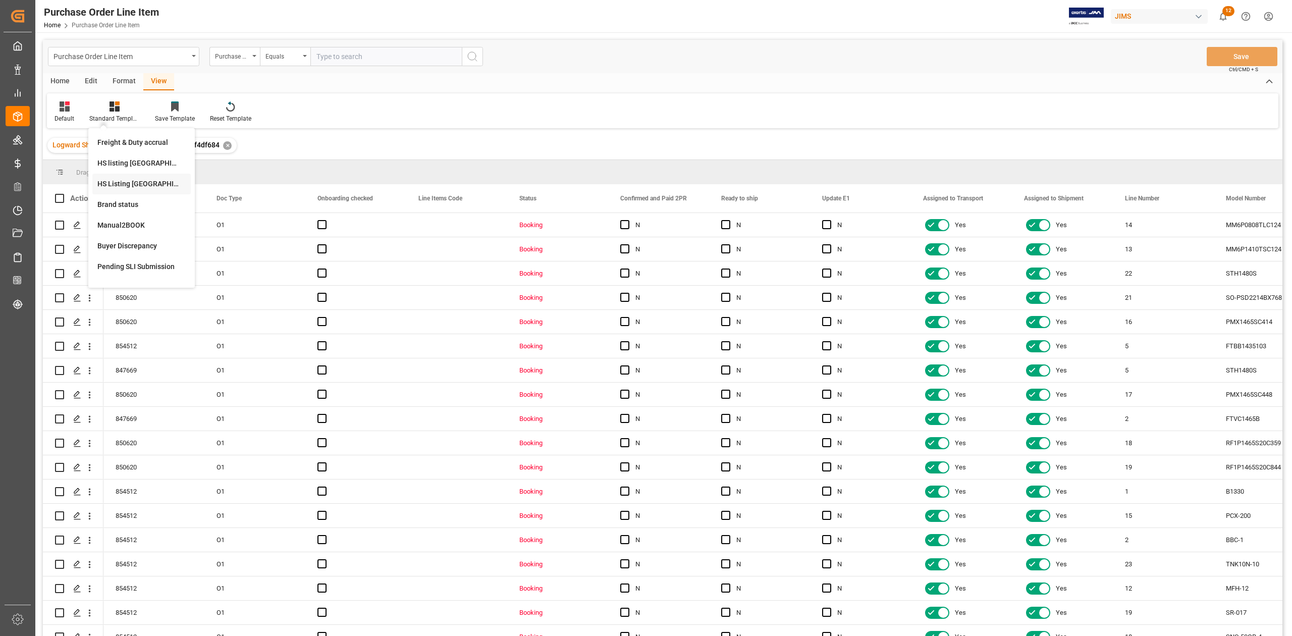
click at [130, 176] on div "HS Listing [GEOGRAPHIC_DATA]" at bounding box center [141, 184] width 98 height 21
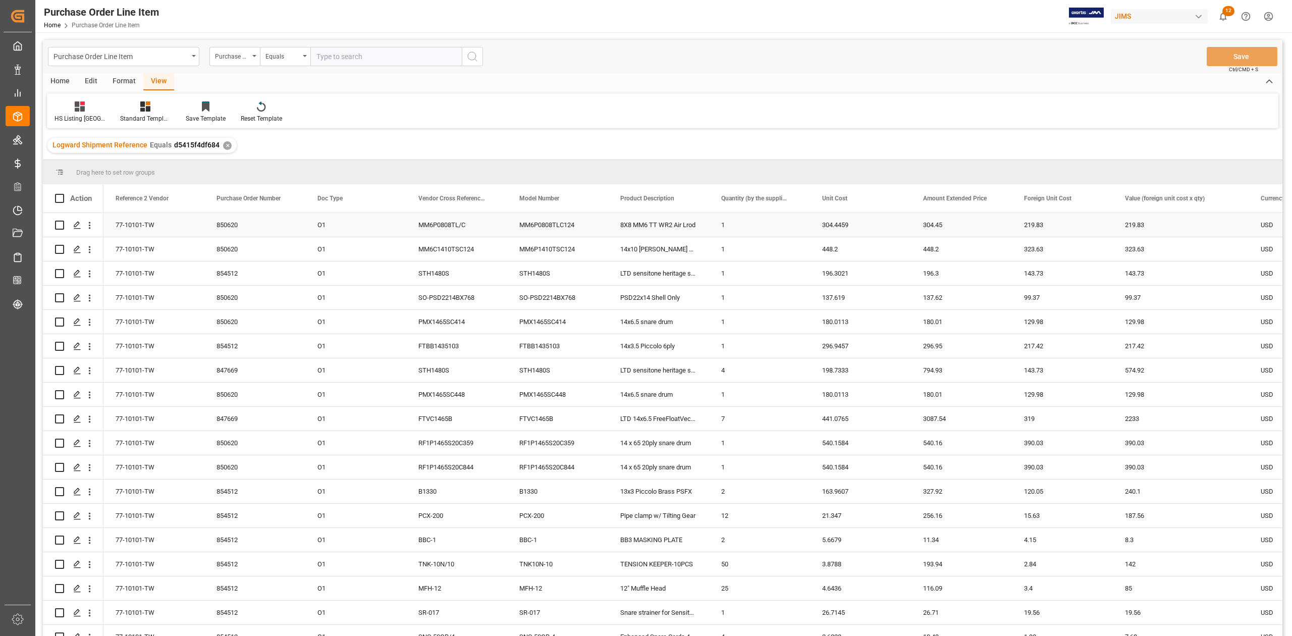
click at [133, 228] on div "77-10101-TW" at bounding box center [153, 225] width 101 height 24
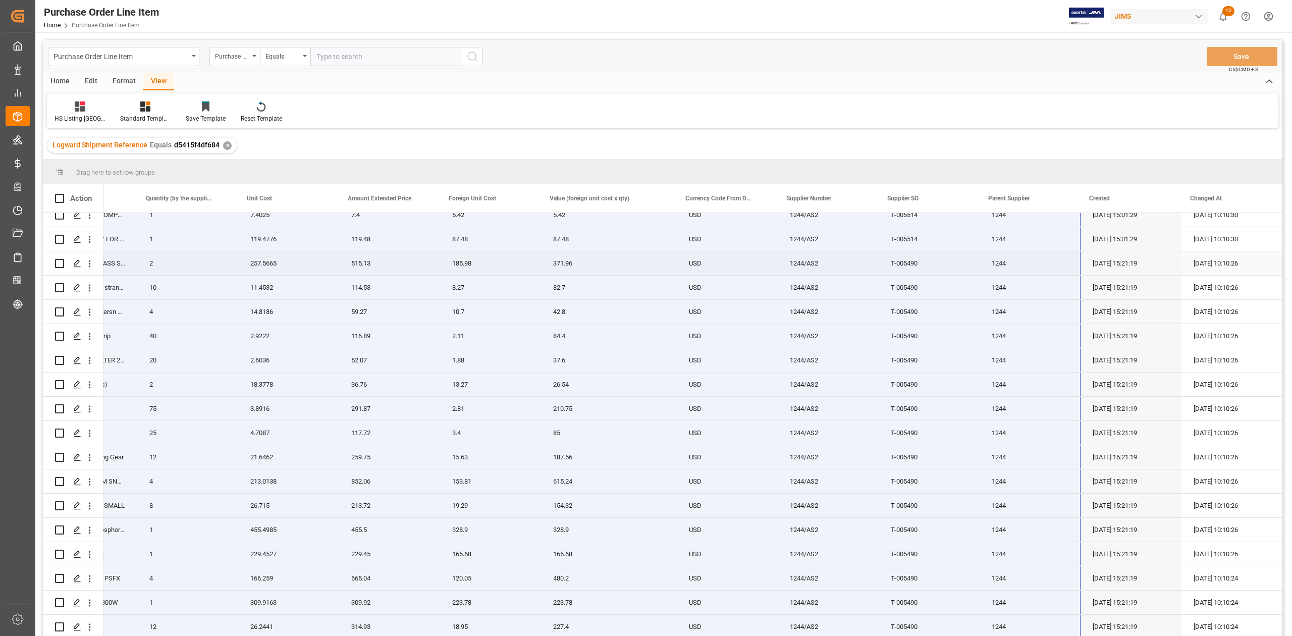
scroll to position [761, 0]
